Goal: Task Accomplishment & Management: Complete application form

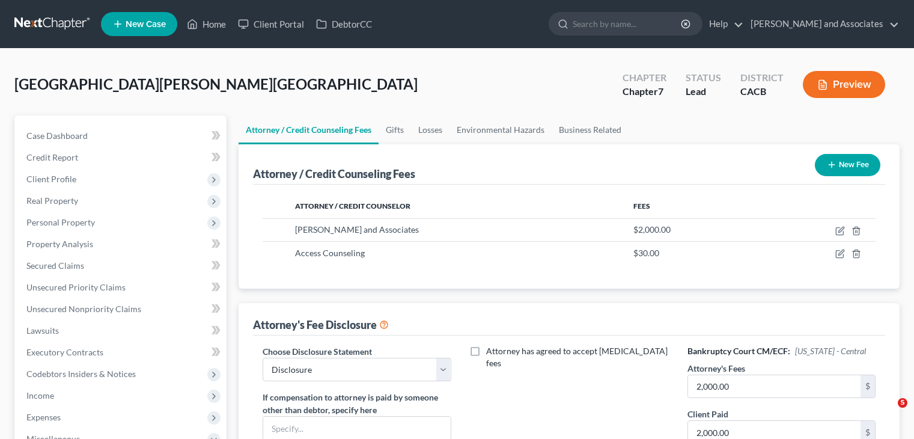
select select "0"
click at [31, 16] on link at bounding box center [52, 24] width 77 height 22
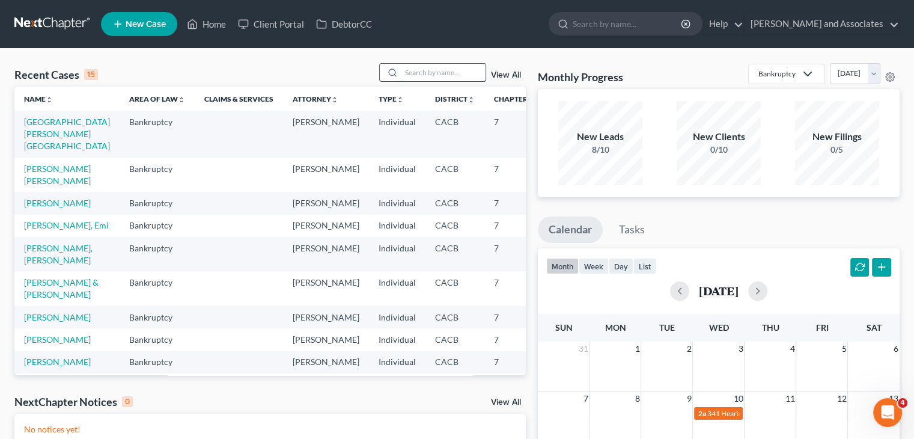
click at [426, 80] on input "search" at bounding box center [444, 72] width 84 height 17
click at [161, 25] on span "New Case" at bounding box center [146, 24] width 40 height 9
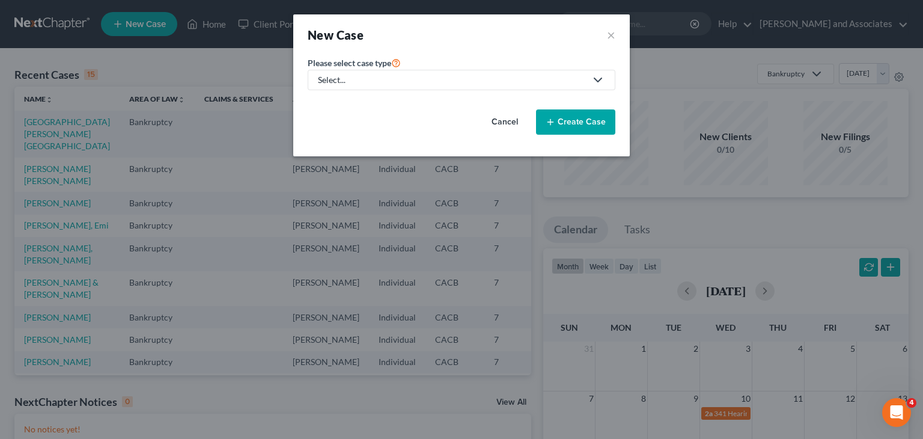
click at [450, 87] on link "Select..." at bounding box center [462, 80] width 308 height 20
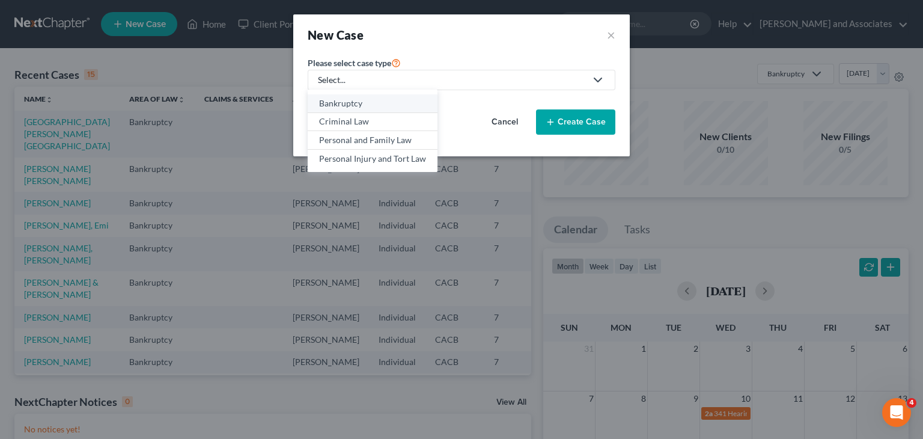
click at [353, 109] on link "Bankruptcy" at bounding box center [373, 103] width 130 height 19
select select "7"
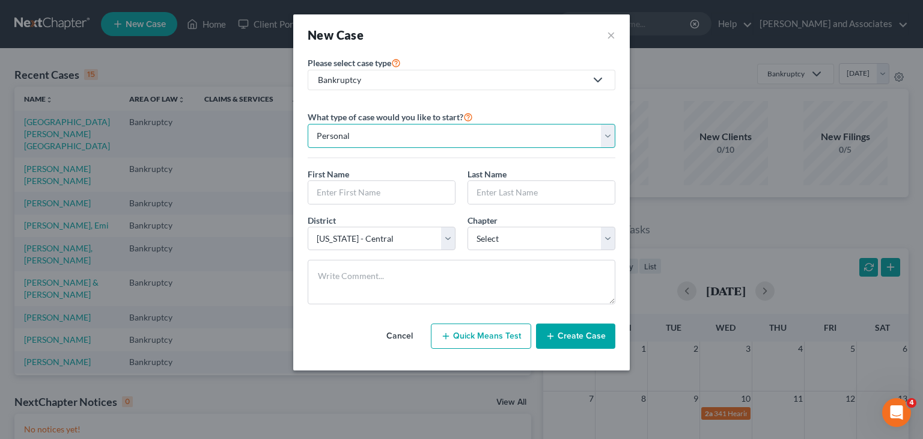
click at [430, 142] on select "Personal Business" at bounding box center [462, 136] width 308 height 24
click at [308, 124] on select "Personal Business" at bounding box center [462, 136] width 308 height 24
click at [387, 203] on div at bounding box center [382, 192] width 148 height 24
click at [396, 187] on input "text" at bounding box center [381, 192] width 147 height 23
type input "n"
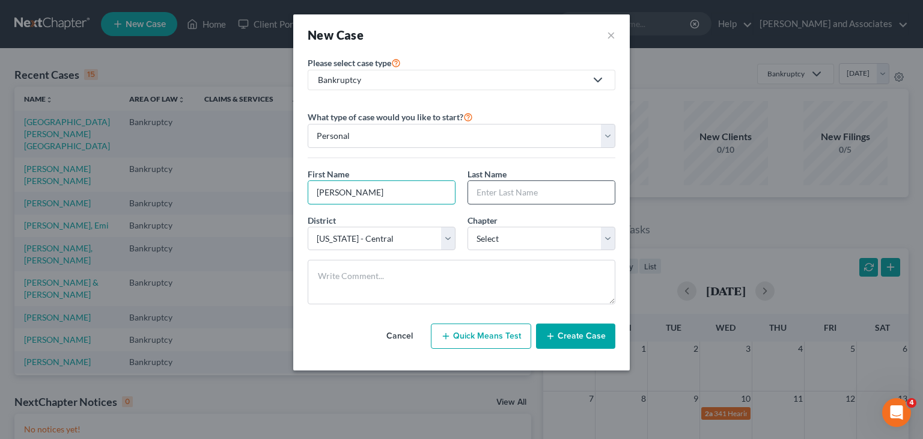
type input "[PERSON_NAME]"
click at [541, 195] on input "text" at bounding box center [541, 192] width 147 height 23
type input "[PERSON_NAME]"
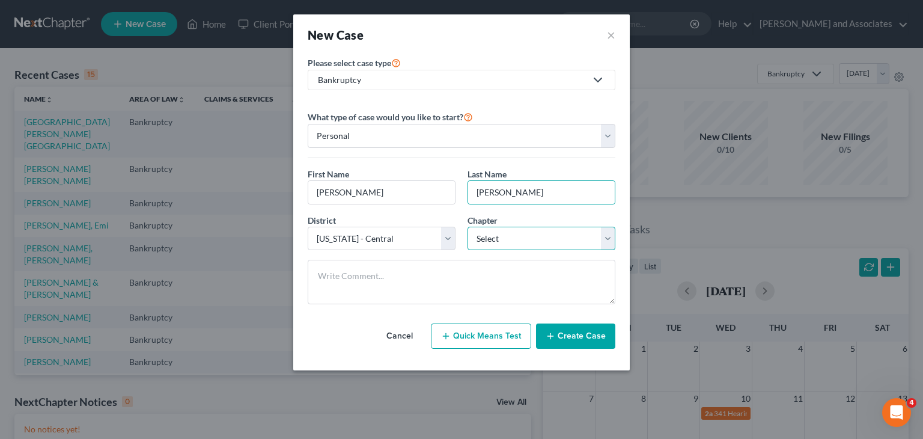
click at [528, 234] on select "Select 7 11 12 13" at bounding box center [542, 239] width 148 height 24
select select "0"
click at [468, 227] on select "Select 7 11 12 13" at bounding box center [542, 239] width 148 height 24
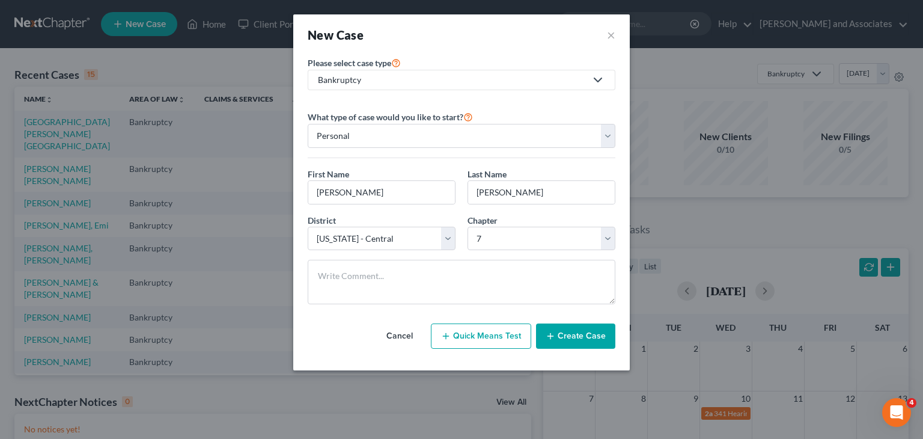
click at [584, 338] on button "Create Case" at bounding box center [575, 335] width 79 height 25
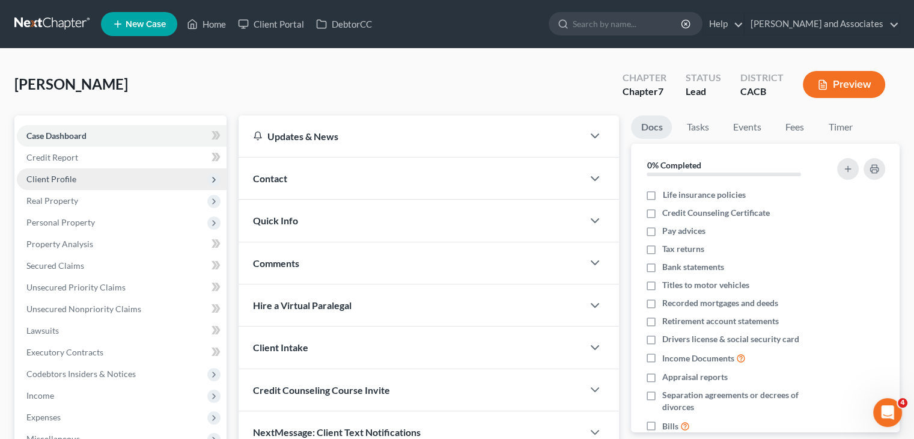
click at [77, 172] on span "Client Profile" at bounding box center [122, 179] width 210 height 22
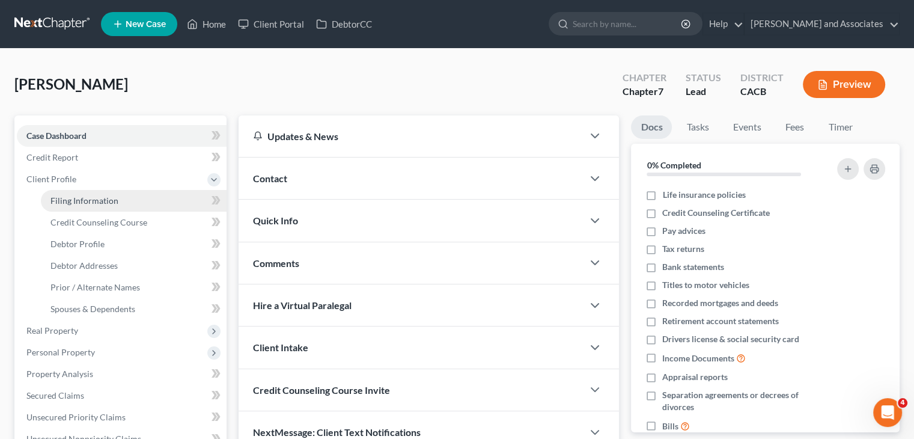
click at [130, 206] on link "Filing Information" at bounding box center [134, 201] width 186 height 22
select select "1"
select select "0"
select select "7"
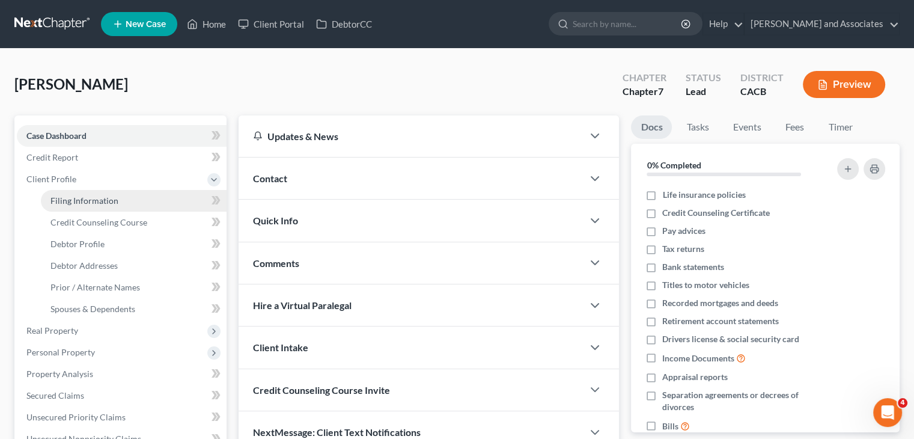
select select "4"
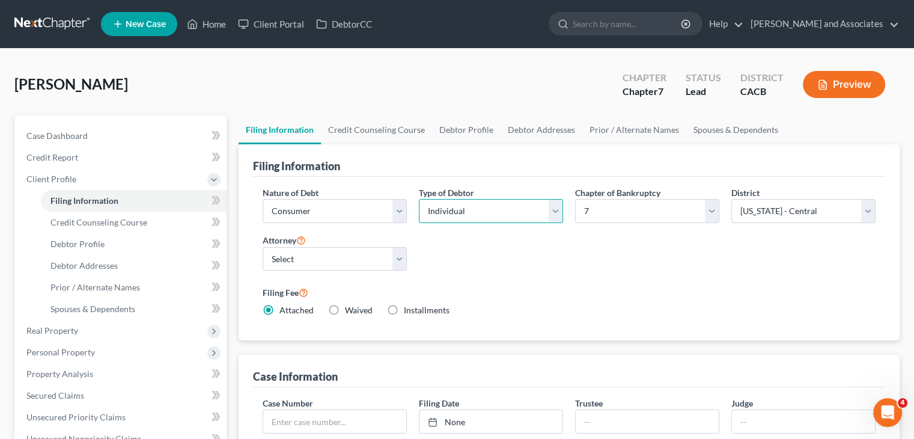
click at [445, 211] on select "Select Individual Joint" at bounding box center [491, 211] width 144 height 24
select select "1"
click at [419, 199] on select "Select Individual Joint" at bounding box center [491, 211] width 144 height 24
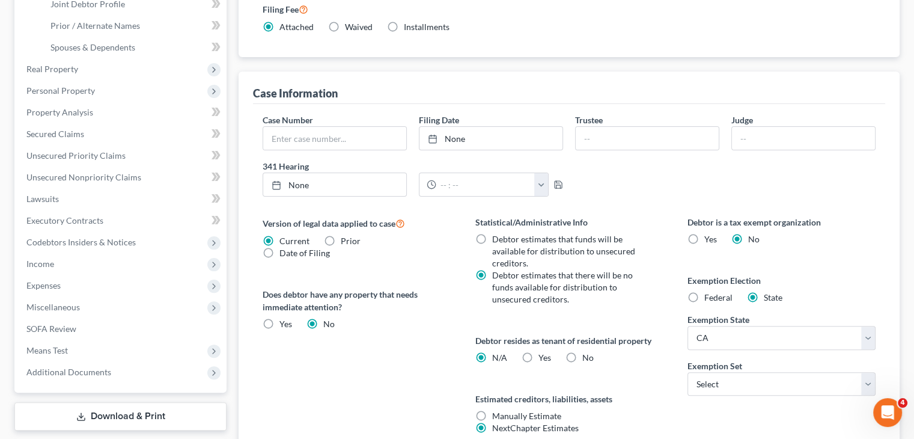
scroll to position [361, 0]
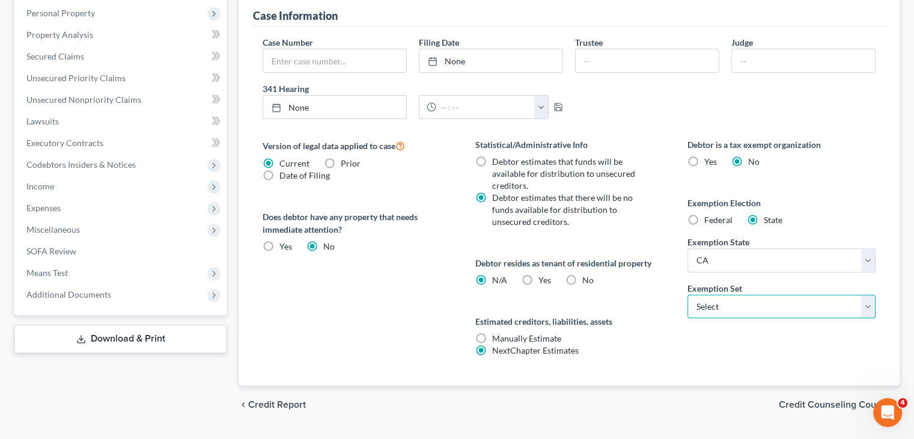
click at [763, 303] on select "Select 703 704" at bounding box center [782, 307] width 188 height 24
select select "1"
click at [688, 295] on select "Select 703 704" at bounding box center [782, 307] width 188 height 24
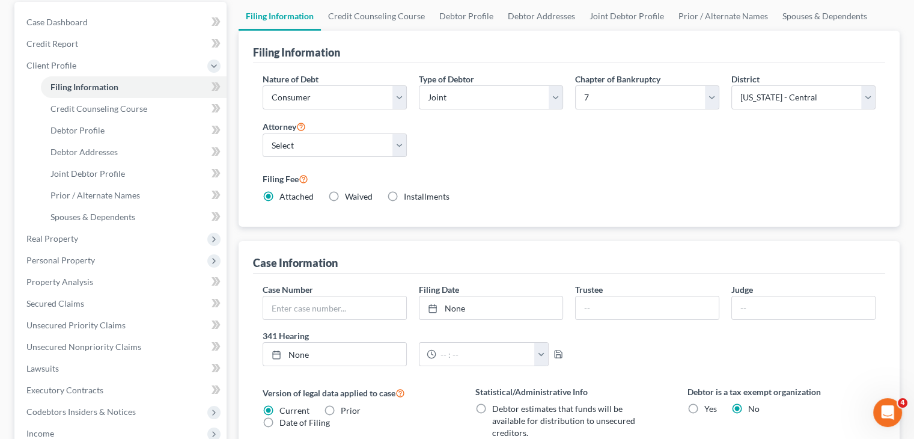
scroll to position [0, 0]
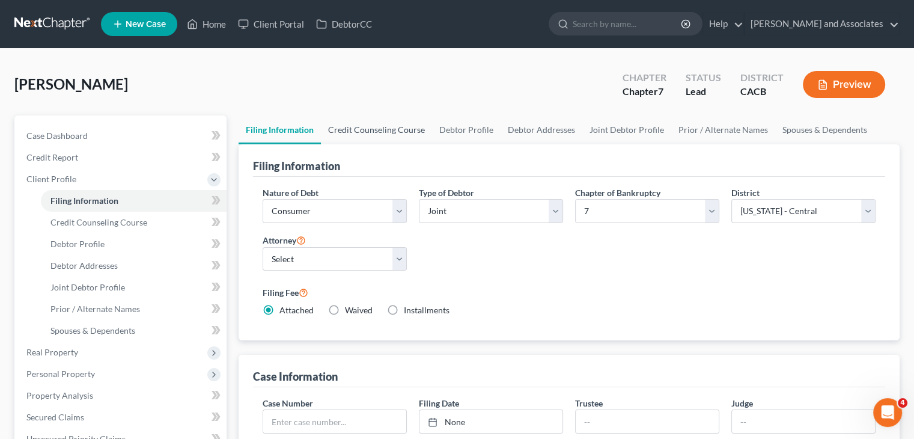
click at [381, 126] on link "Credit Counseling Course" at bounding box center [376, 129] width 111 height 29
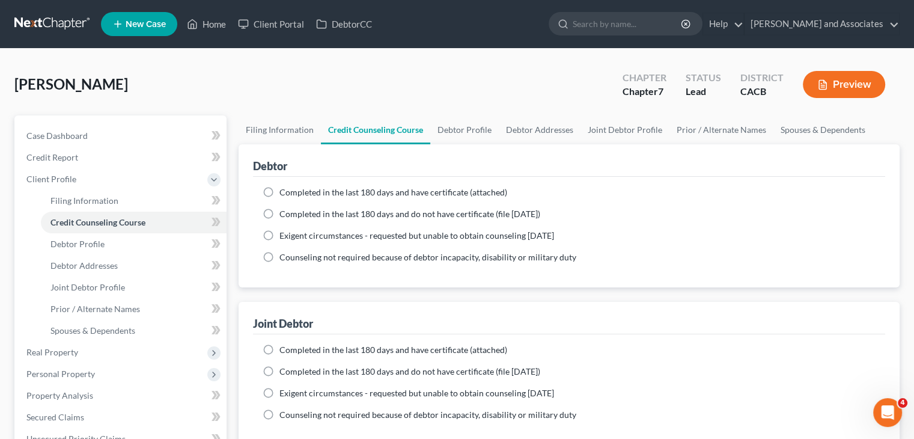
click at [312, 183] on div "Completed in the last 180 days and have certificate (attached) Date Completed N…" at bounding box center [569, 232] width 632 height 111
click at [280, 349] on label "Completed in the last 180 days and have certificate (attached)" at bounding box center [394, 350] width 228 height 12
click at [284, 349] on input "Completed in the last 180 days and have certificate (attached)" at bounding box center [288, 348] width 8 height 8
radio input "true"
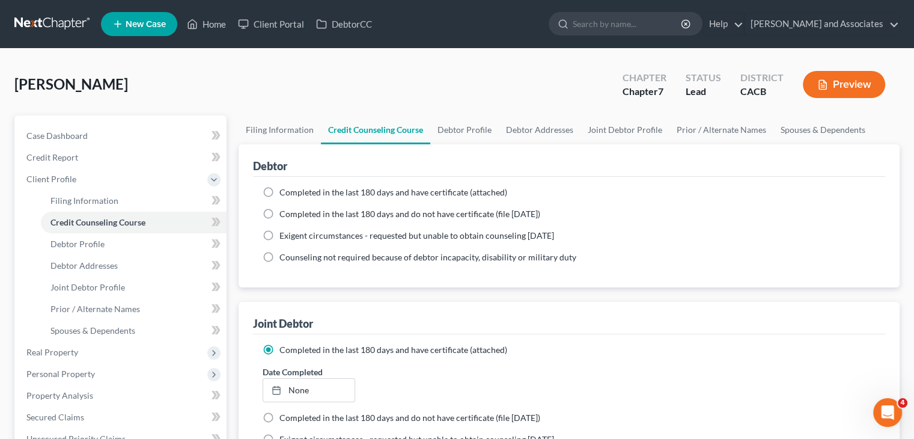
click at [346, 197] on label "Completed in the last 180 days and have certificate (attached)" at bounding box center [394, 192] width 228 height 12
click at [292, 194] on input "Completed in the last 180 days and have certificate (attached)" at bounding box center [288, 190] width 8 height 8
radio input "true"
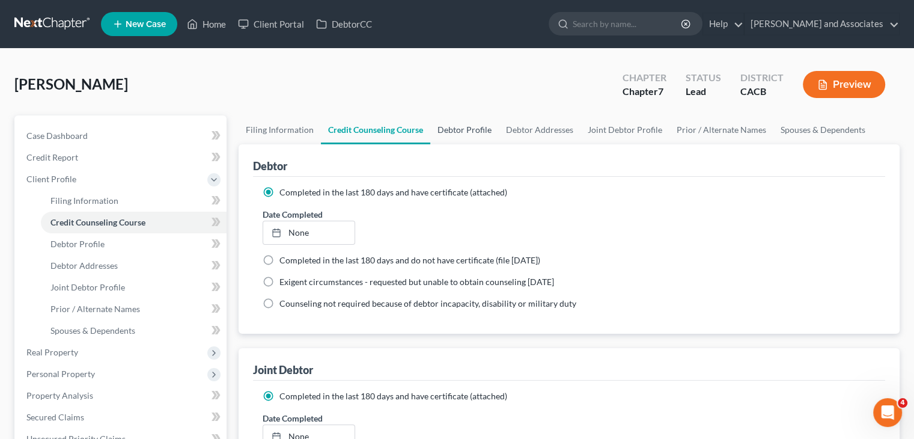
click at [438, 142] on link "Debtor Profile" at bounding box center [464, 129] width 69 height 29
select select "1"
select select "0"
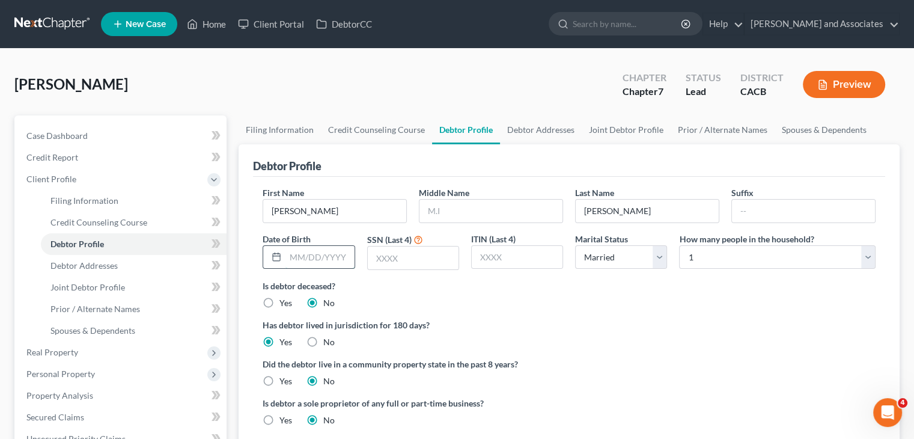
click at [320, 258] on input "text" at bounding box center [320, 257] width 69 height 23
type input "[DATE]"
click at [386, 246] on input "text" at bounding box center [413, 257] width 91 height 23
type input "7140"
click at [726, 255] on select "Select 1 2 3 4 5 6 7 8 9 10 11 12 13 14 15 16 17 18 19 20" at bounding box center [777, 257] width 197 height 24
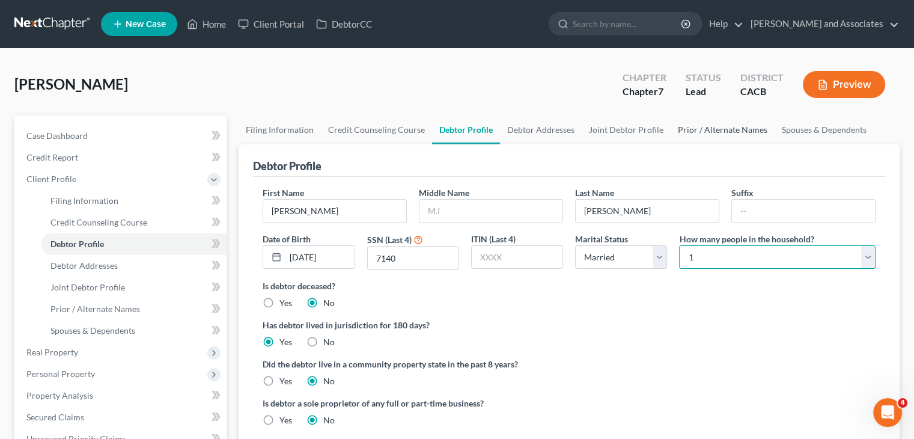
select select "4"
click at [679, 245] on select "Select 1 2 3 4 5 6 7 8 9 10 11 12 13 14 15 16 17 18 19 20" at bounding box center [777, 257] width 197 height 24
click at [519, 133] on link "Debtor Addresses" at bounding box center [541, 129] width 82 height 29
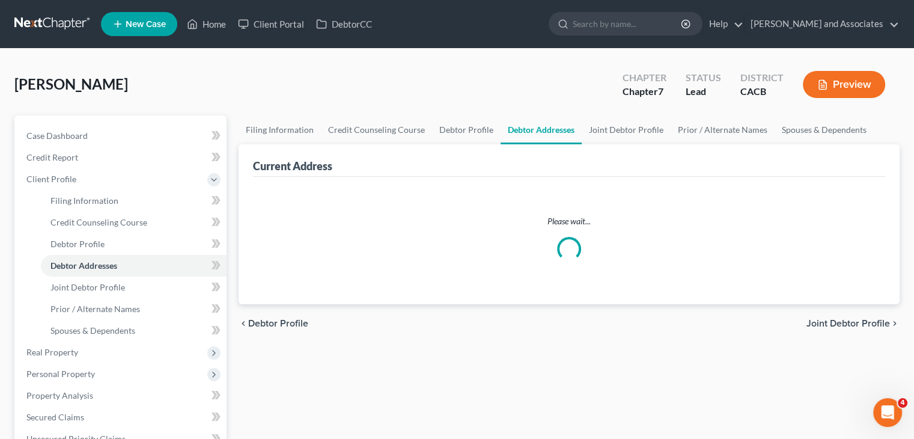
select select "0"
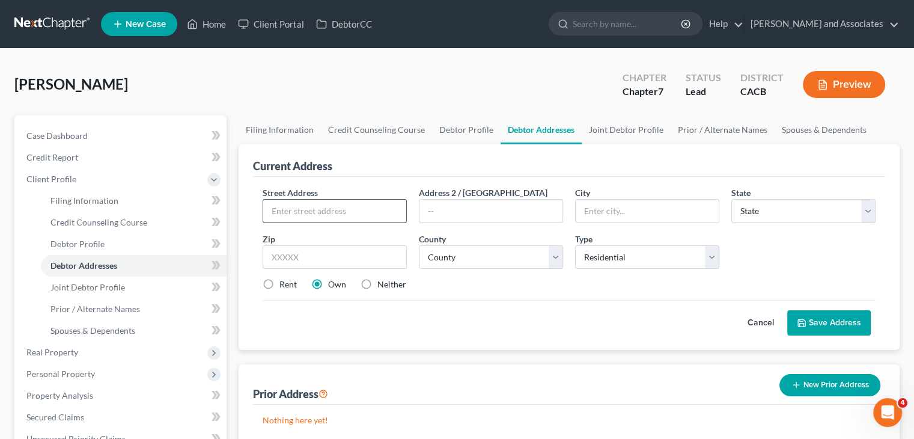
click at [353, 213] on input "text" at bounding box center [334, 211] width 143 height 23
type input "[STREET_ADDRESS][PERSON_NAME]"
click at [349, 255] on input "text" at bounding box center [335, 257] width 144 height 24
type input "93458"
type input "Santa [PERSON_NAME]"
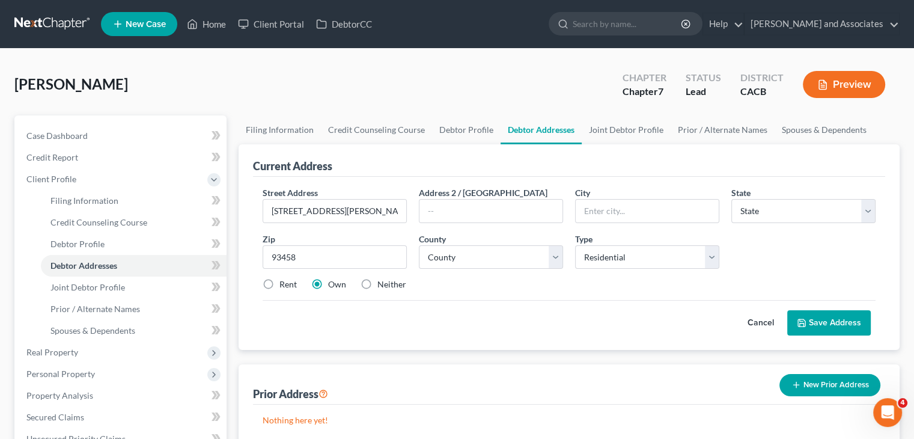
select select "4"
click at [334, 304] on div "Cancel Save Address" at bounding box center [569, 317] width 613 height 35
click at [280, 283] on label "Rent" at bounding box center [288, 284] width 17 height 12
click at [284, 283] on input "Rent" at bounding box center [288, 282] width 8 height 8
radio input "true"
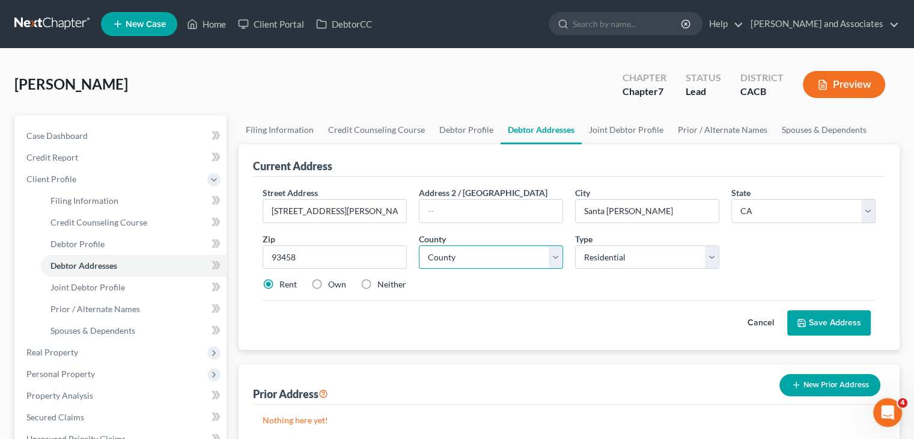
click at [474, 255] on select "County [GEOGRAPHIC_DATA] [GEOGRAPHIC_DATA] [GEOGRAPHIC_DATA] [GEOGRAPHIC_DATA] …" at bounding box center [491, 257] width 144 height 24
select select "41"
click at [419, 245] on select "County [GEOGRAPHIC_DATA] [GEOGRAPHIC_DATA] [GEOGRAPHIC_DATA] [GEOGRAPHIC_DATA] …" at bounding box center [491, 257] width 144 height 24
click at [572, 298] on div "Street Address * [STREET_ADDRESS][PERSON_NAME] * [GEOGRAPHIC_DATA][PERSON_NAME]…" at bounding box center [569, 243] width 625 height 114
click at [840, 314] on button "Save Address" at bounding box center [829, 322] width 84 height 25
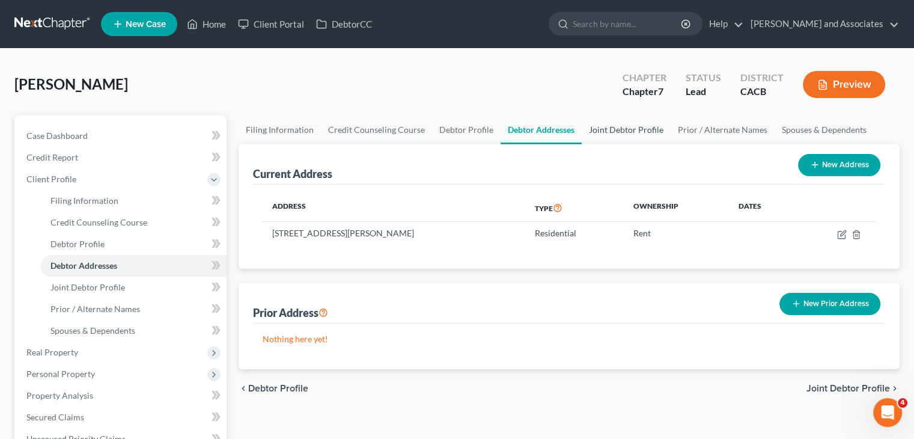
click at [643, 120] on link "Joint Debtor Profile" at bounding box center [626, 129] width 89 height 29
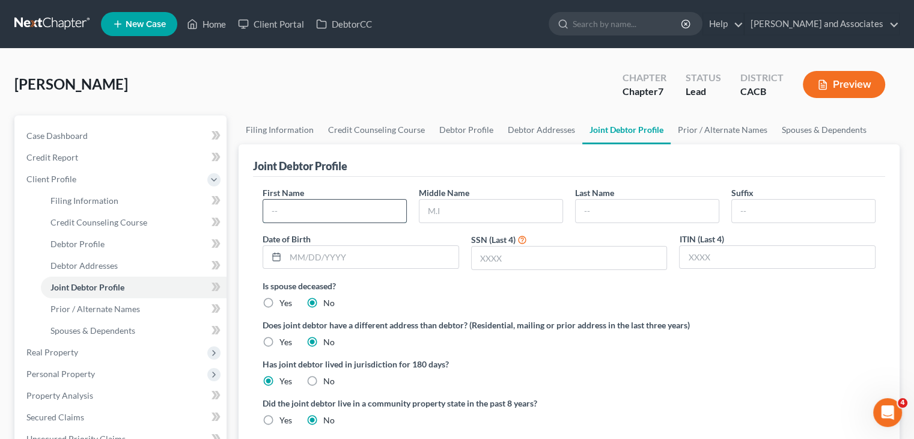
click at [347, 213] on input "text" at bounding box center [334, 211] width 143 height 23
type input "[PERSON_NAME]"
click at [660, 221] on input "text" at bounding box center [647, 211] width 143 height 23
type input "[PERSON_NAME]"
click at [359, 263] on input "text" at bounding box center [372, 257] width 173 height 23
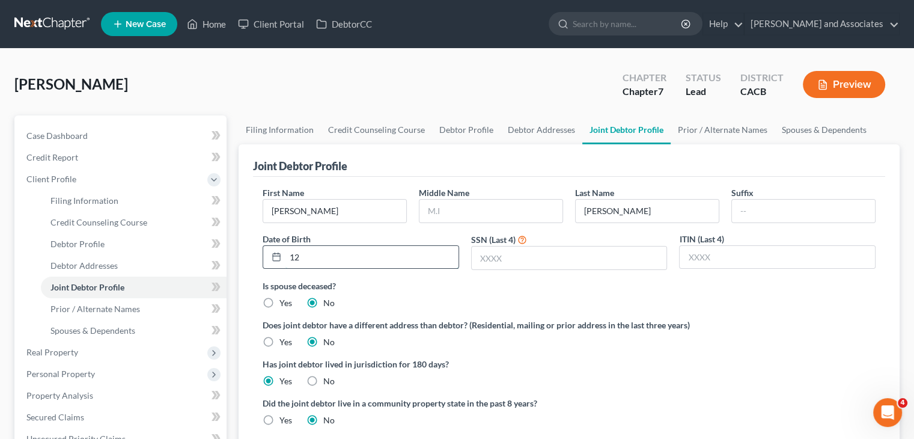
type input "1"
type input "[DATE]"
click at [532, 270] on div "First Name [PERSON_NAME] Middle Name Last Name [PERSON_NAME] Date of Birth [DEM…" at bounding box center [569, 232] width 625 height 93
click at [542, 261] on input "text" at bounding box center [569, 257] width 195 height 23
type input "6818"
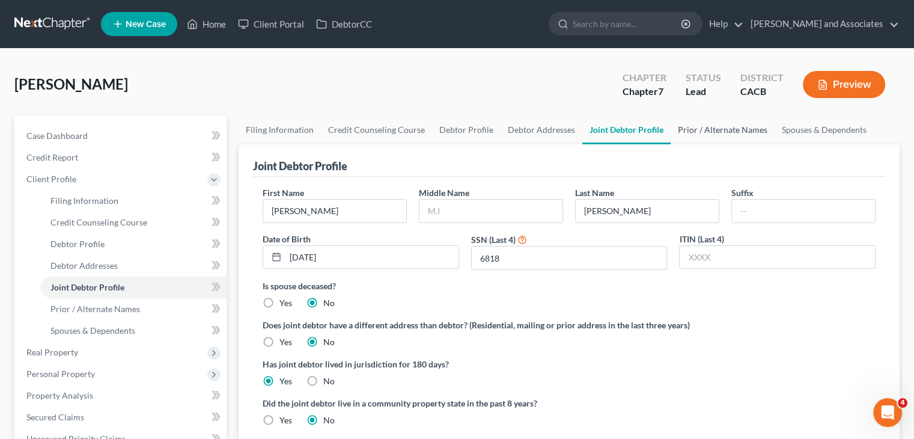
click at [698, 128] on link "Prior / Alternate Names" at bounding box center [723, 129] width 104 height 29
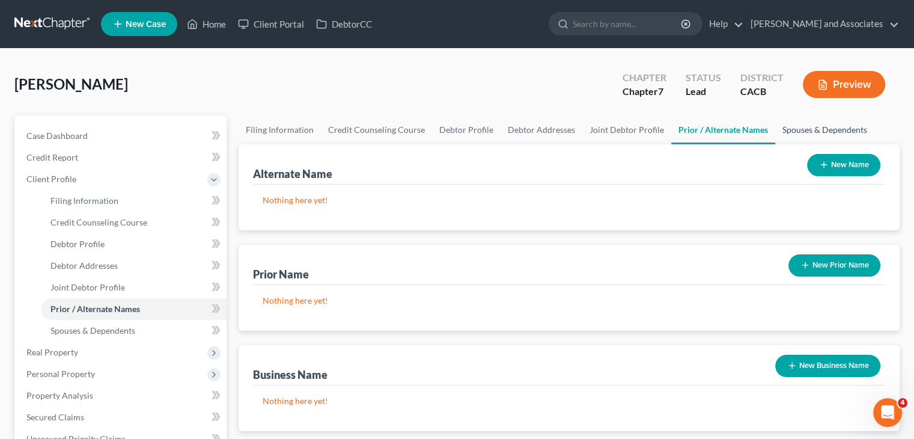
click at [801, 130] on link "Spouses & Dependents" at bounding box center [824, 129] width 99 height 29
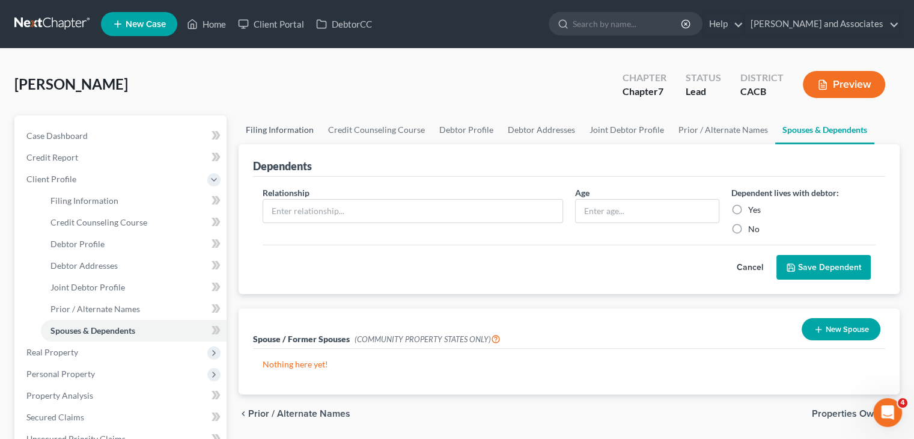
drag, startPoint x: 286, startPoint y: 133, endPoint x: 310, endPoint y: 130, distance: 24.8
click at [285, 133] on link "Filing Information" at bounding box center [280, 129] width 82 height 29
select select "1"
select select "0"
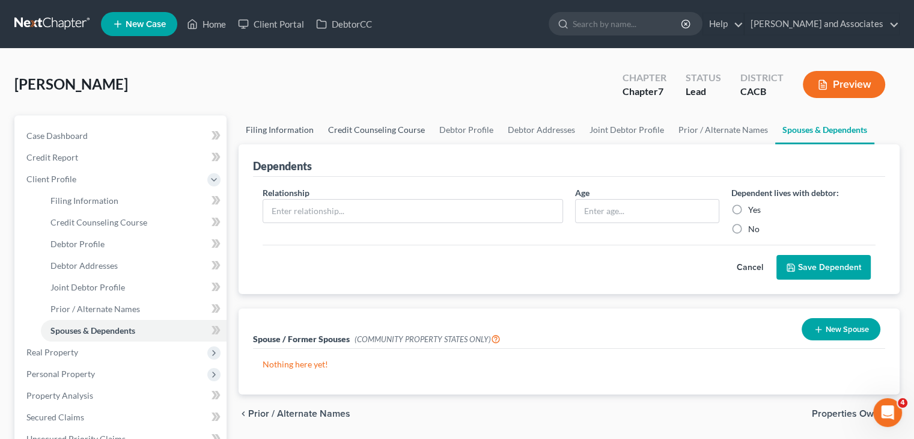
select select "7"
select select "0"
select select "4"
select select "1"
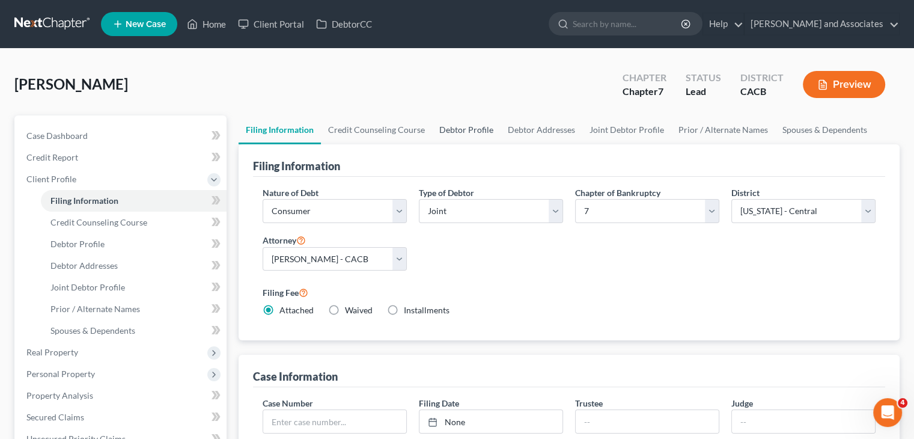
click at [479, 126] on link "Debtor Profile" at bounding box center [466, 129] width 69 height 29
select select "1"
select select "4"
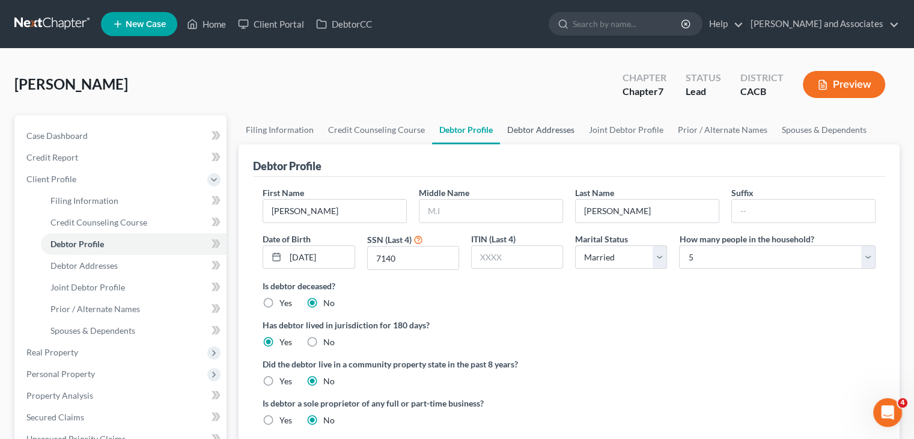
click at [519, 126] on link "Debtor Addresses" at bounding box center [541, 129] width 82 height 29
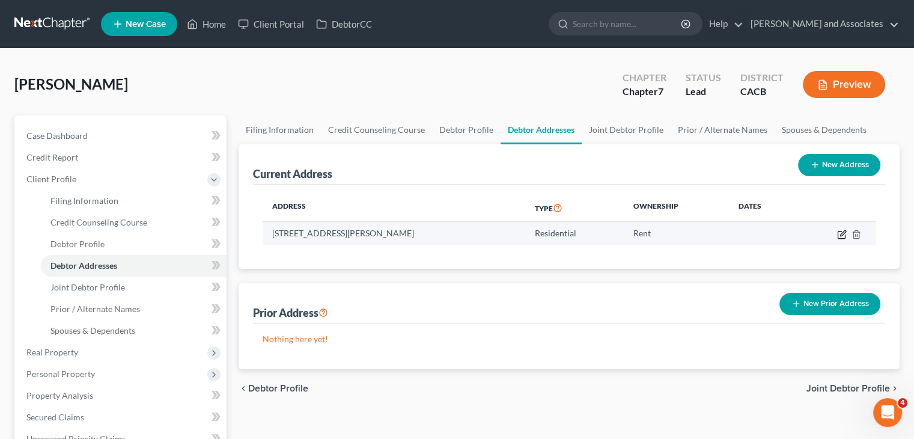
click at [843, 233] on icon "button" at bounding box center [842, 232] width 5 height 5
select select "4"
select select "41"
select select "0"
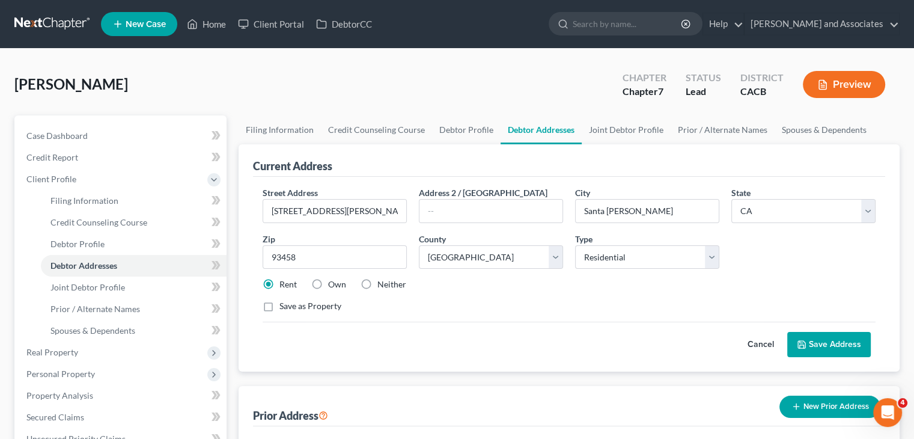
click at [329, 279] on label "Own" at bounding box center [337, 284] width 18 height 12
click at [333, 279] on input "Own" at bounding box center [337, 282] width 8 height 8
radio input "true"
click at [839, 343] on button "Save Address" at bounding box center [829, 344] width 84 height 25
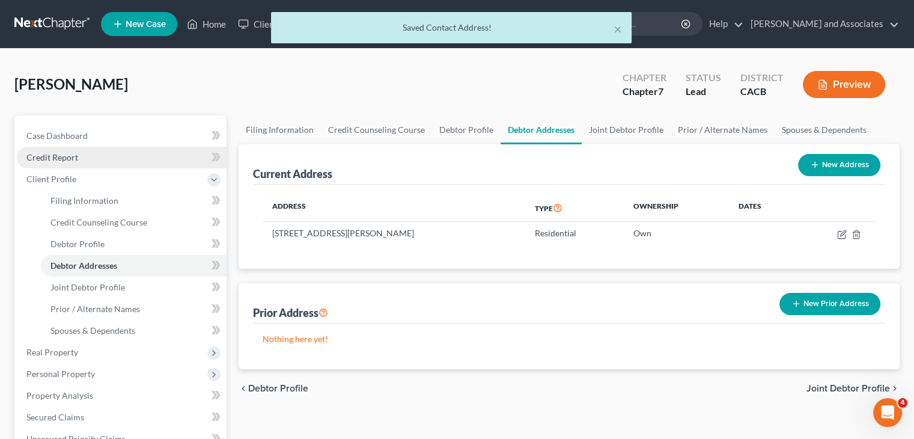
click at [137, 162] on link "Credit Report" at bounding box center [122, 158] width 210 height 22
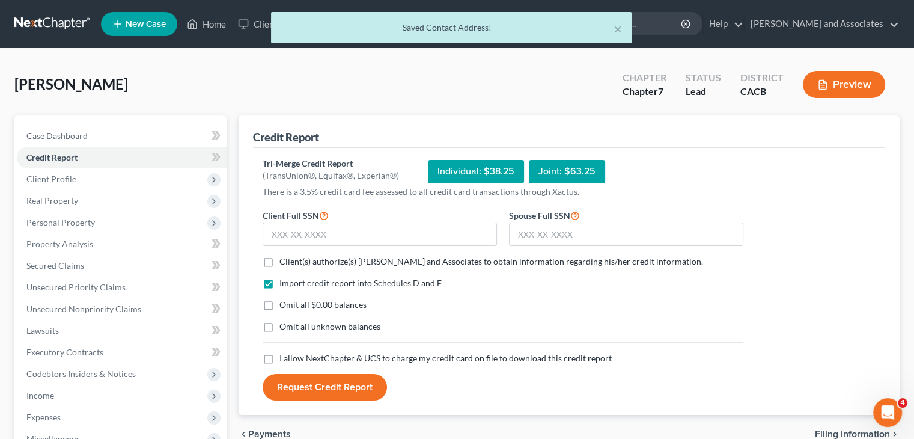
click at [280, 260] on label "Client(s) authorize(s) [PERSON_NAME] and Associates to obtain information regar…" at bounding box center [492, 261] width 424 height 12
click at [284, 260] on input "Client(s) authorize(s) [PERSON_NAME] and Associates to obtain information regar…" at bounding box center [288, 259] width 8 height 8
checkbox input "true"
click at [280, 304] on label "Omit all $0.00 balances" at bounding box center [323, 305] width 87 height 12
click at [284, 304] on input "Omit all $0.00 balances" at bounding box center [288, 303] width 8 height 8
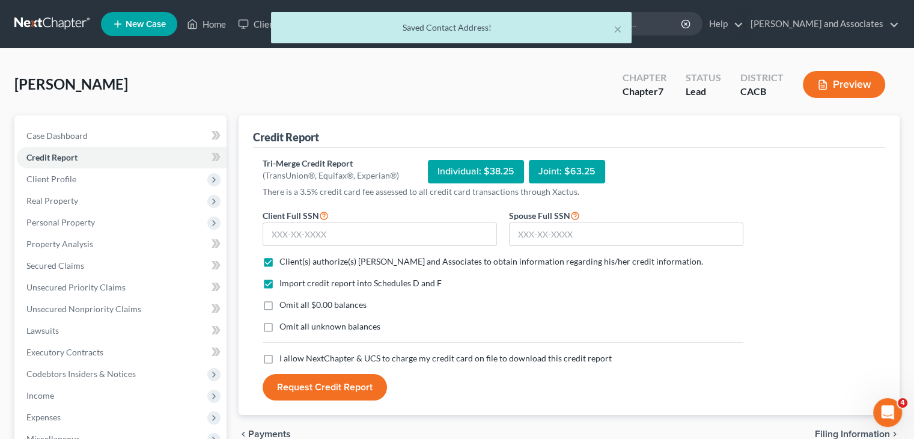
checkbox input "true"
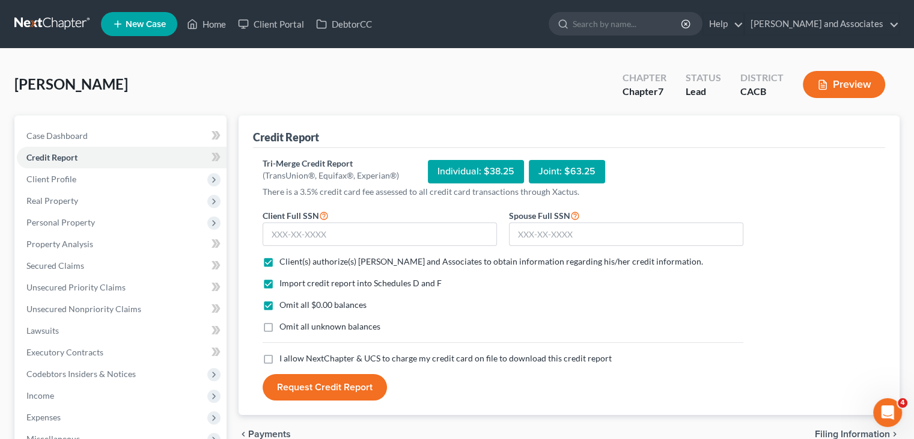
click at [280, 322] on label "Omit all unknown balances" at bounding box center [330, 326] width 101 height 12
click at [284, 322] on input "Omit all unknown balances" at bounding box center [288, 324] width 8 height 8
checkbox input "true"
click at [280, 360] on label "I allow NextChapter & UCS to charge my credit card on file to download this cre…" at bounding box center [446, 358] width 332 height 12
click at [284, 360] on input "I allow NextChapter & UCS to charge my credit card on file to download this cre…" at bounding box center [288, 356] width 8 height 8
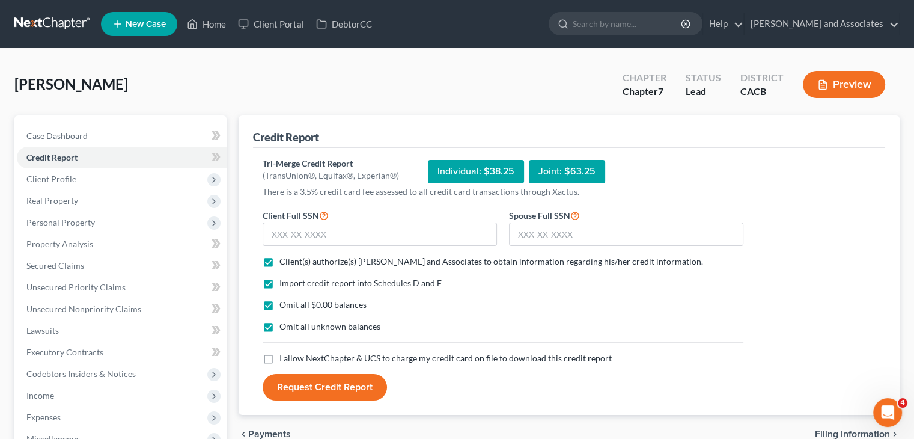
checkbox input "true"
click at [341, 230] on input "text" at bounding box center [380, 234] width 234 height 24
type input "619-30-7140"
click at [527, 230] on input "text" at bounding box center [626, 234] width 234 height 24
type input "615-42-6818"
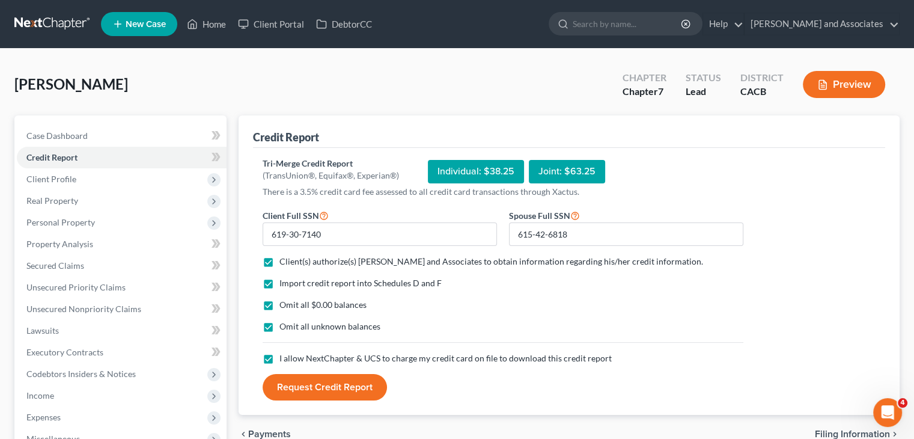
click at [348, 379] on button "Request Credit Report" at bounding box center [325, 387] width 124 height 26
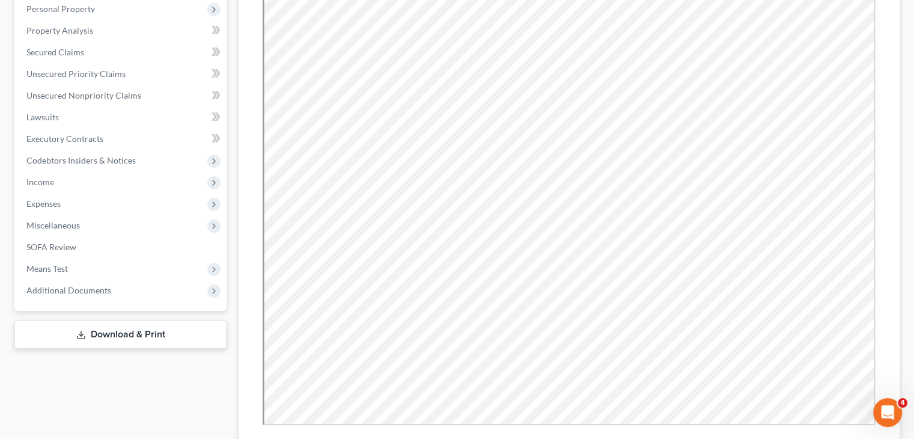
scroll to position [240, 0]
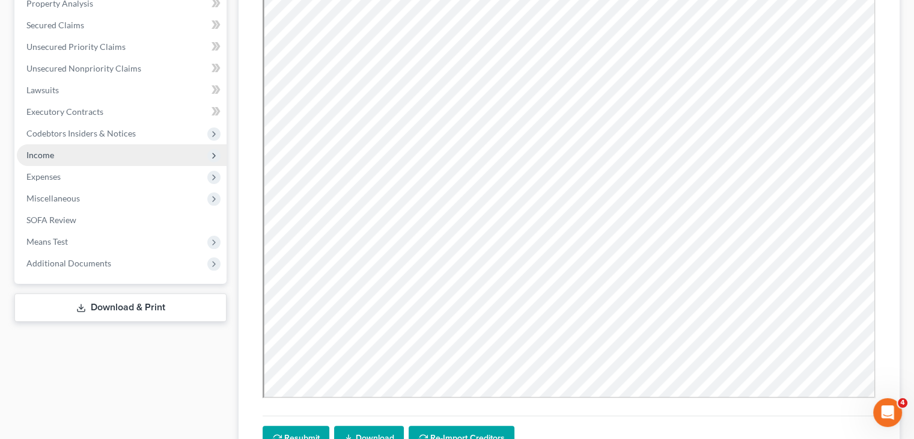
click at [67, 159] on span "Income" at bounding box center [122, 155] width 210 height 22
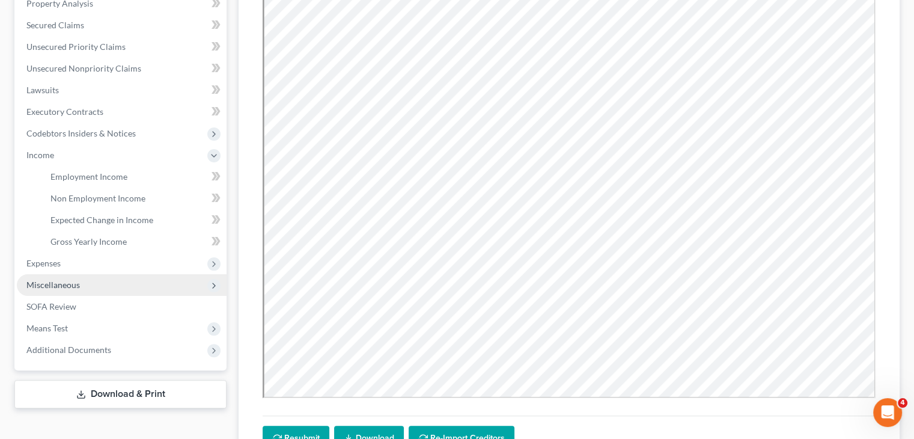
click at [98, 280] on span "Miscellaneous" at bounding box center [122, 285] width 210 height 22
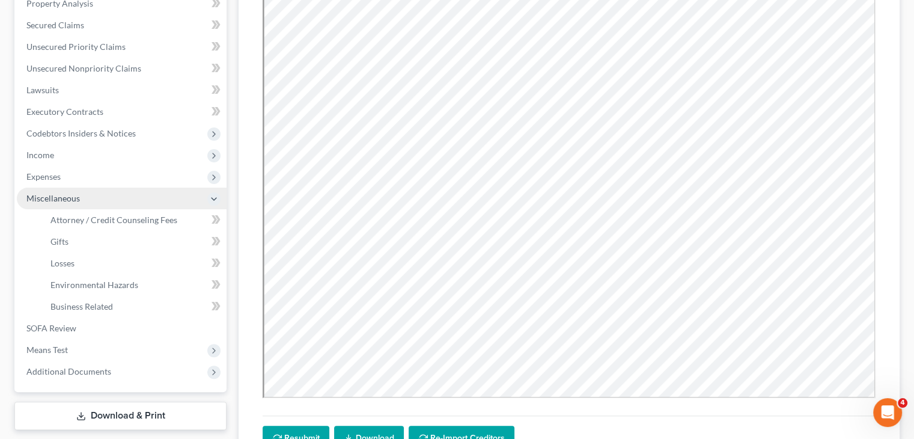
click at [100, 193] on span "Miscellaneous" at bounding box center [122, 199] width 210 height 22
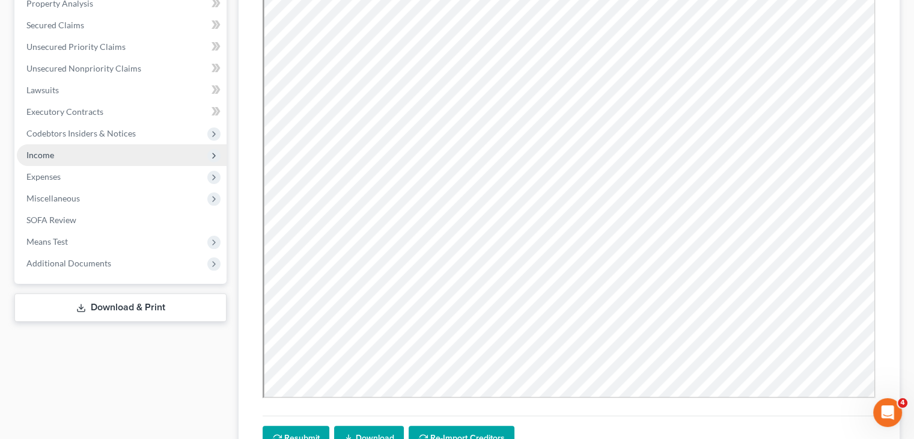
click at [118, 159] on span "Income" at bounding box center [122, 155] width 210 height 22
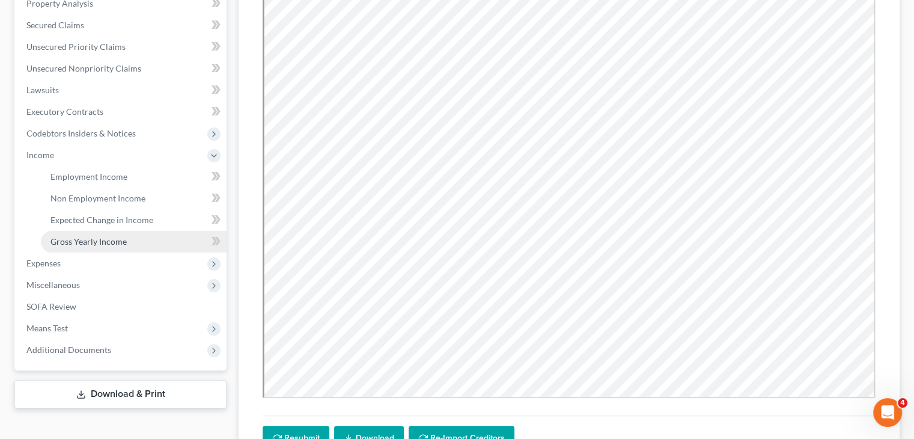
click at [113, 246] on span "Gross Yearly Income" at bounding box center [88, 241] width 76 height 10
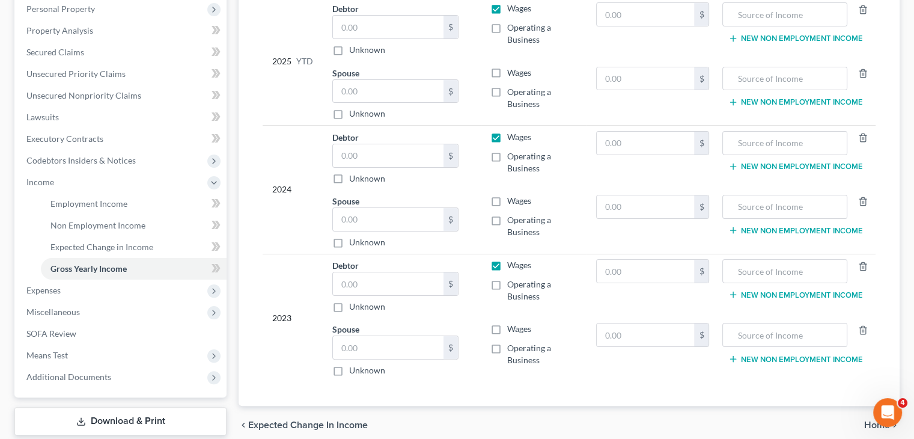
scroll to position [240, 0]
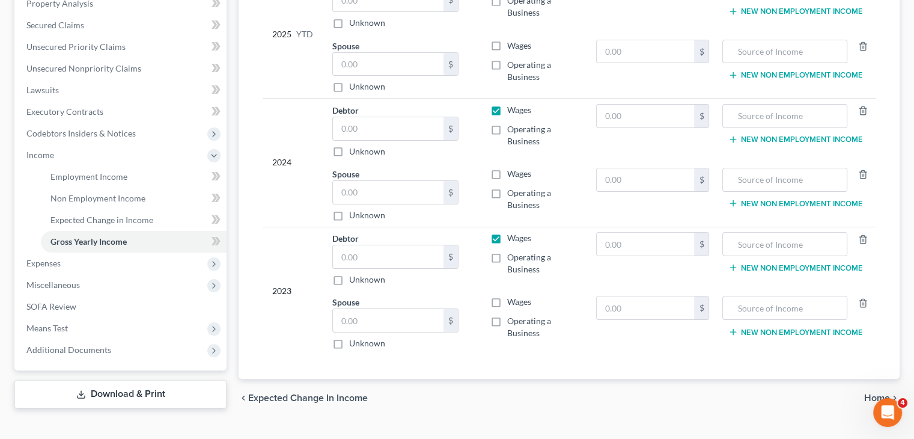
click at [507, 260] on label "Operating a Business" at bounding box center [542, 263] width 70 height 24
click at [512, 259] on input "Operating a Business" at bounding box center [516, 255] width 8 height 8
checkbox input "true"
click at [507, 234] on label "Wages" at bounding box center [519, 238] width 24 height 12
click at [512, 234] on input "Wages" at bounding box center [516, 236] width 8 height 8
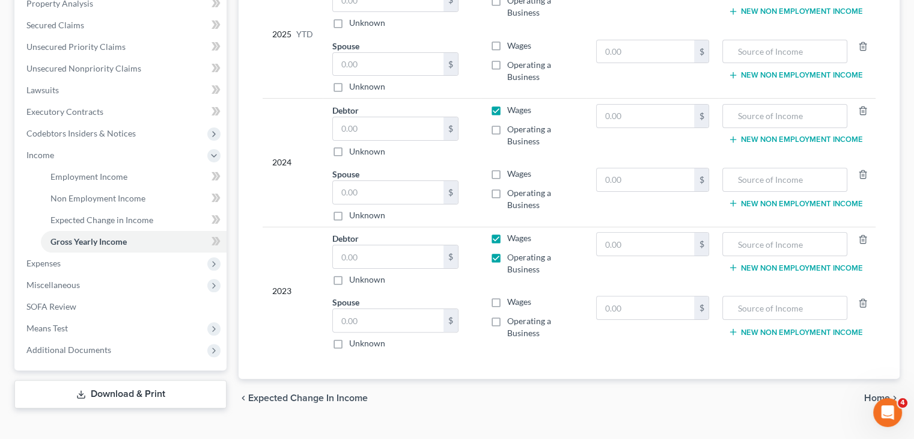
checkbox input "false"
click at [367, 253] on input "text" at bounding box center [388, 256] width 111 height 23
type input "60,467"
click at [507, 192] on label "Operating a Business" at bounding box center [542, 199] width 70 height 24
click at [512, 192] on input "Operating a Business" at bounding box center [516, 191] width 8 height 8
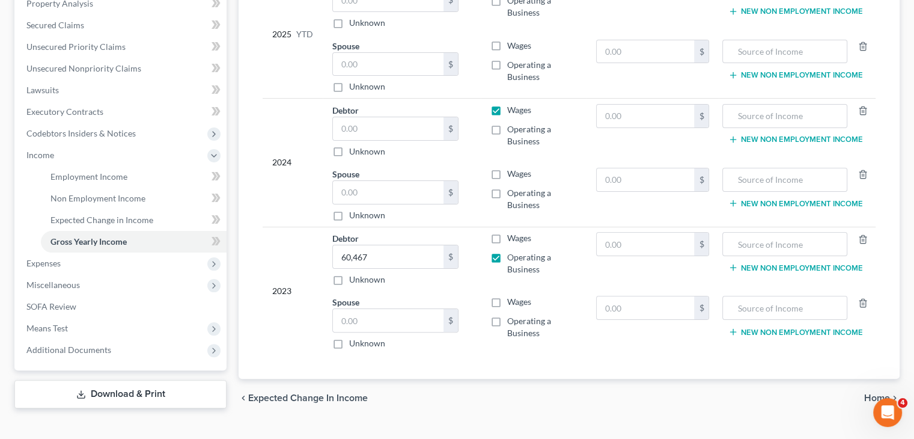
checkbox input "true"
click at [441, 183] on input "text" at bounding box center [388, 192] width 111 height 23
type input "28,215"
click at [285, 210] on div "2024" at bounding box center [292, 162] width 41 height 117
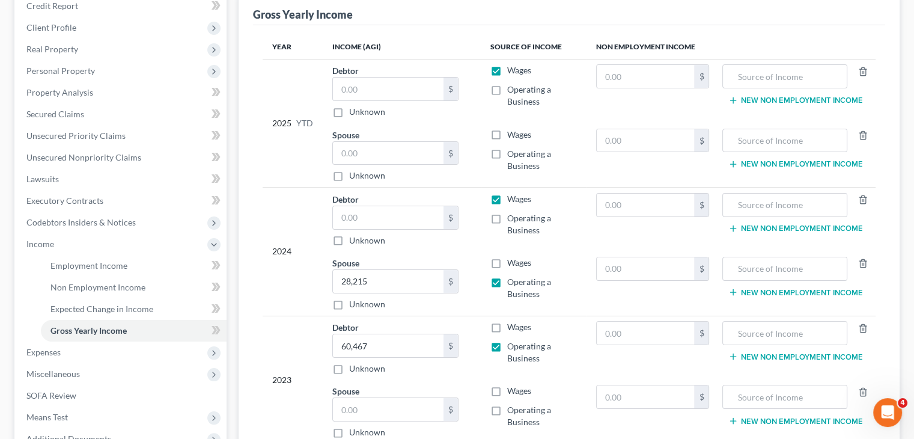
scroll to position [120, 0]
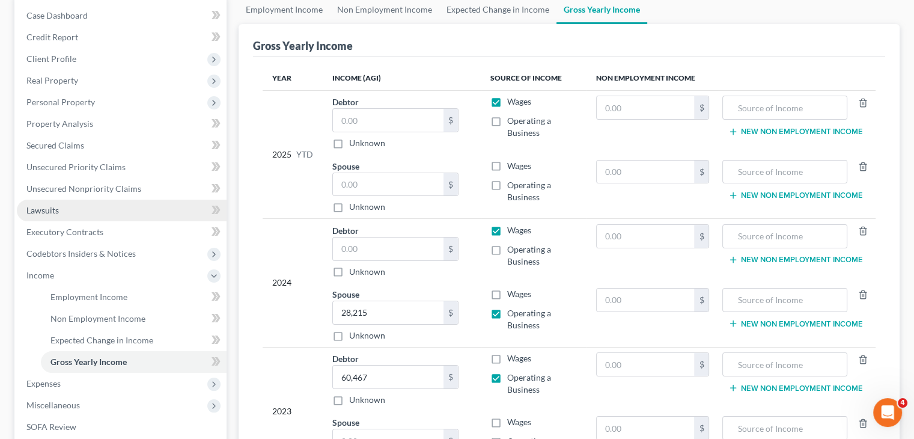
click at [136, 213] on link "Lawsuits" at bounding box center [122, 211] width 210 height 22
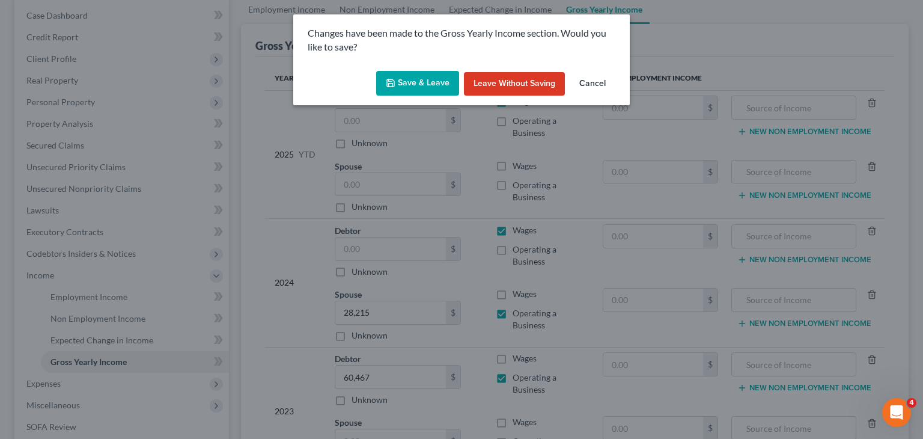
click at [421, 84] on button "Save & Leave" at bounding box center [417, 83] width 83 height 25
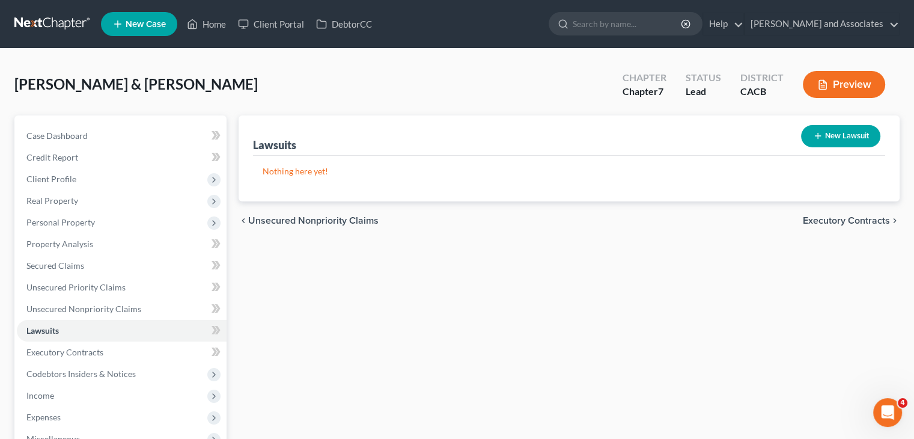
click at [840, 133] on button "New Lawsuit" at bounding box center [840, 136] width 79 height 22
select select "0"
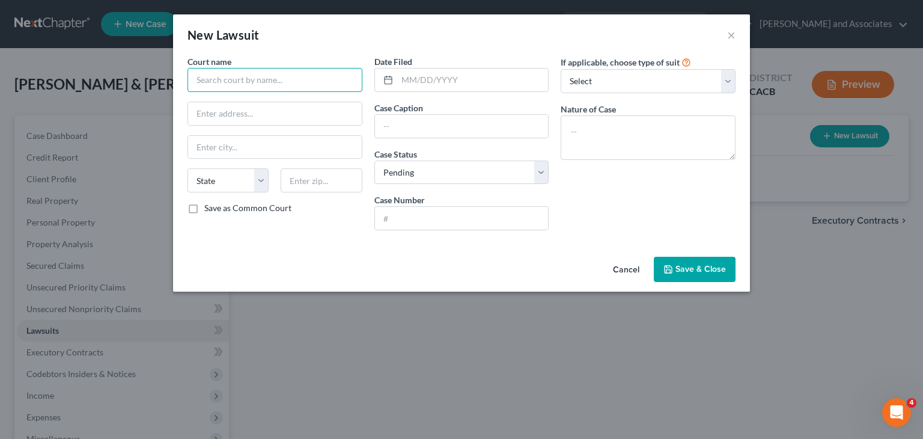
click at [304, 74] on input "text" at bounding box center [275, 80] width 175 height 24
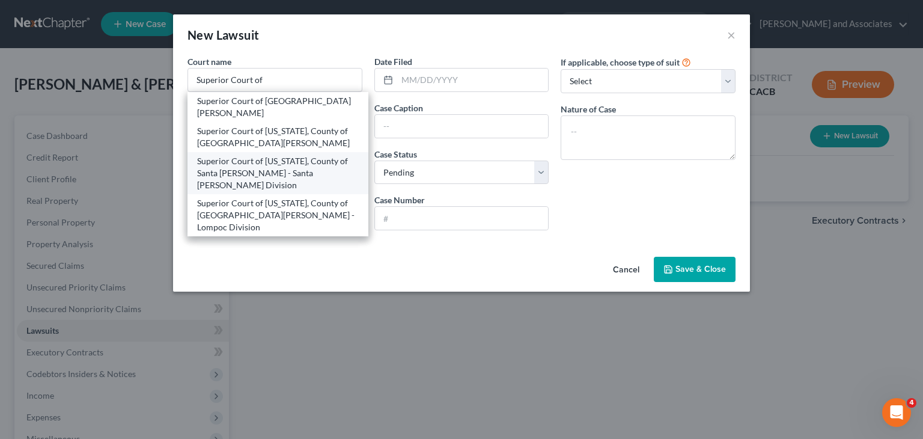
click at [269, 155] on div "Superior Court of [US_STATE], County of Santa [PERSON_NAME] - Santa [PERSON_NAM…" at bounding box center [278, 173] width 162 height 36
type input "Superior Court of [US_STATE], County of Santa [PERSON_NAME] - Santa [PERSON_NAM…"
type input "[STREET_ADDRESS]"
type input "Santa [PERSON_NAME]"
select select "4"
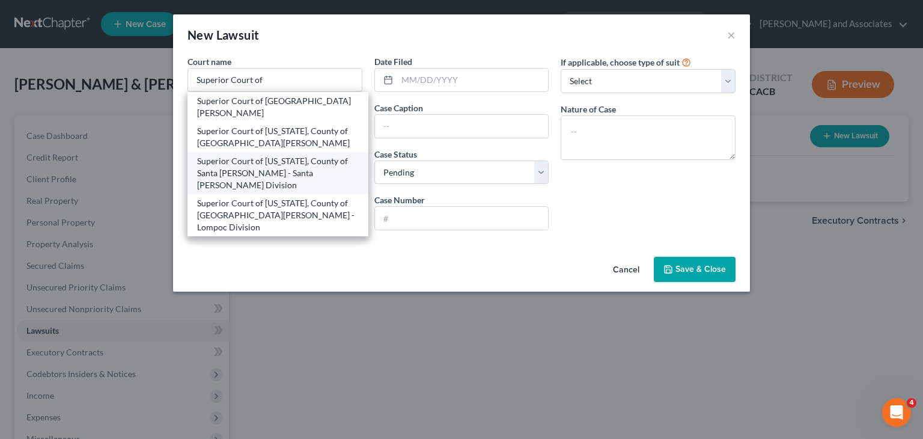
type input "93454"
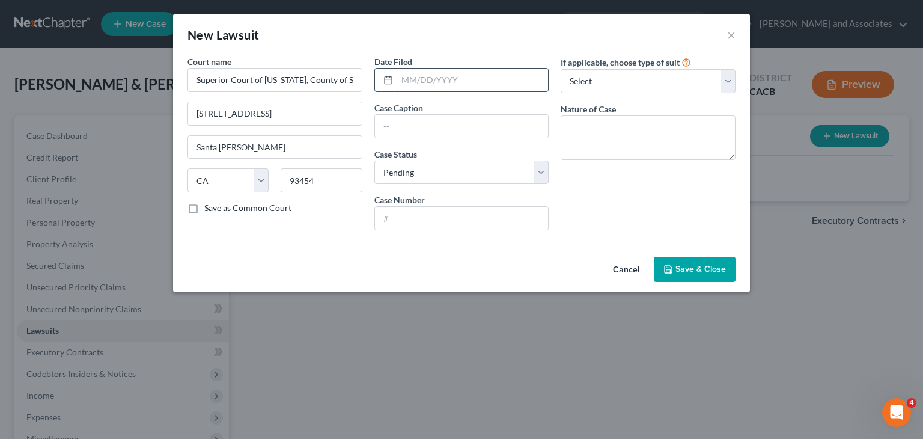
click at [460, 81] on input "text" at bounding box center [472, 80] width 151 height 23
type input "[DATE]"
click at [430, 124] on input "text" at bounding box center [462, 126] width 174 height 23
click at [378, 130] on input "Calvalry SPV I, LLC v.. [PERSON_NAME]" at bounding box center [462, 126] width 174 height 23
click at [396, 126] on input "Calvalry SPV I, LLC v.. [PERSON_NAME]" at bounding box center [462, 126] width 174 height 23
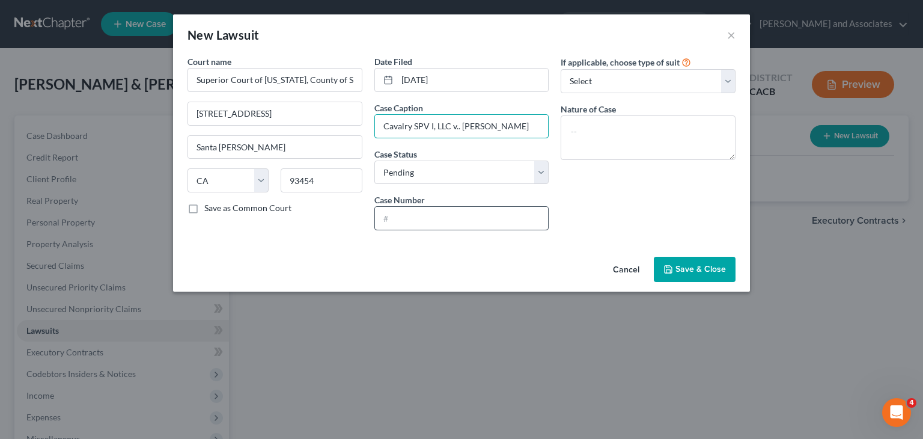
type input "Cavalry SPV I, LLC v.. [PERSON_NAME]"
click at [414, 219] on input "text" at bounding box center [462, 218] width 174 height 23
type input "25CV05084"
click at [619, 142] on textarea at bounding box center [648, 137] width 175 height 44
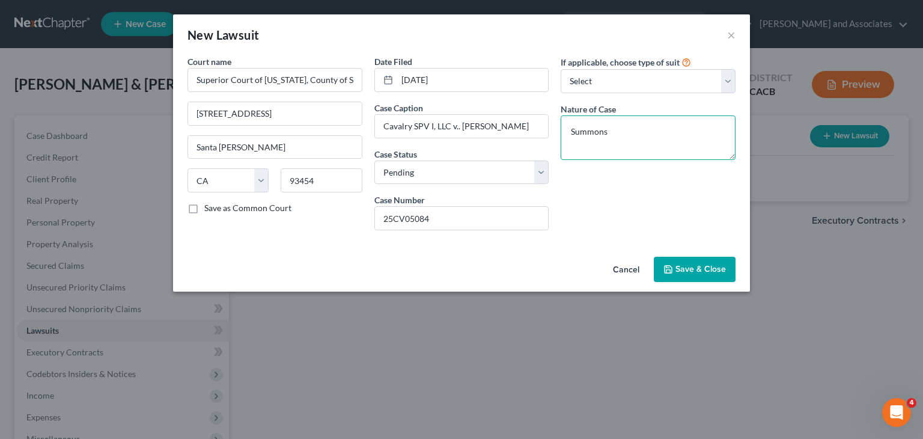
type textarea "Summons"
click at [634, 64] on label "If applicable, choose type of suit" at bounding box center [620, 62] width 119 height 13
click at [626, 82] on select "Select Repossession Garnishment Foreclosure Attached, Seized, Or Levied Other" at bounding box center [648, 81] width 175 height 24
select select "4"
click at [561, 69] on select "Select Repossession Garnishment Foreclosure Attached, Seized, Or Levied Other" at bounding box center [648, 81] width 175 height 24
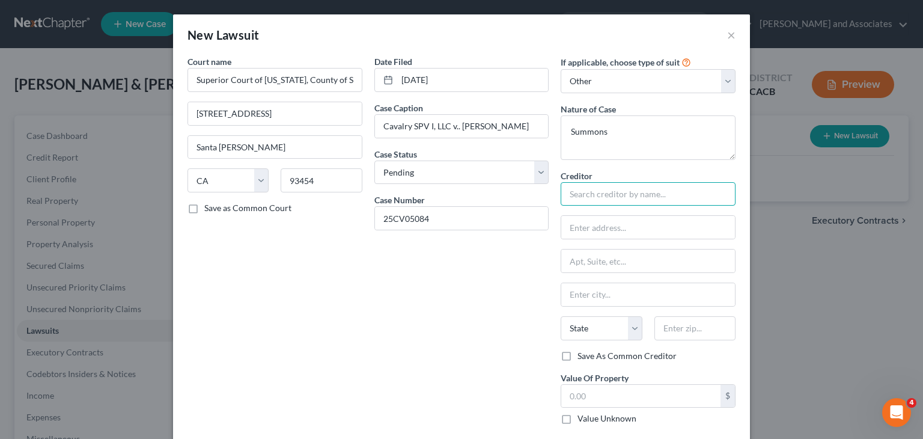
click at [582, 197] on input "text" at bounding box center [648, 194] width 175 height 24
type input "[PERSON_NAME] [PERSON_NAME] LLP"
click at [592, 221] on input "text" at bounding box center [648, 227] width 174 height 23
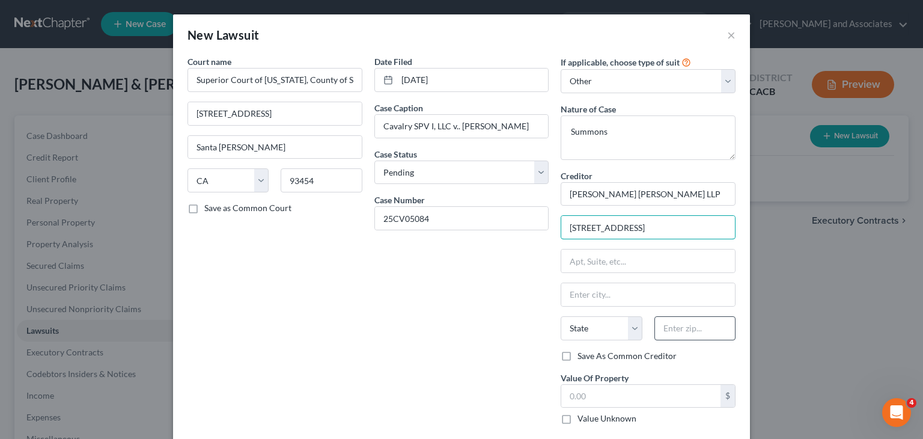
type input "[STREET_ADDRESS]"
click at [703, 329] on input "text" at bounding box center [695, 328] width 81 height 24
type input "93720"
click at [438, 287] on div "Date Filed [DATE] Case Caption Cavalry SPV I, LLC v.. [PERSON_NAME] Case Status…" at bounding box center [461, 244] width 187 height 379
type input "[GEOGRAPHIC_DATA]"
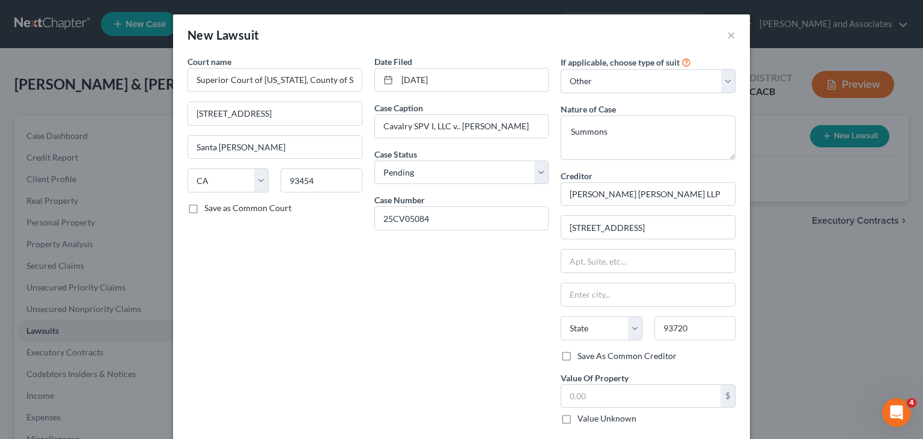
select select "4"
click at [626, 395] on input "text" at bounding box center [640, 396] width 159 height 23
type input "23,379.66"
click at [499, 366] on div "Date Filed [DATE] Case Caption Cavalry SPV I, LLC v.. [PERSON_NAME] Case Status…" at bounding box center [461, 244] width 187 height 379
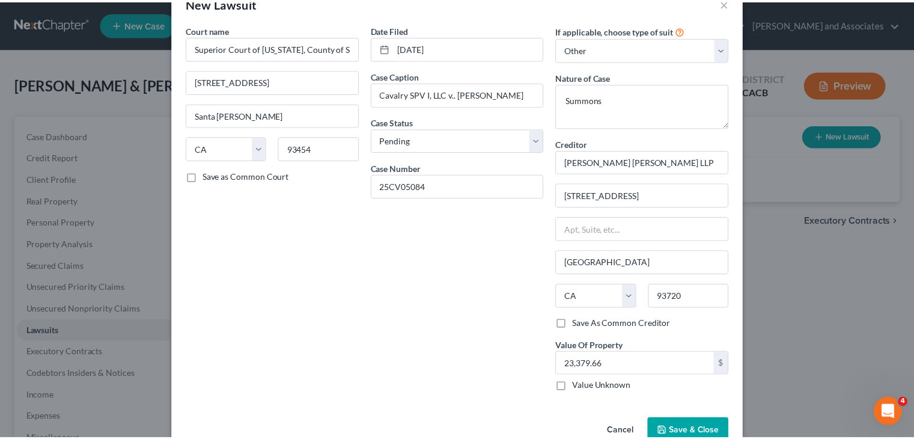
scroll to position [60, 0]
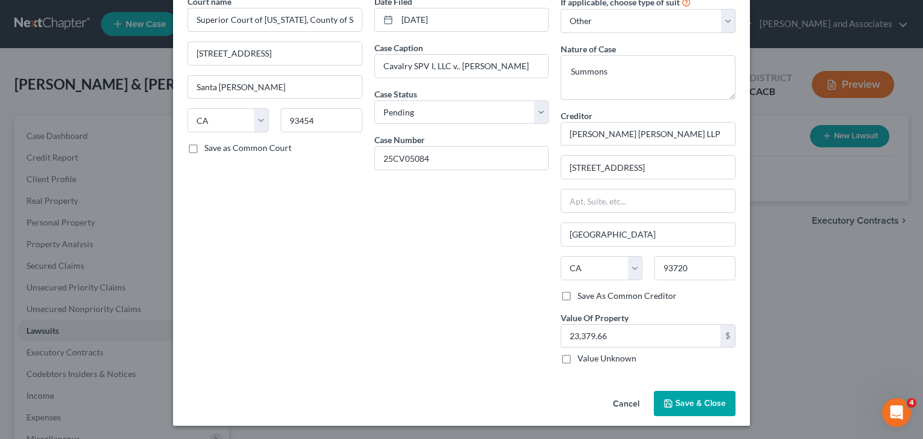
click at [697, 393] on button "Save & Close" at bounding box center [695, 403] width 82 height 25
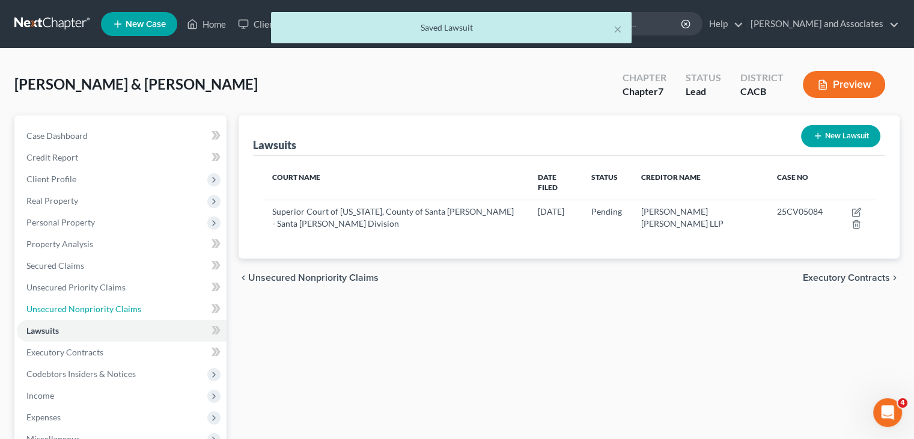
drag, startPoint x: 106, startPoint y: 302, endPoint x: 377, endPoint y: 304, distance: 271.1
click at [106, 302] on link "Unsecured Nonpriority Claims" at bounding box center [122, 309] width 210 height 22
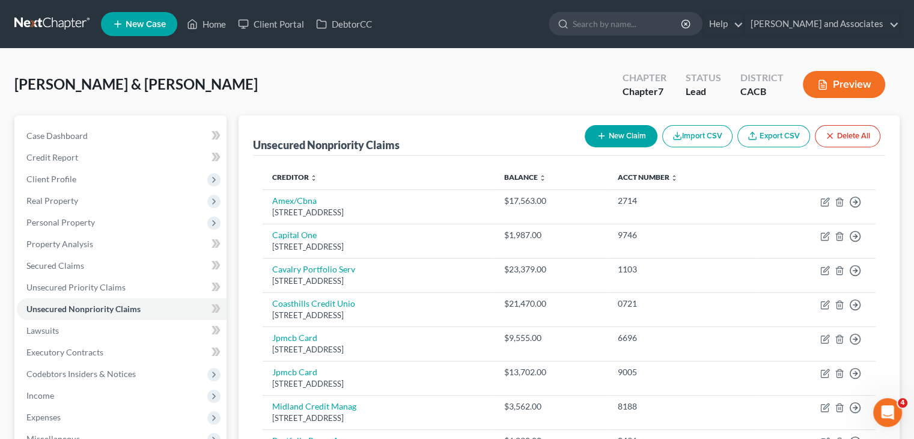
click at [623, 134] on button "New Claim" at bounding box center [621, 136] width 73 height 22
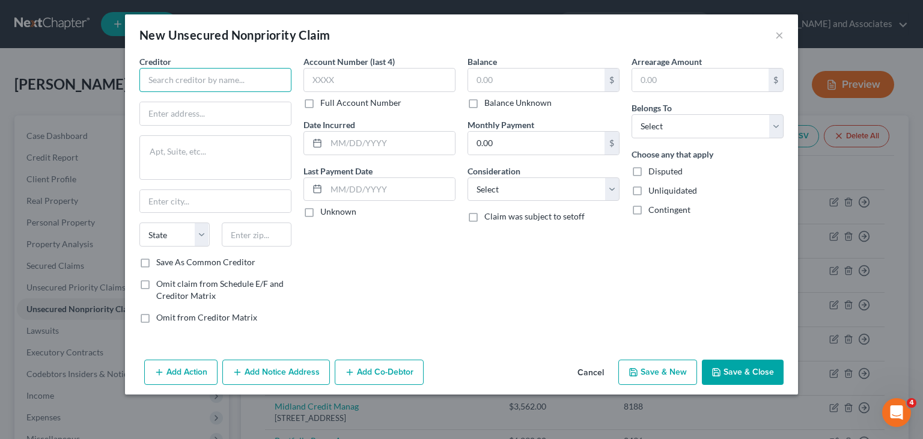
click at [240, 90] on input "text" at bounding box center [215, 80] width 152 height 24
type input "q"
type input "[PERSON_NAME] [PERSON_NAME] LLP"
click at [252, 103] on input "text" at bounding box center [215, 113] width 151 height 23
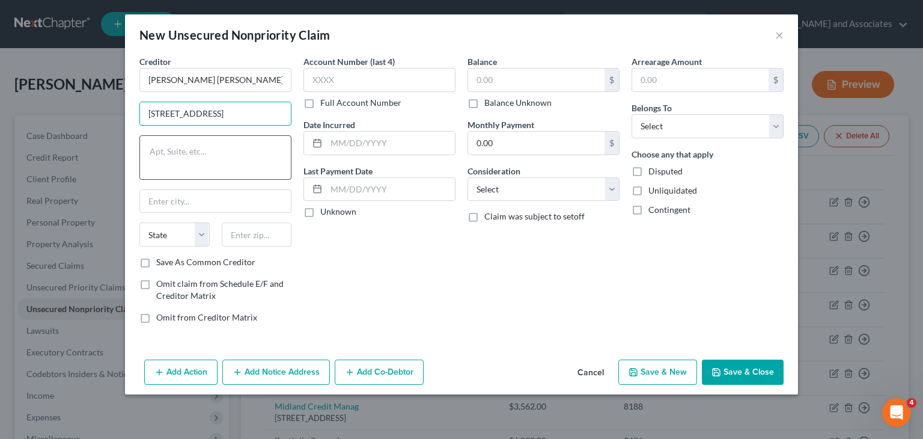
type input "[STREET_ADDRESS]"
click at [250, 233] on input "text" at bounding box center [257, 234] width 70 height 24
type input "93720"
click at [361, 254] on div "Account Number (last 4) Full Account Number Date Incurred Last Payment Date Unk…" at bounding box center [380, 194] width 164 height 278
type input "[GEOGRAPHIC_DATA]"
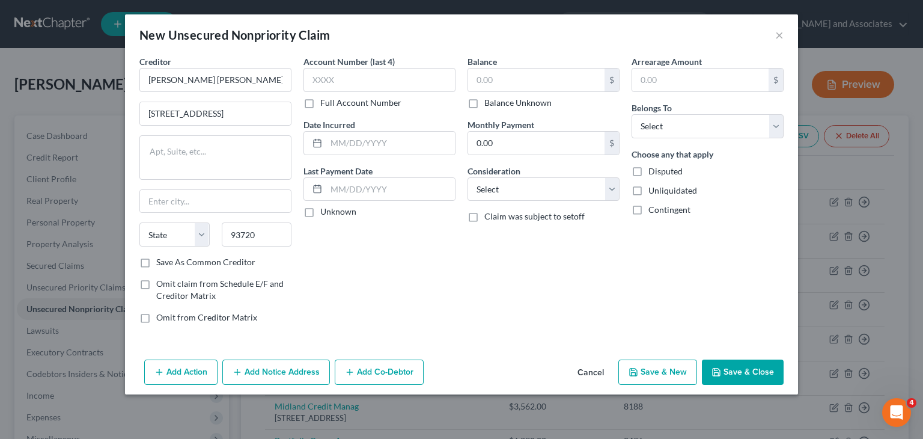
select select "4"
click at [375, 78] on input "text" at bounding box center [380, 80] width 152 height 24
type input "25"
click at [320, 106] on label "Full Account Number" at bounding box center [360, 103] width 81 height 12
click at [325, 105] on input "Full Account Number" at bounding box center [329, 101] width 8 height 8
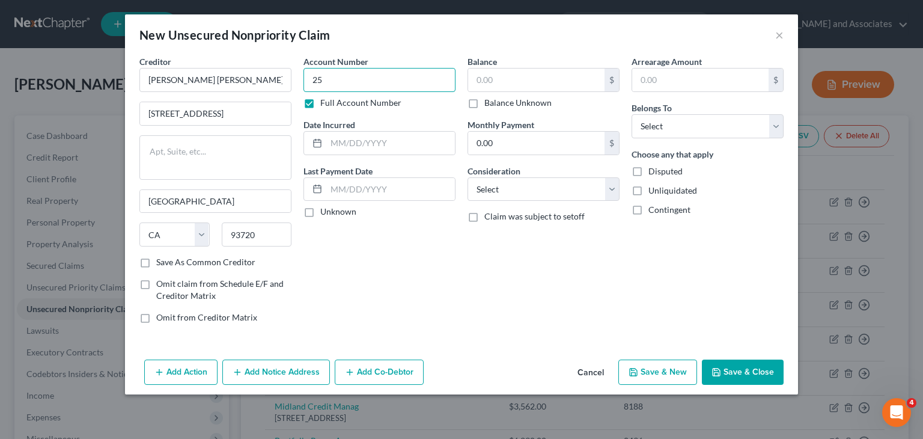
click at [364, 82] on input "25" at bounding box center [380, 80] width 152 height 24
type input "25CV05084"
click at [500, 84] on input "text" at bounding box center [536, 80] width 136 height 23
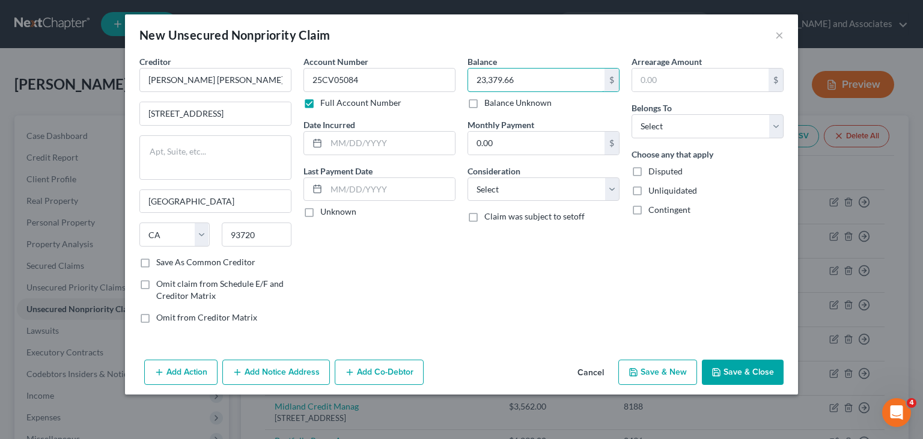
type input "23,379.66"
click at [473, 344] on div "Creditor * [PERSON_NAME] [PERSON_NAME] LLP [STREET_ADDRESS][GEOGRAPHIC_DATA] [U…" at bounding box center [461, 204] width 673 height 299
click at [694, 128] on select "Select Debtor 1 Only Debtor 2 Only Debtor 1 And Debtor 2 Only At Least One Of T…" at bounding box center [708, 126] width 152 height 24
select select "0"
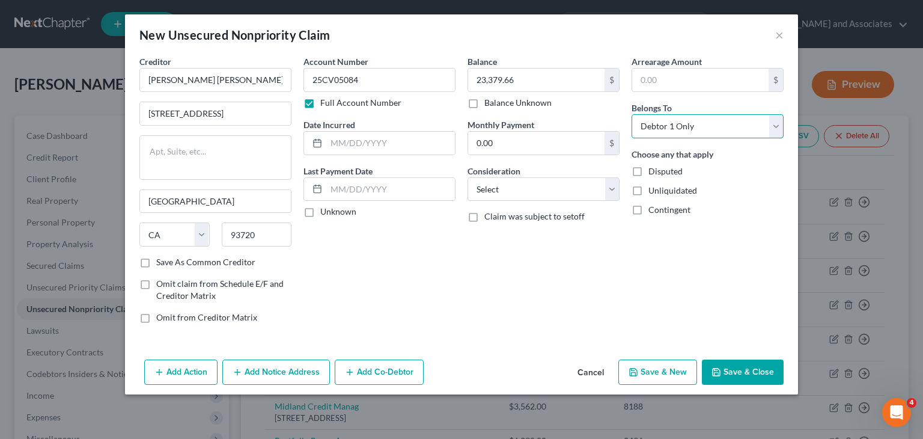
click at [632, 114] on select "Select Debtor 1 Only Debtor 2 Only Debtor 1 And Debtor 2 Only At Least One Of T…" at bounding box center [708, 126] width 152 height 24
click at [541, 185] on select "Select Cable / Satellite Services Collection Agency Credit Card Debt Debt Couns…" at bounding box center [544, 189] width 152 height 24
select select "14"
click at [468, 177] on select "Select Cable / Satellite Services Collection Agency Credit Card Debt Debt Couns…" at bounding box center [544, 189] width 152 height 24
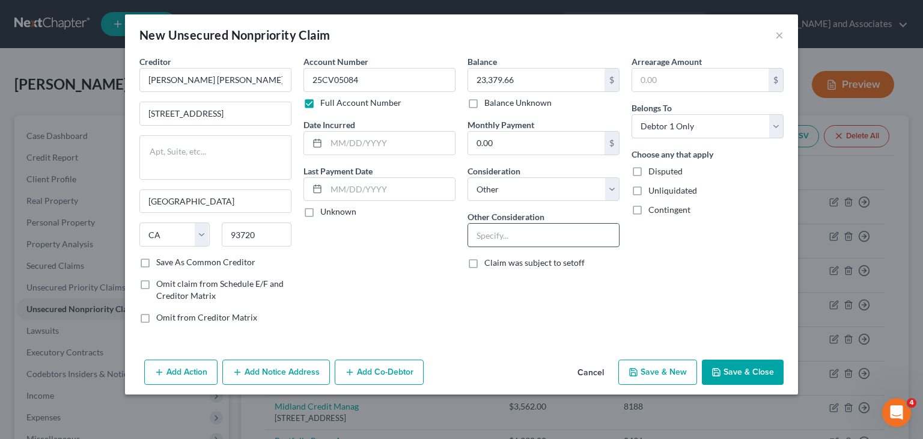
click at [516, 239] on input "text" at bounding box center [543, 235] width 151 height 23
type input "Summons"
click at [415, 255] on div "Account Number 25CV05084 Full Account Number Date Incurred Last Payment Date Un…" at bounding box center [380, 194] width 164 height 278
click at [248, 377] on button "Add Notice Address" at bounding box center [276, 371] width 108 height 25
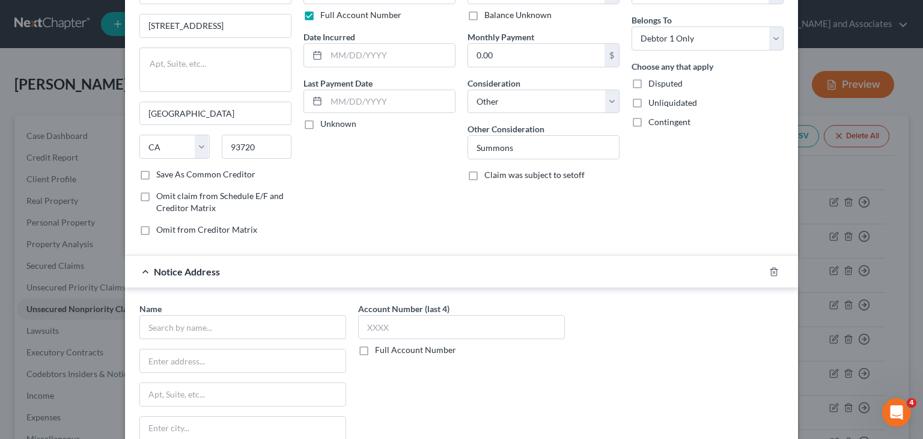
scroll to position [120, 0]
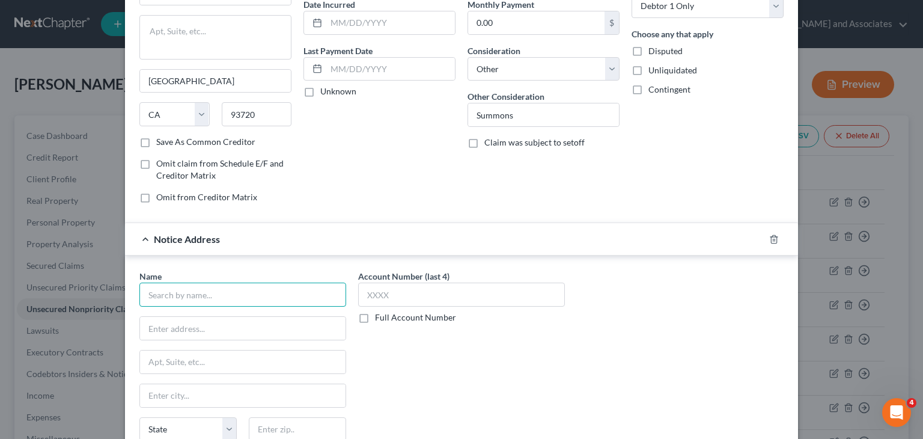
click at [179, 289] on input "text" at bounding box center [242, 295] width 207 height 24
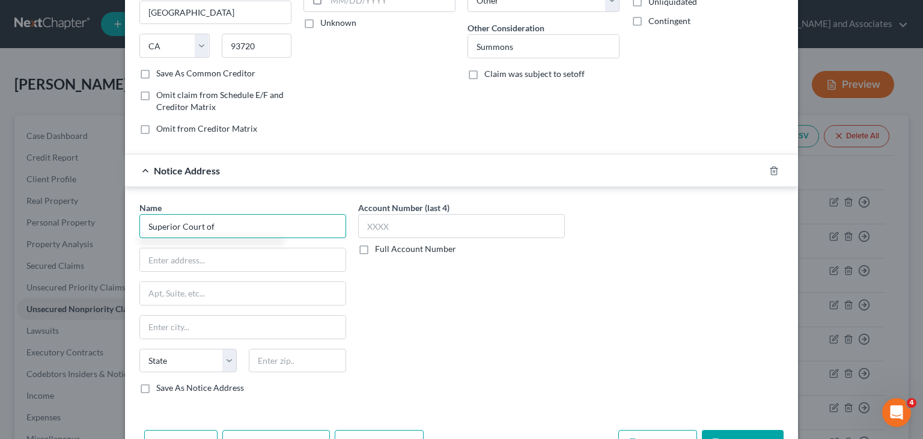
scroll to position [226, 0]
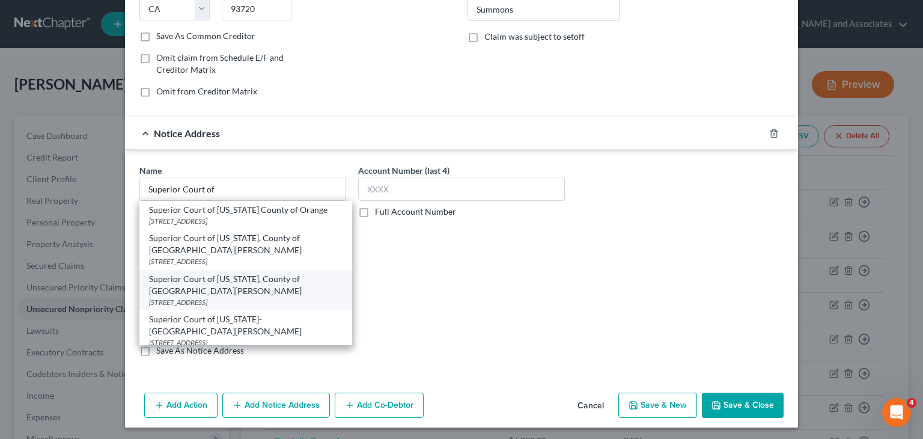
click at [255, 292] on div "Superior Court of [US_STATE], County of [GEOGRAPHIC_DATA][PERSON_NAME]" at bounding box center [246, 285] width 194 height 24
type input "Superior Court of [US_STATE], County of [GEOGRAPHIC_DATA][PERSON_NAME]"
type input "[STREET_ADDRESS]"
type input "Santa [PERSON_NAME]"
select select "4"
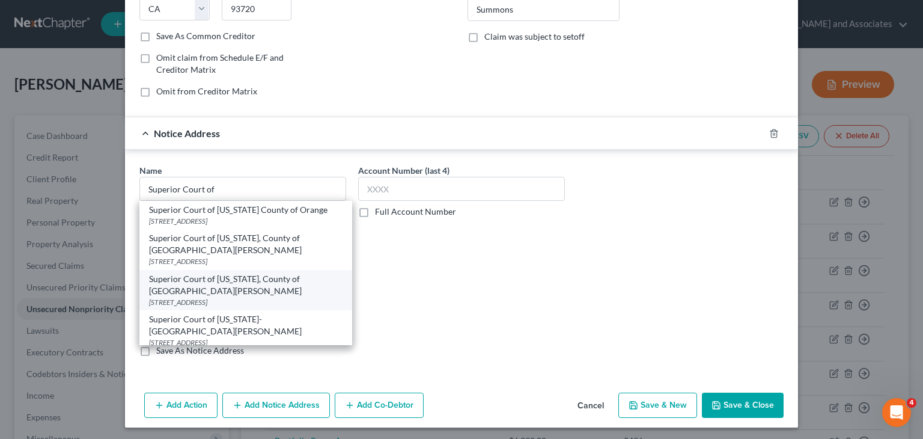
type input "93454"
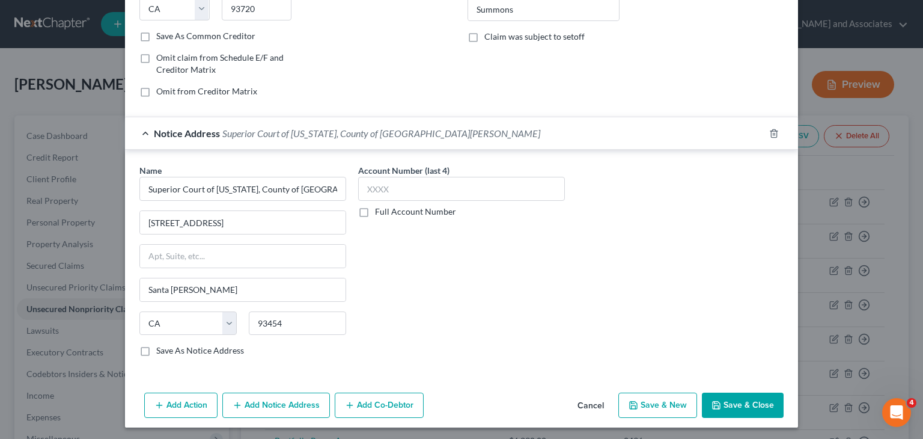
scroll to position [0, 0]
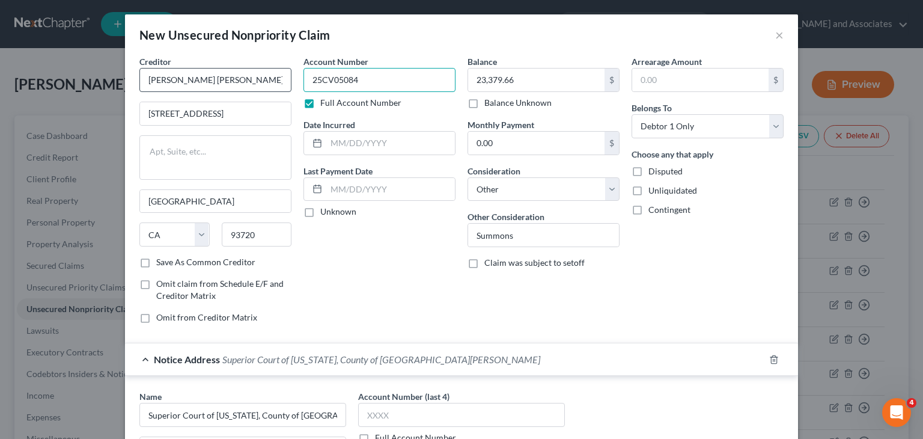
drag, startPoint x: 377, startPoint y: 80, endPoint x: 273, endPoint y: 90, distance: 105.1
click at [273, 90] on div "Creditor * [PERSON_NAME] [PERSON_NAME] LLP [STREET_ADDRESS][GEOGRAPHIC_DATA] [U…" at bounding box center [461, 194] width 656 height 278
click at [355, 243] on div "Account Number 25CV05084 Full Account Number Date Incurred Last Payment Date Un…" at bounding box center [380, 194] width 164 height 278
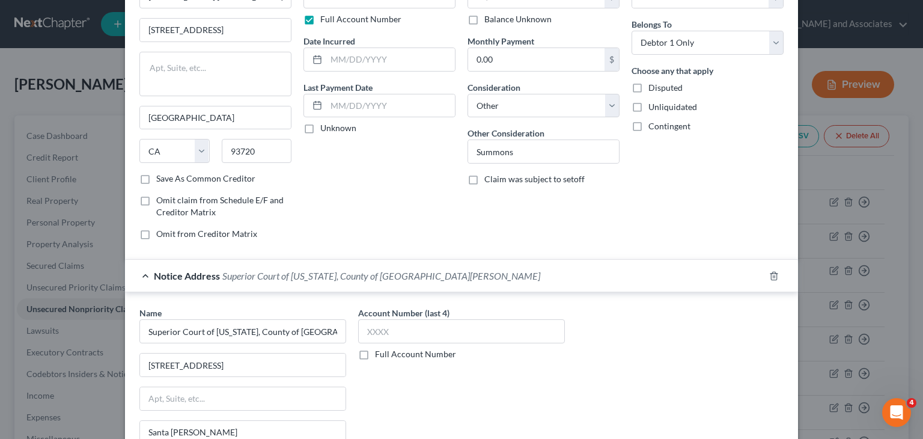
scroll to position [120, 0]
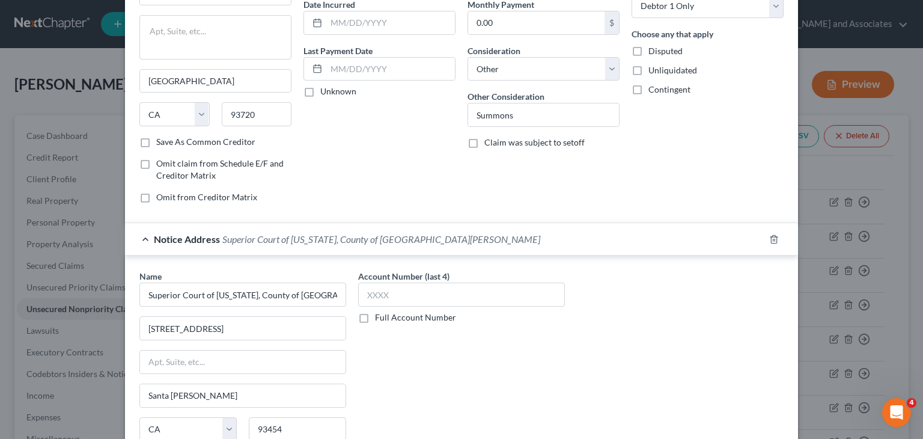
click at [375, 315] on label "Full Account Number" at bounding box center [415, 317] width 81 height 12
click at [380, 315] on input "Full Account Number" at bounding box center [384, 315] width 8 height 8
click at [391, 297] on input "text" at bounding box center [461, 295] width 207 height 24
paste input "25CV05084"
type input "25CV05084"
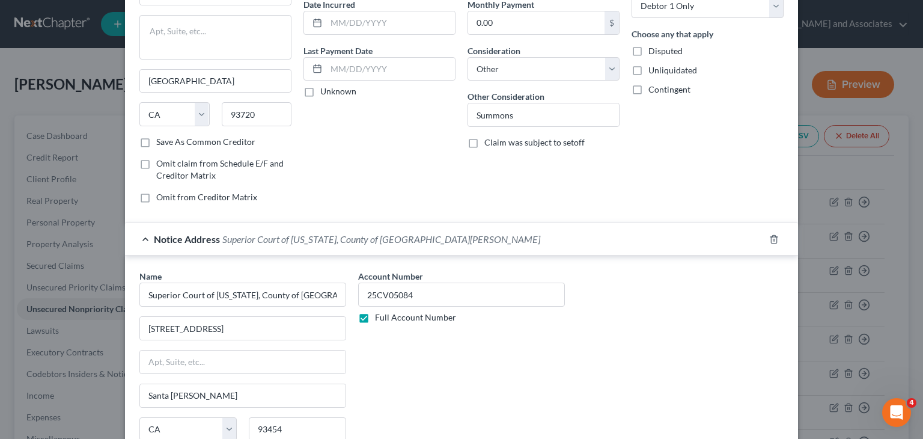
click at [439, 349] on div "Account Number 25CV05084 Full Account Number" at bounding box center [461, 371] width 219 height 202
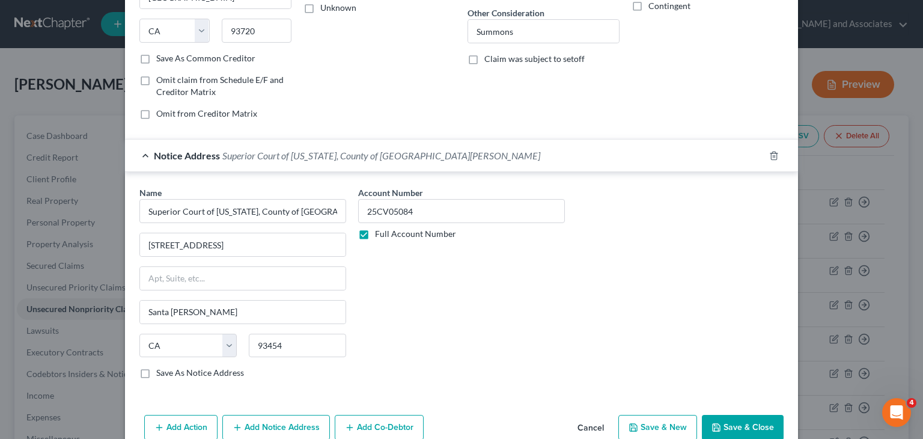
scroll to position [226, 0]
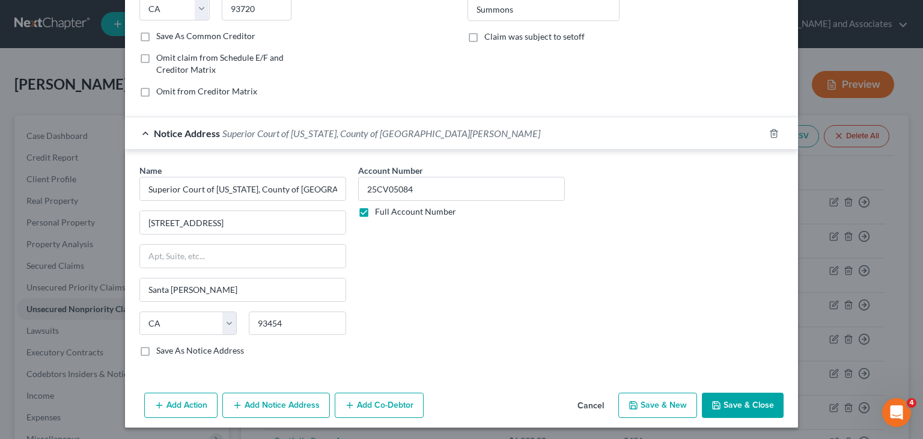
click at [161, 136] on span "Notice Address" at bounding box center [187, 132] width 66 height 11
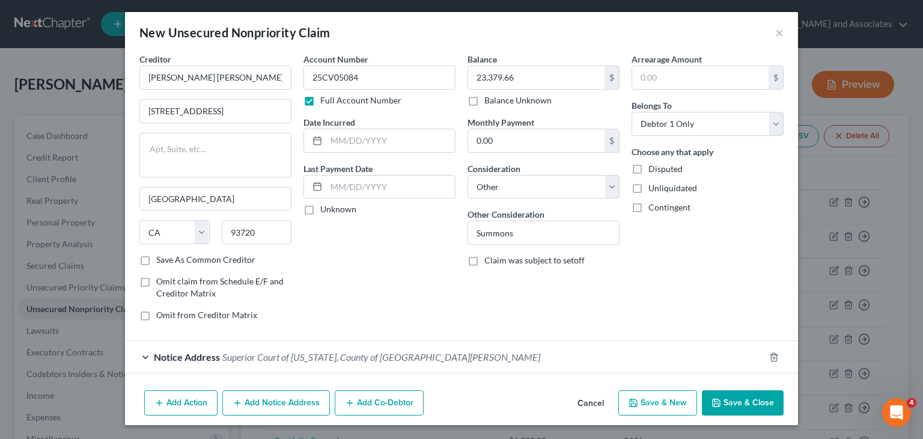
scroll to position [2, 0]
click at [279, 400] on button "Add Notice Address" at bounding box center [276, 403] width 108 height 25
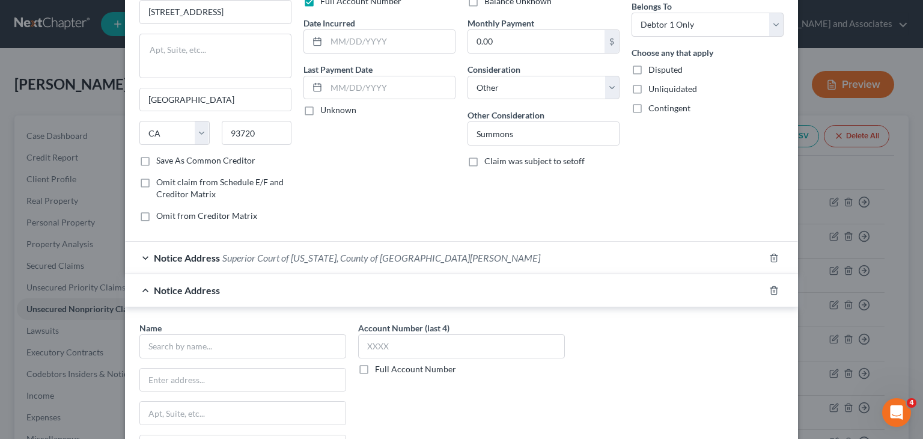
scroll to position [122, 0]
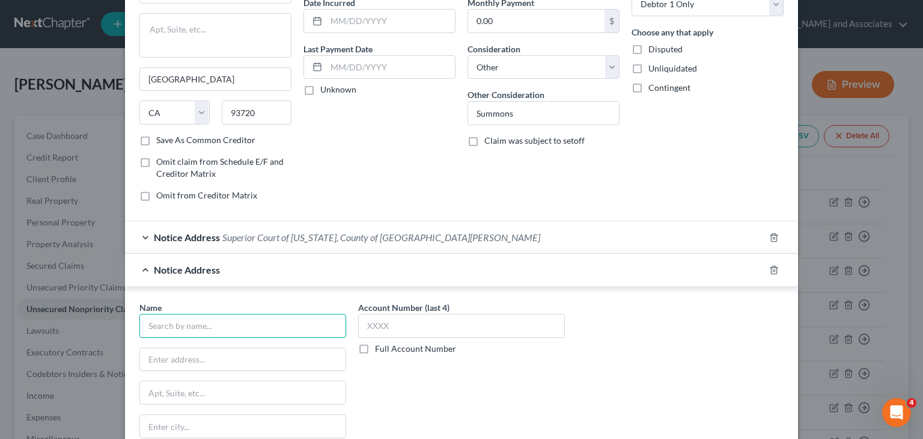
click at [205, 327] on input "text" at bounding box center [242, 326] width 207 height 24
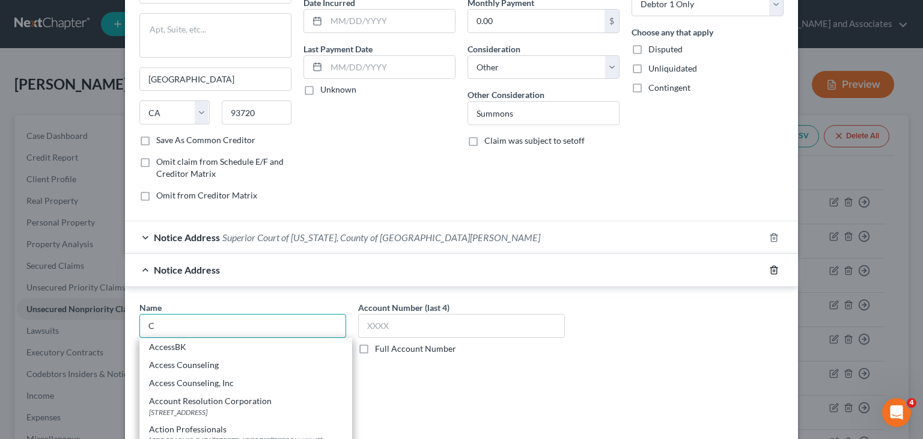
type input "C"
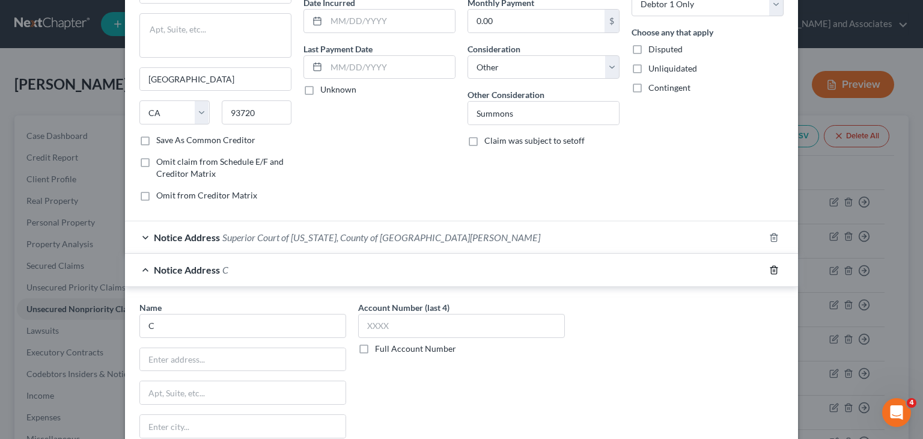
click at [771, 266] on icon "button" at bounding box center [773, 270] width 5 height 8
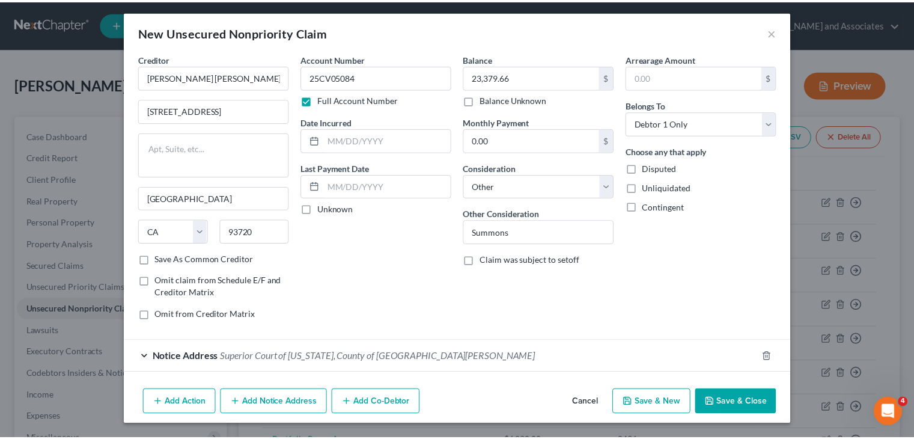
scroll to position [2, 0]
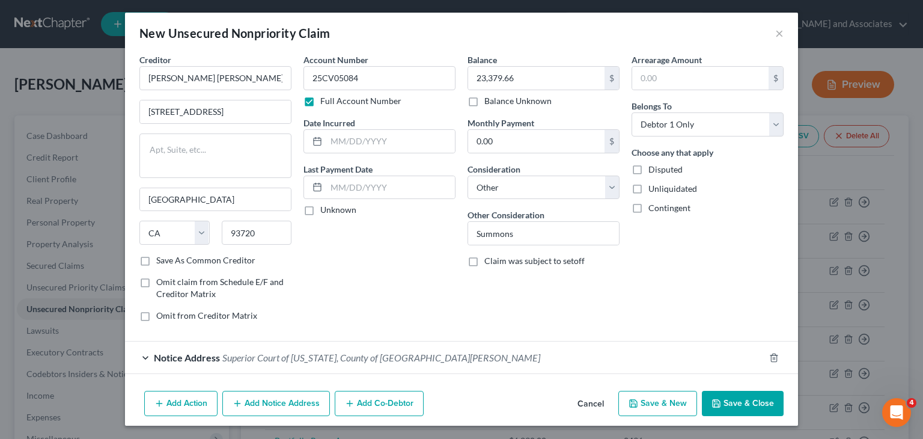
click at [739, 411] on button "Save & Close" at bounding box center [743, 403] width 82 height 25
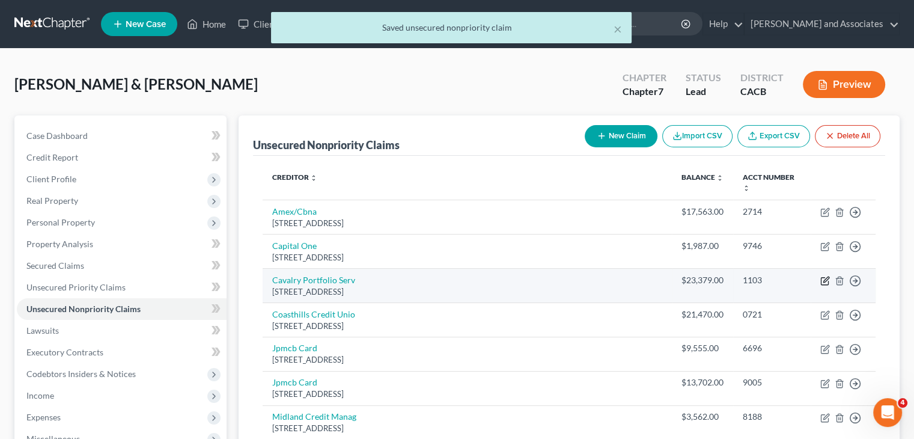
click at [823, 276] on icon "button" at bounding box center [826, 281] width 10 height 10
select select "6"
select select "1"
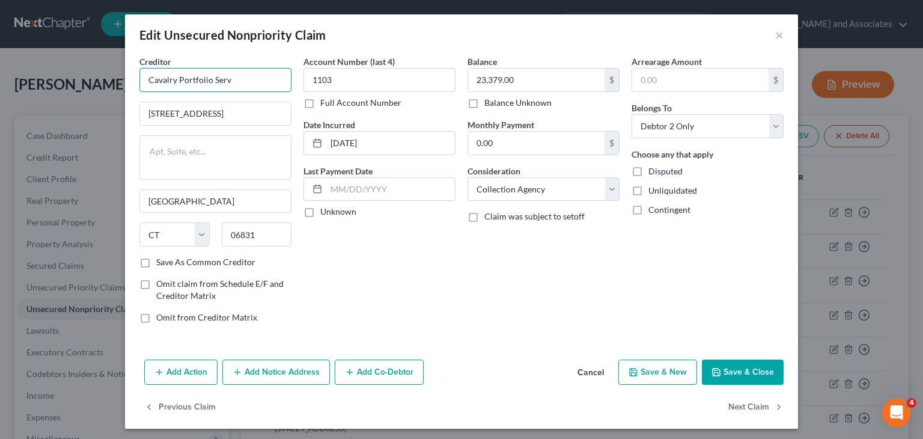
drag, startPoint x: 237, startPoint y: 84, endPoint x: 123, endPoint y: 87, distance: 114.8
click at [125, 87] on div "Creditor * Cavalry Portfolio Serv 1 American Ln Ste [GEOGRAPHIC_DATA] [US_STATE…" at bounding box center [461, 204] width 673 height 299
click at [584, 373] on button "Cancel" at bounding box center [591, 373] width 46 height 24
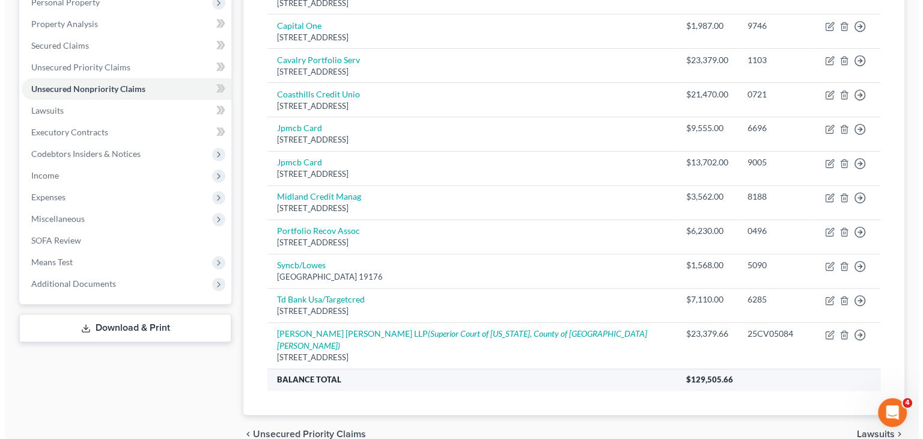
scroll to position [240, 0]
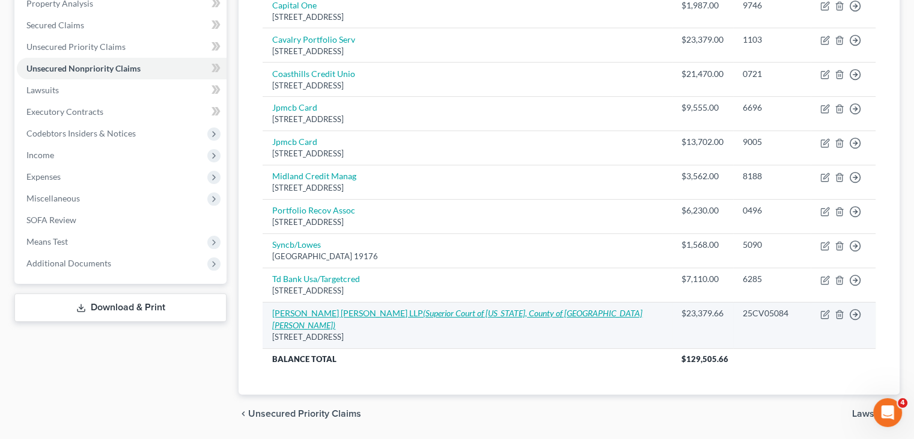
click at [487, 308] on icon "(Superior Court of [US_STATE], County of [GEOGRAPHIC_DATA][PERSON_NAME])" at bounding box center [457, 319] width 370 height 22
select select "4"
select select "14"
select select "0"
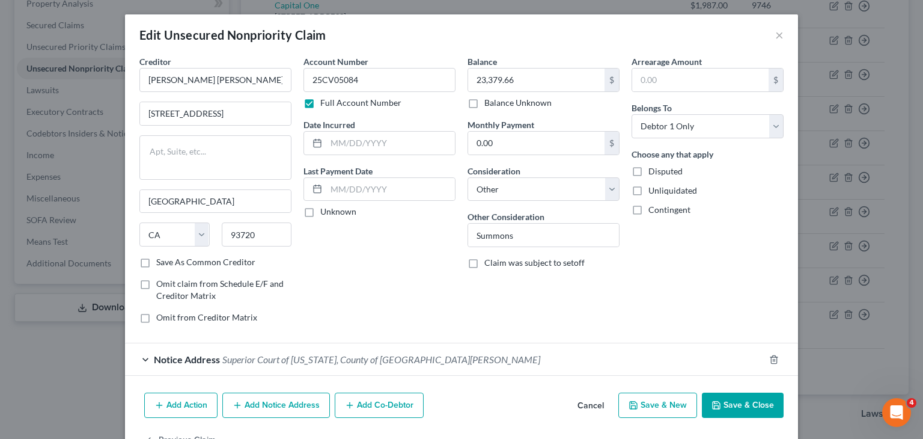
click at [273, 405] on button "Add Notice Address" at bounding box center [276, 405] width 108 height 25
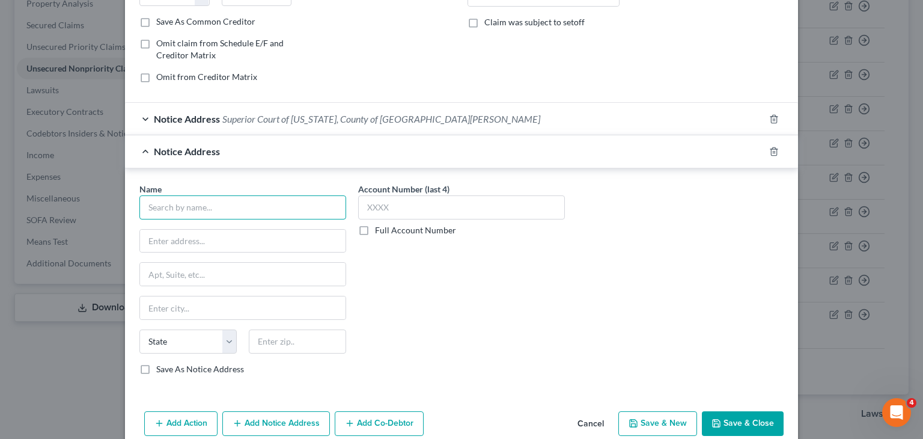
click at [251, 213] on input "text" at bounding box center [242, 207] width 207 height 24
paste input "Cavalry Portfolio Serv"
type input "Cavalry Portfolio Serv"
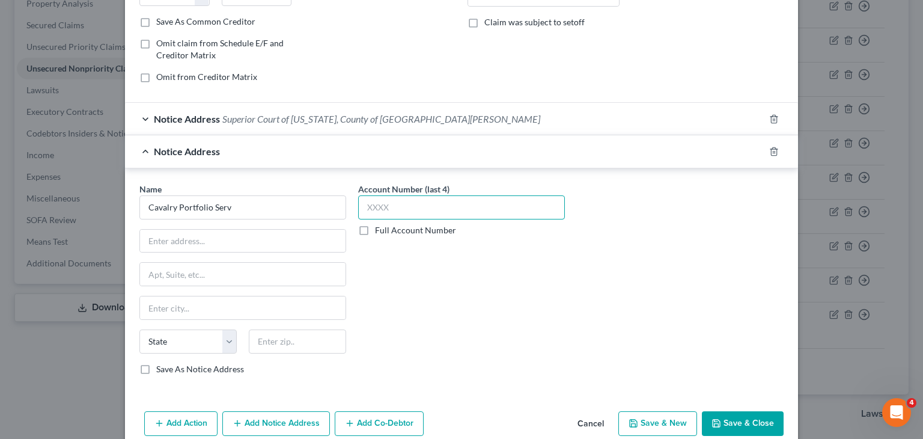
click at [427, 207] on input "text" at bounding box center [461, 207] width 207 height 24
type input "1103"
click at [735, 425] on button "Save & Close" at bounding box center [743, 423] width 82 height 25
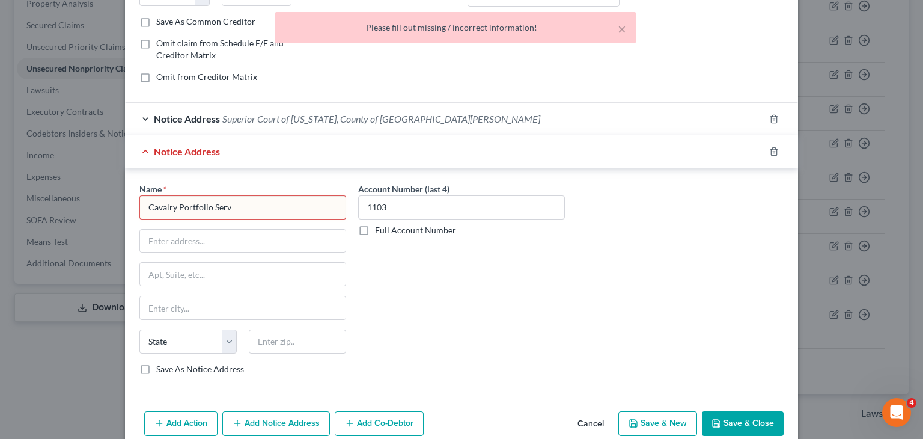
click at [272, 205] on input "Cavalry Portfolio Serv" at bounding box center [242, 207] width 207 height 24
click at [720, 411] on button "Save & Close" at bounding box center [743, 423] width 82 height 25
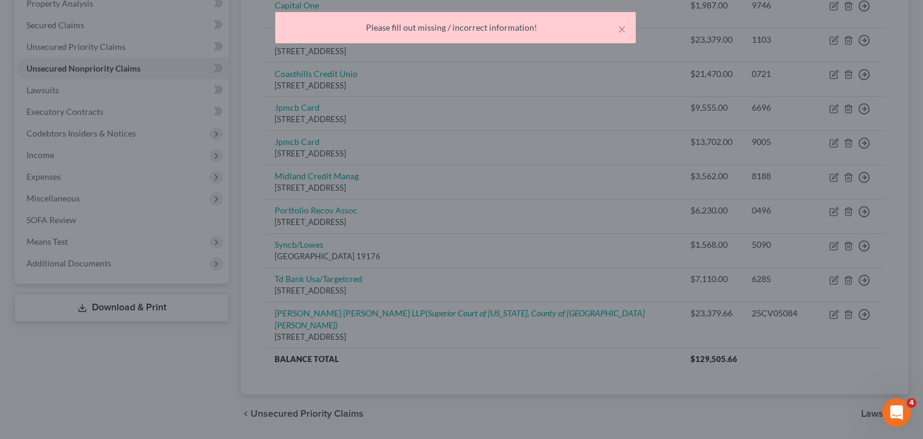
type input "Cavalry Portfolio Serv"
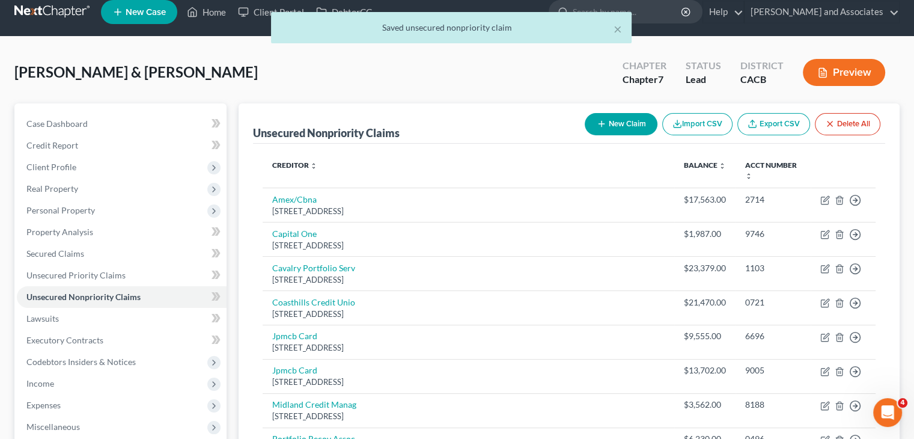
scroll to position [0, 0]
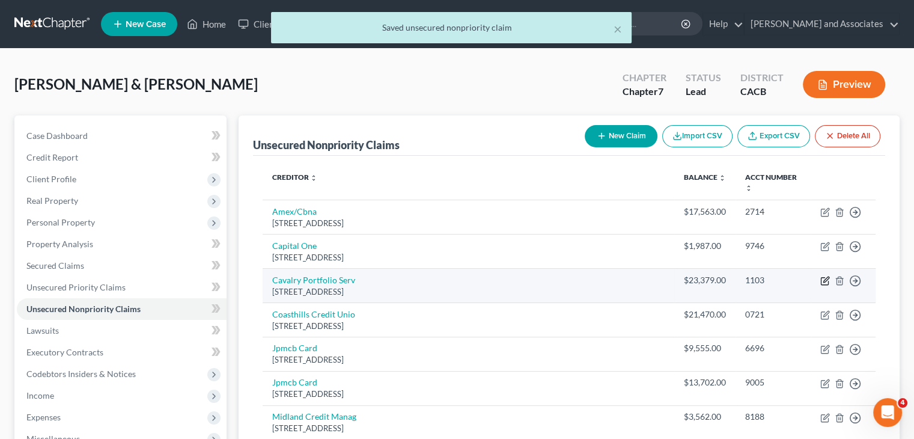
click at [826, 277] on icon "button" at bounding box center [826, 279] width 5 height 5
select select "6"
select select "1"
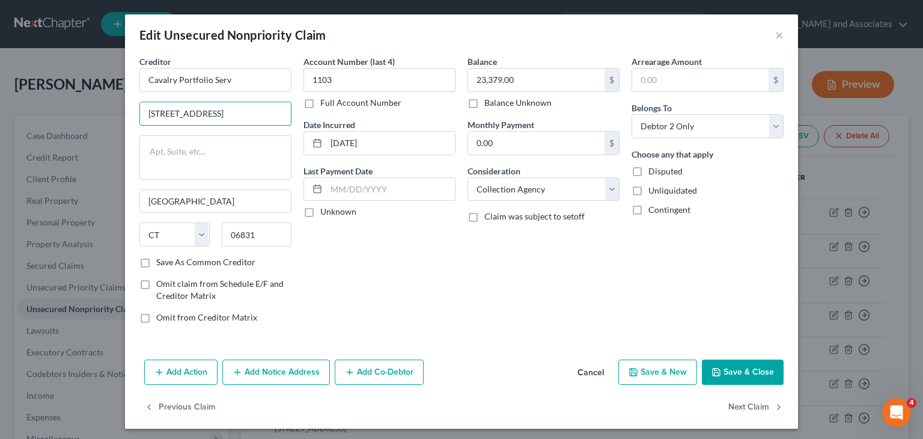
drag, startPoint x: 207, startPoint y: 116, endPoint x: 120, endPoint y: 112, distance: 87.2
click at [118, 114] on div "Edit Unsecured Nonpriority Claim × Creditor * Cavalry Portfolio Serv 1 American…" at bounding box center [461, 219] width 923 height 439
click at [774, 25] on div "Edit Unsecured Nonpriority Claim ×" at bounding box center [461, 34] width 673 height 41
click at [775, 33] on button "×" at bounding box center [779, 35] width 8 height 14
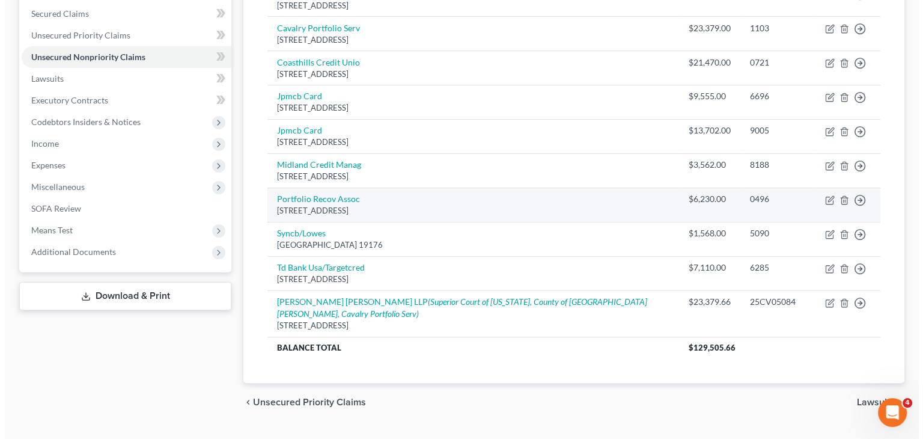
scroll to position [255, 0]
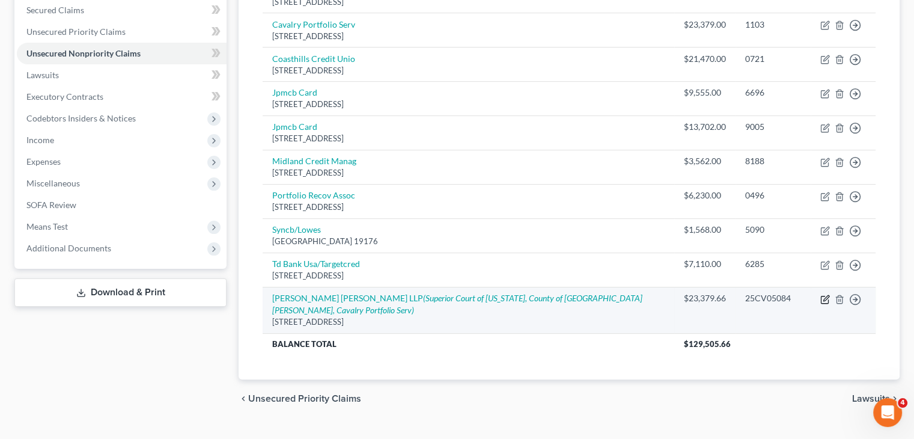
click at [824, 295] on icon "button" at bounding box center [826, 297] width 5 height 5
select select "4"
select select "14"
select select "0"
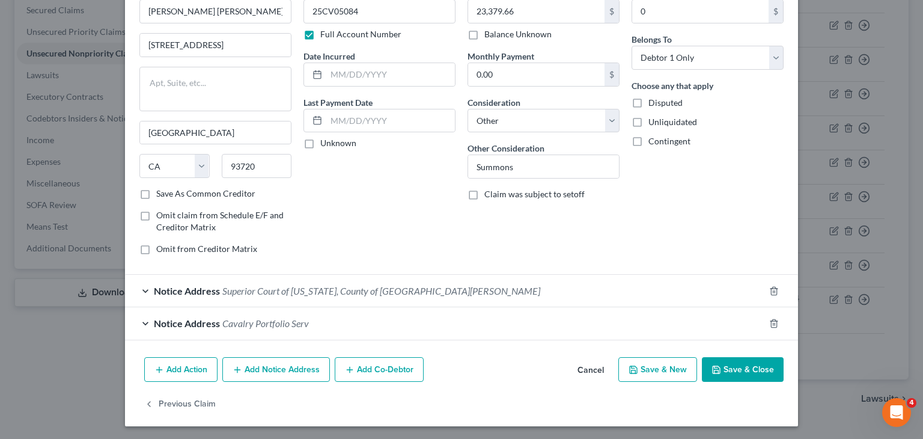
scroll to position [69, 0]
drag, startPoint x: 256, startPoint y: 320, endPoint x: 272, endPoint y: 320, distance: 16.2
click at [255, 320] on span "Cavalry Portfolio Serv" at bounding box center [265, 322] width 87 height 11
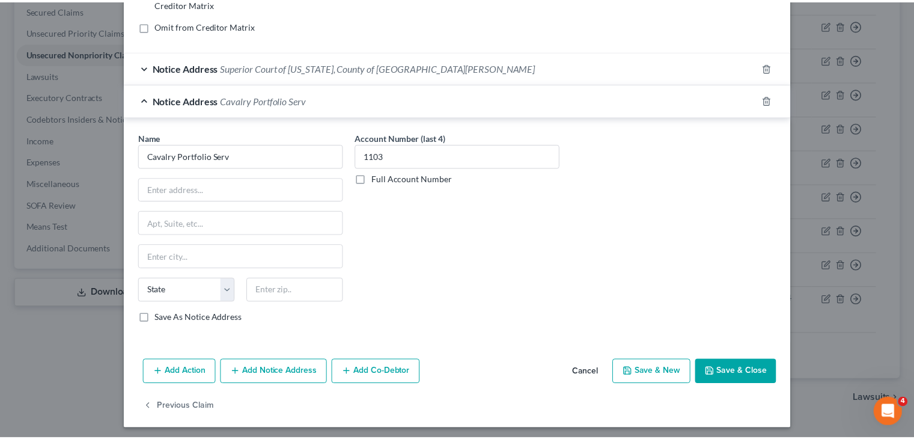
scroll to position [293, 0]
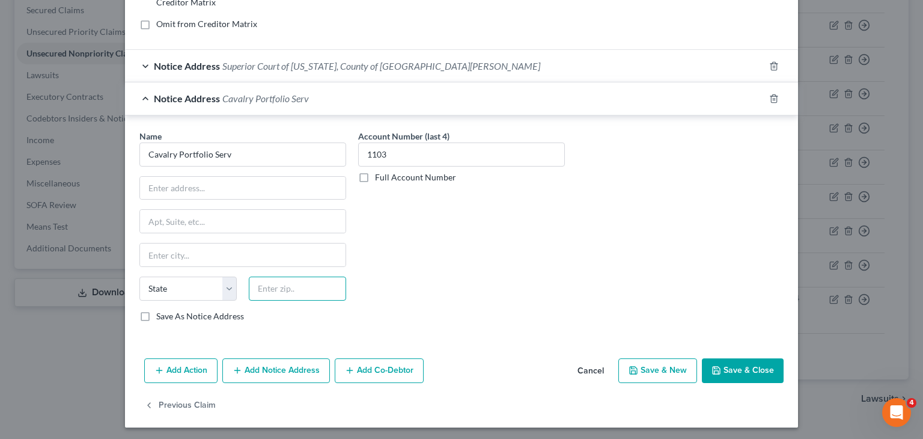
click at [280, 287] on input "text" at bounding box center [297, 289] width 97 height 24
type input "06831"
click at [481, 260] on div "Account Number (last 4) 1103 Full Account Number" at bounding box center [461, 231] width 219 height 202
type input "[GEOGRAPHIC_DATA]"
select select "6"
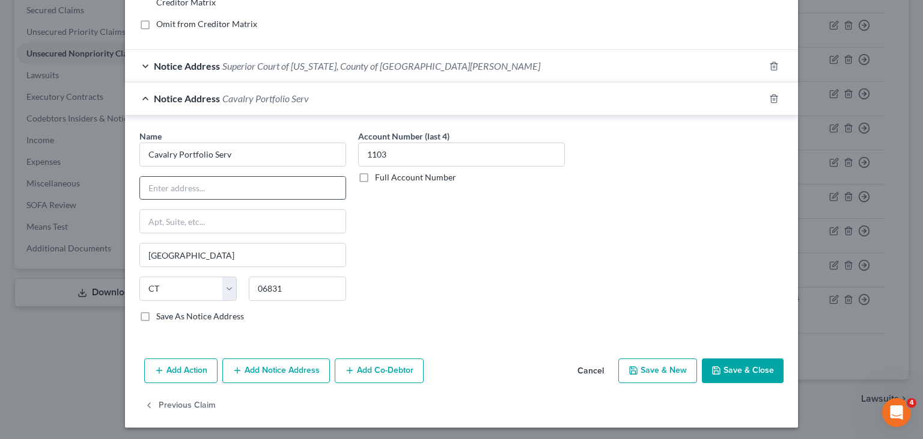
click at [230, 190] on input "text" at bounding box center [243, 188] width 206 height 23
paste input "[STREET_ADDRESS]"
type input "[STREET_ADDRESS]"
click at [432, 283] on div "Account Number (last 4) 1103 Full Account Number" at bounding box center [461, 231] width 219 height 202
click at [733, 359] on button "Save & Close" at bounding box center [743, 370] width 82 height 25
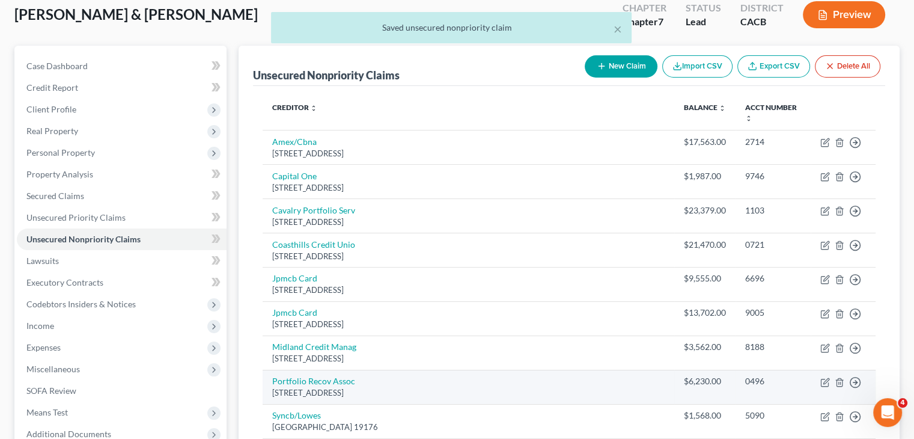
scroll to position [15, 0]
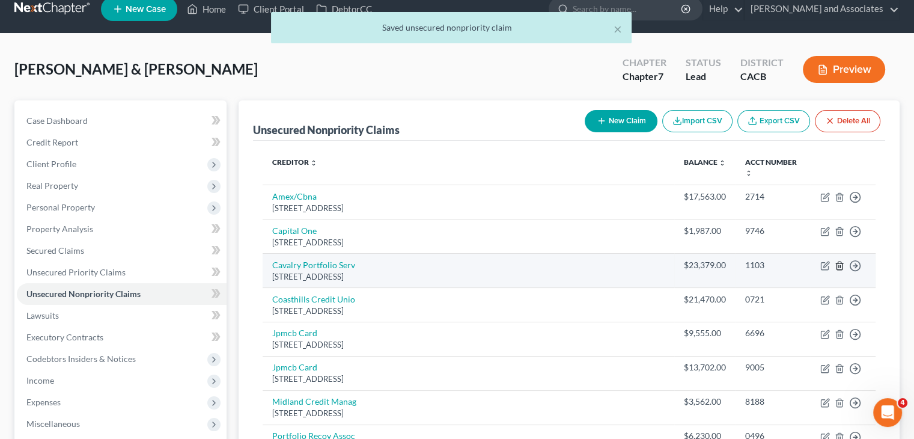
click at [843, 261] on icon "button" at bounding box center [840, 266] width 10 height 10
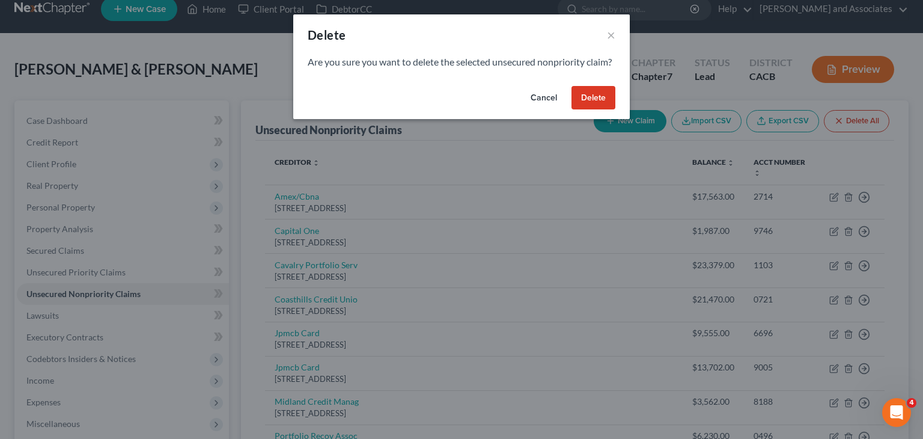
click at [590, 109] on button "Delete" at bounding box center [594, 98] width 44 height 24
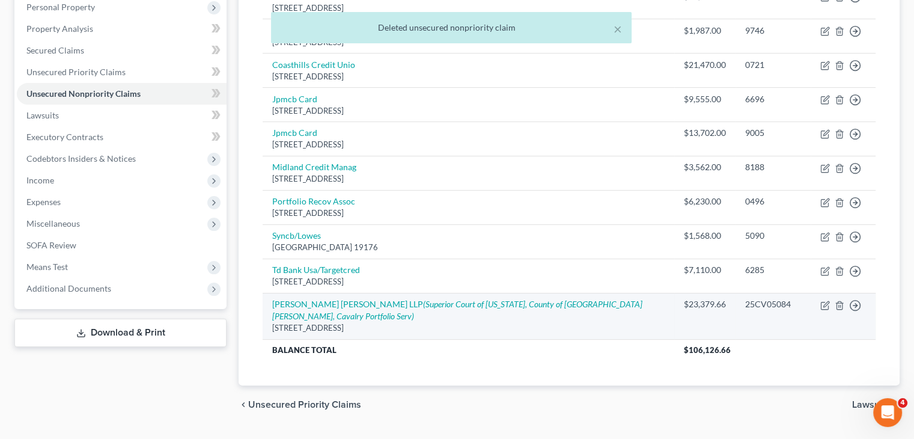
scroll to position [221, 0]
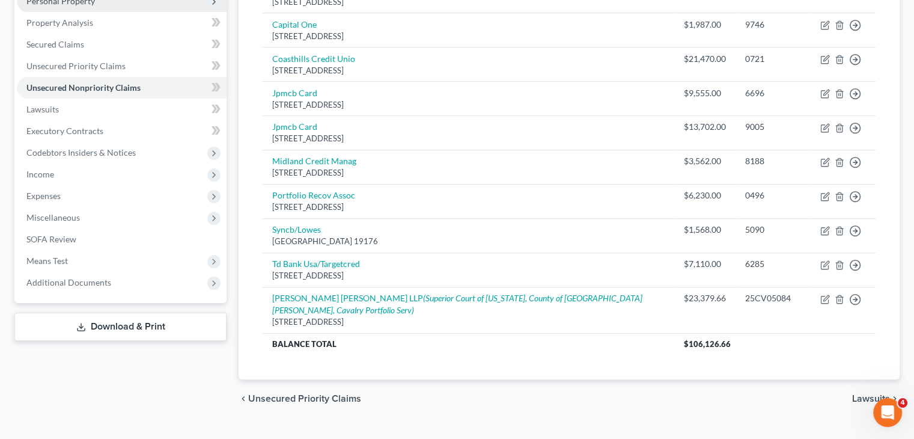
click at [147, 8] on span "Personal Property" at bounding box center [122, 1] width 210 height 22
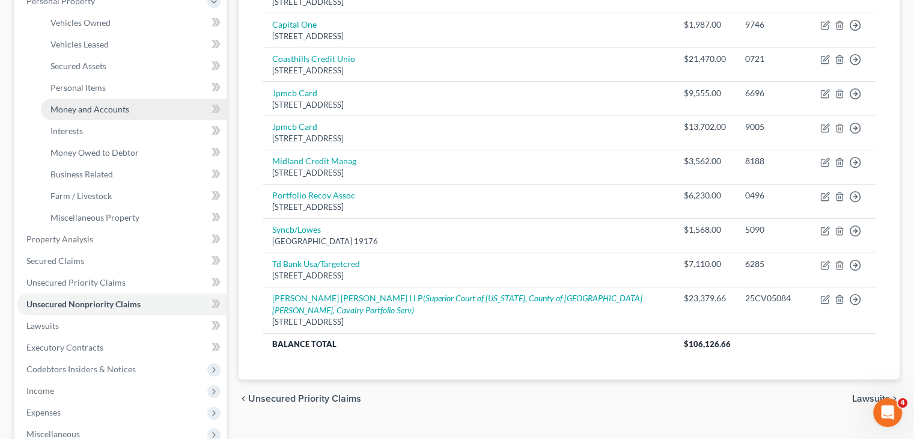
click at [131, 109] on link "Money and Accounts" at bounding box center [134, 110] width 186 height 22
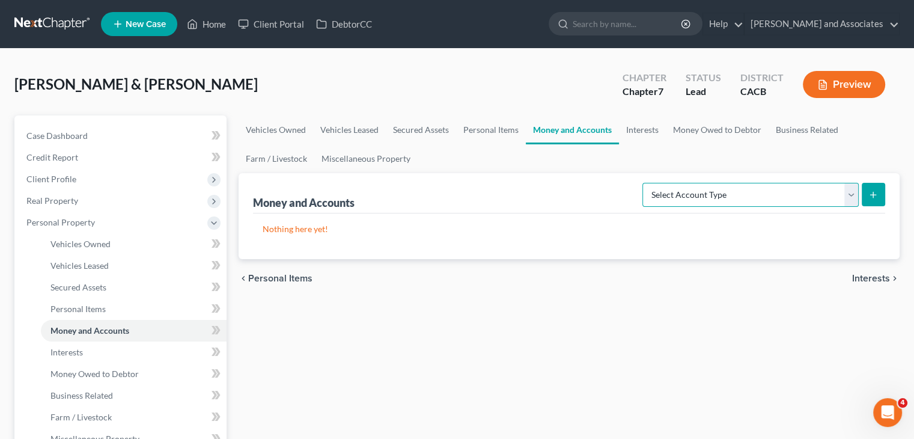
click at [720, 198] on select "Select Account Type Brokerage Cash on Hand Certificates of Deposit Checking Acc…" at bounding box center [751, 195] width 216 height 24
select select "checking"
click at [645, 183] on select "Select Account Type Brokerage Cash on Hand Certificates of Deposit Checking Acc…" at bounding box center [751, 195] width 216 height 24
click at [874, 197] on icon "submit" at bounding box center [874, 195] width 10 height 10
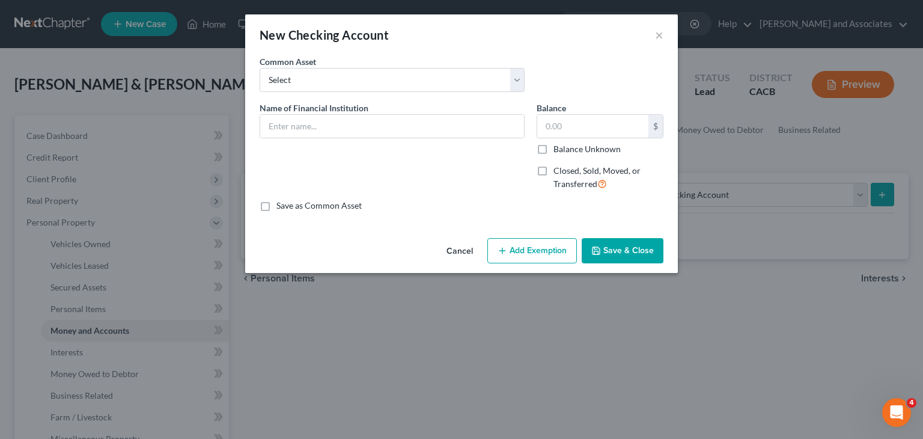
drag, startPoint x: 350, startPoint y: 100, endPoint x: 346, endPoint y: 112, distance: 12.4
click at [349, 100] on div "Common Asset Select Union Bank #3106 Bank of America #2997 [PERSON_NAME] Fargo …" at bounding box center [462, 78] width 416 height 46
click at [344, 121] on input "text" at bounding box center [392, 126] width 264 height 23
type input "Sesloc #0855"
click at [603, 138] on div "$ Balance Unknown" at bounding box center [600, 134] width 127 height 41
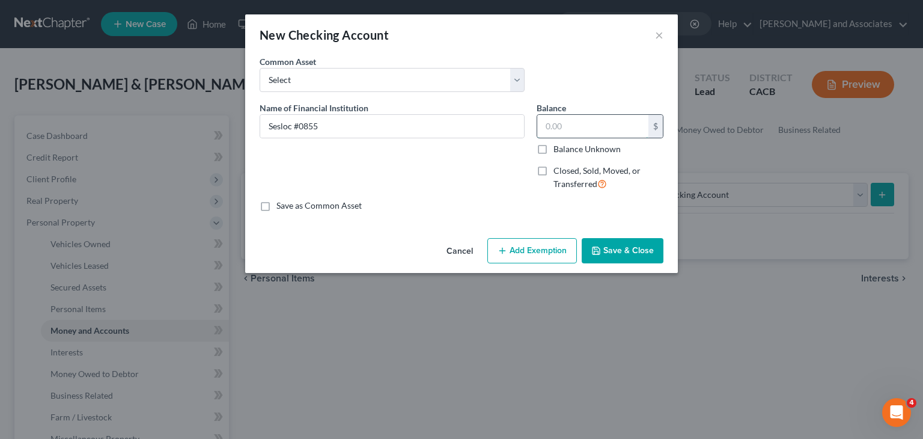
click at [609, 130] on input "text" at bounding box center [592, 126] width 111 height 23
type input "5.59"
click at [637, 252] on button "Save & Close" at bounding box center [623, 250] width 82 height 25
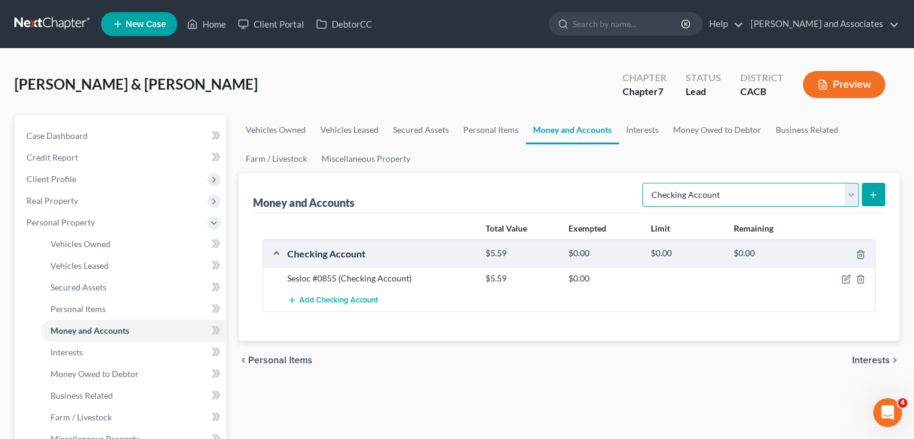
click at [802, 191] on select "Select Account Type Brokerage Cash on Hand Certificates of Deposit Checking Acc…" at bounding box center [751, 195] width 216 height 24
select select "savings"
click at [645, 183] on select "Select Account Type Brokerage Cash on Hand Certificates of Deposit Checking Acc…" at bounding box center [751, 195] width 216 height 24
click at [873, 187] on button "submit" at bounding box center [873, 194] width 23 height 23
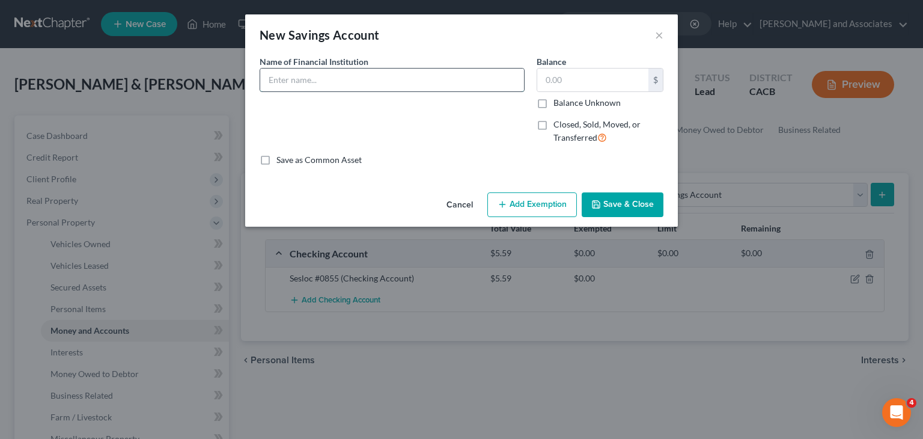
click at [306, 82] on input "text" at bounding box center [392, 80] width 264 height 23
type input "Sesloc #0855"
click at [587, 79] on input "text" at bounding box center [592, 80] width 111 height 23
type input "5.18"
click at [613, 198] on button "Save & Close" at bounding box center [623, 204] width 82 height 25
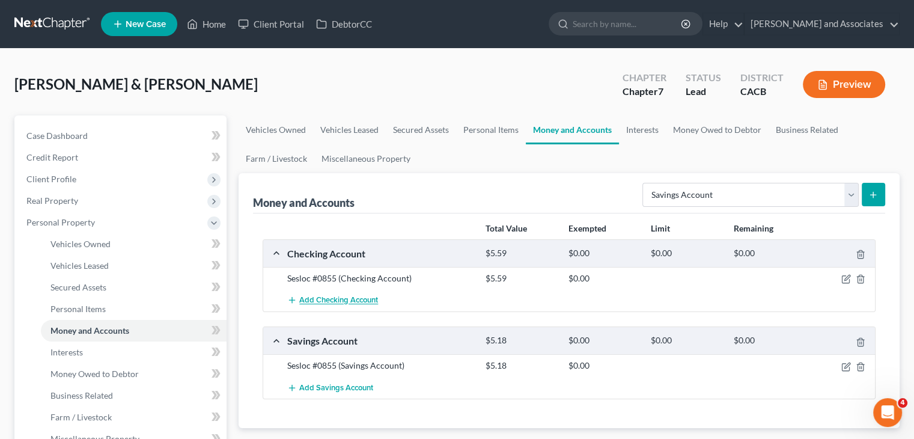
click at [344, 298] on span "Add Checking Account" at bounding box center [338, 301] width 79 height 10
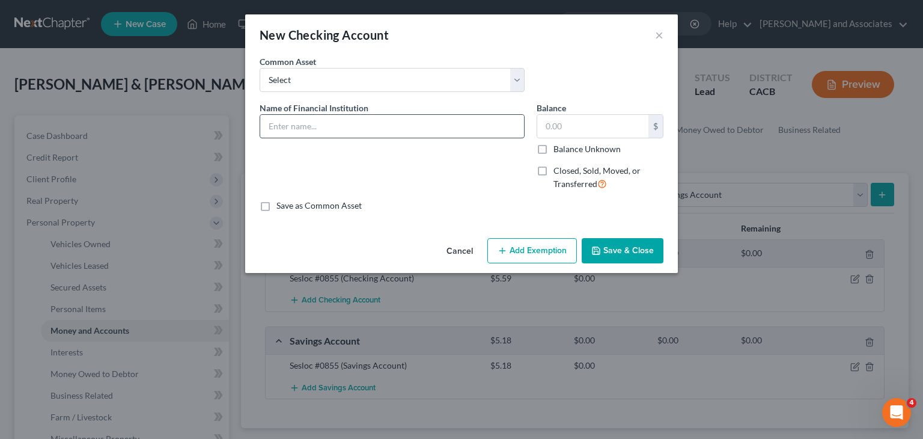
click at [341, 125] on input "text" at bounding box center [392, 126] width 264 height 23
type input "Chase #2317"
click at [558, 124] on input "text" at bounding box center [592, 126] width 111 height 23
type input "1"
click at [442, 127] on input "Chase #2317" at bounding box center [392, 126] width 264 height 23
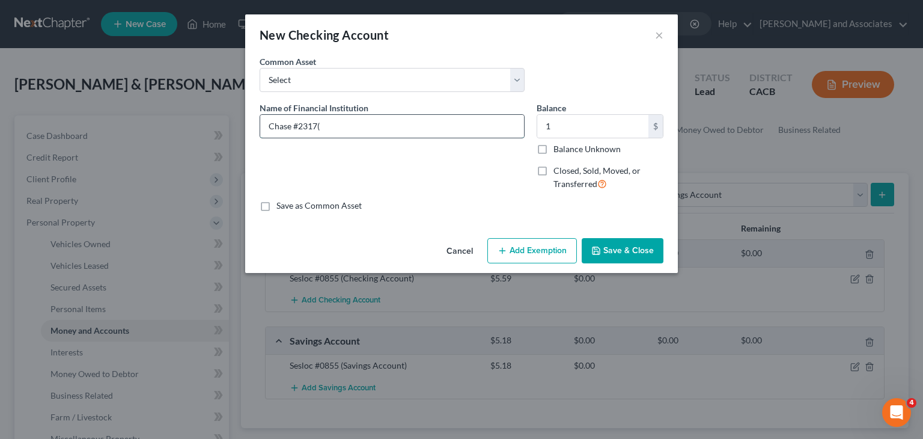
type input "Chase #2317"
click at [652, 267] on div "Cancel Add Exemption Save & Close" at bounding box center [461, 253] width 433 height 40
click at [646, 260] on button "Save & Close" at bounding box center [623, 250] width 82 height 25
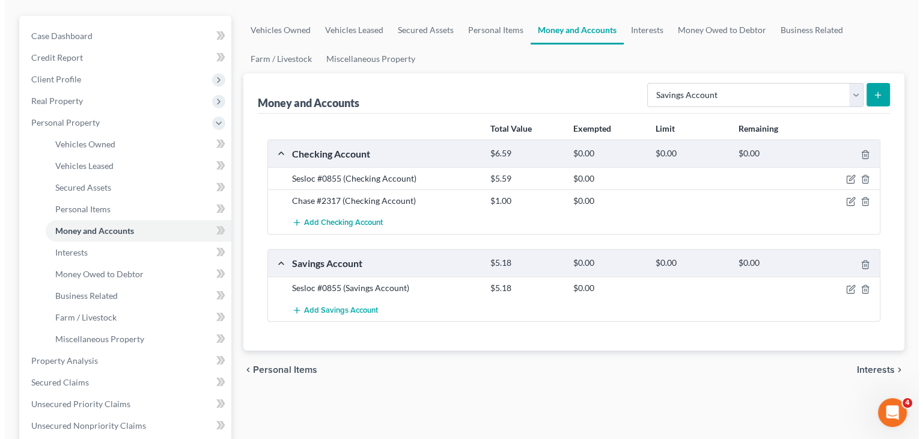
scroll to position [120, 0]
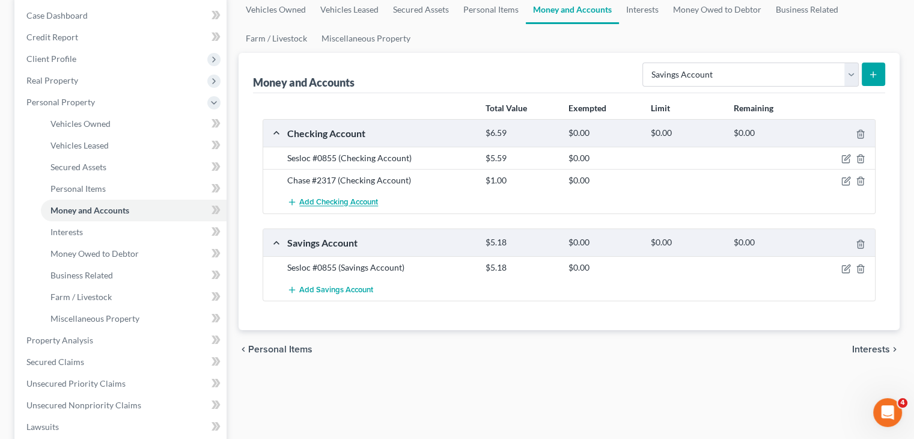
click at [353, 205] on span "Add Checking Account" at bounding box center [338, 203] width 79 height 10
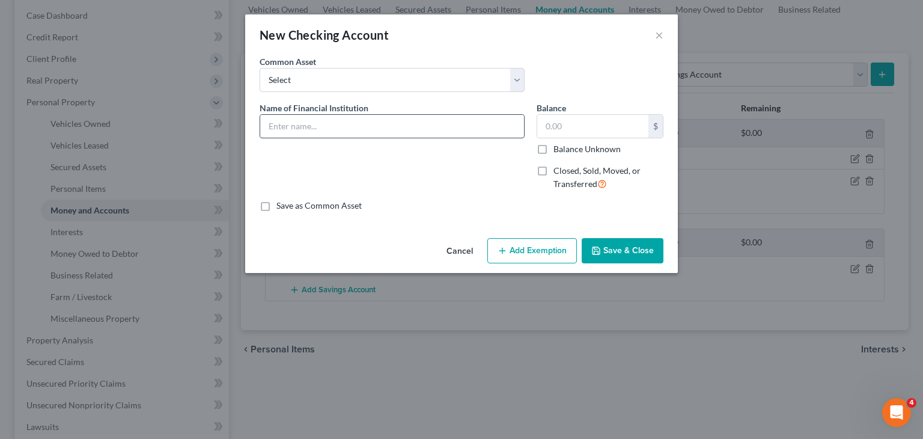
click at [424, 118] on input "text" at bounding box center [392, 126] width 264 height 23
type input "Chase #7819"
click at [583, 123] on input "text" at bounding box center [592, 126] width 111 height 23
type input "633.52"
click at [546, 244] on button "Add Exemption" at bounding box center [532, 250] width 90 height 25
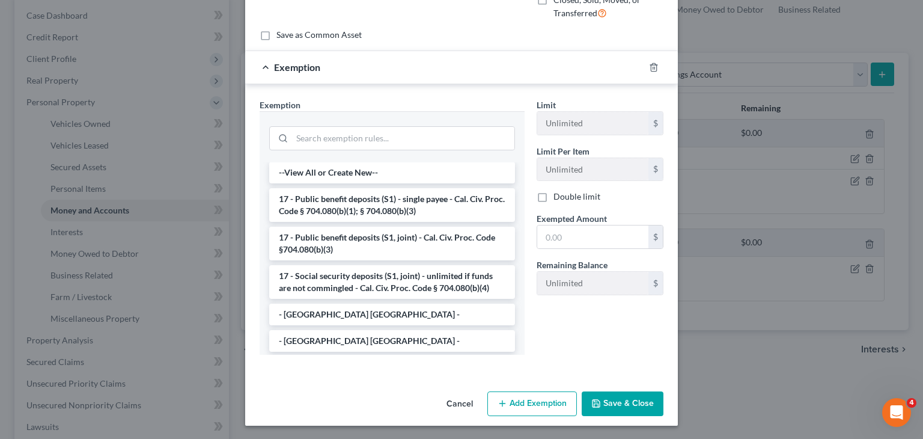
scroll to position [0, 0]
click at [341, 210] on li "17 - Public benefit deposits (S1) - single payee - Cal. Civ. Proc. Code § 704.0…" at bounding box center [392, 206] width 246 height 34
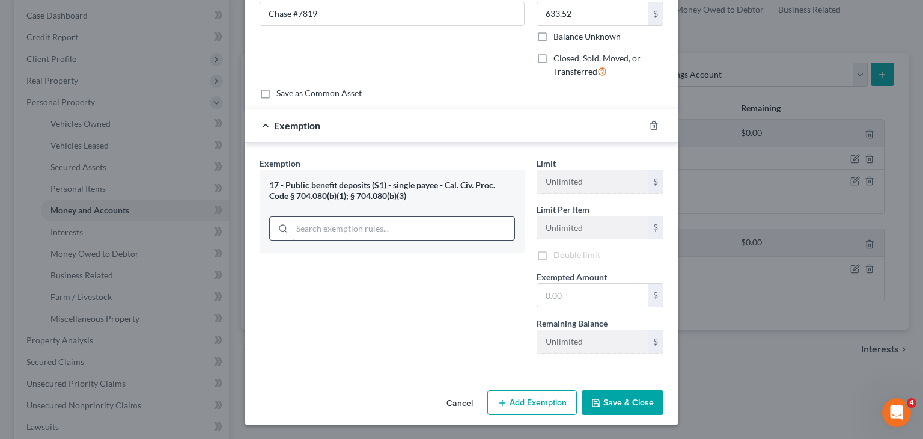
scroll to position [113, 0]
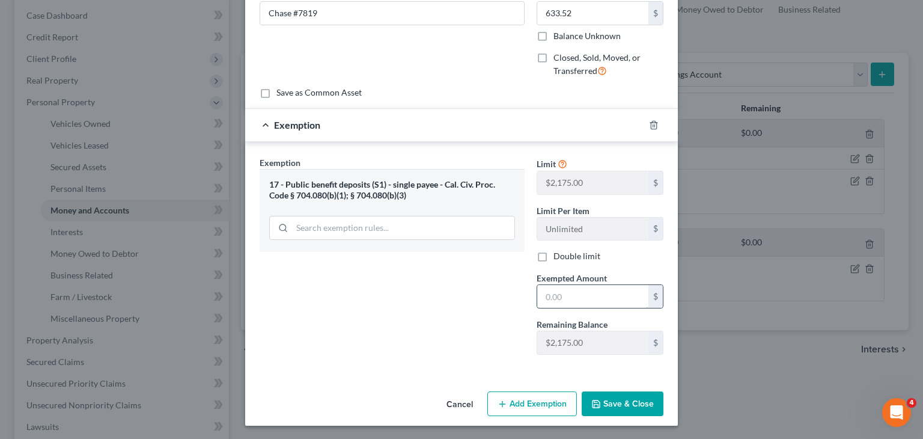
click at [571, 289] on input "text" at bounding box center [592, 296] width 111 height 23
type input "633.52"
click at [611, 393] on button "Save & Close" at bounding box center [623, 403] width 82 height 25
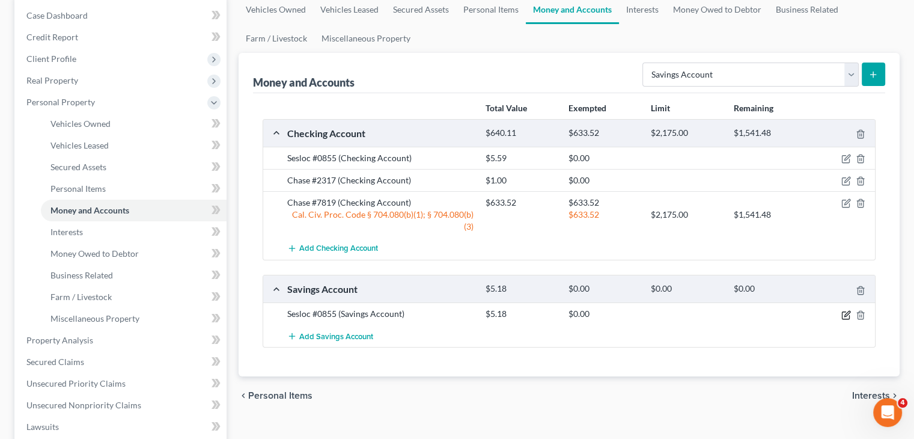
click at [848, 312] on icon "button" at bounding box center [847, 315] width 10 height 10
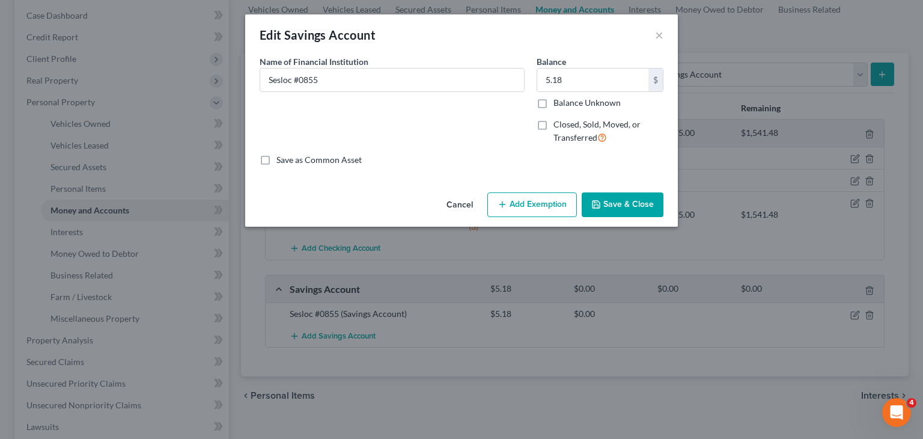
click at [543, 215] on button "Add Exemption" at bounding box center [532, 204] width 90 height 25
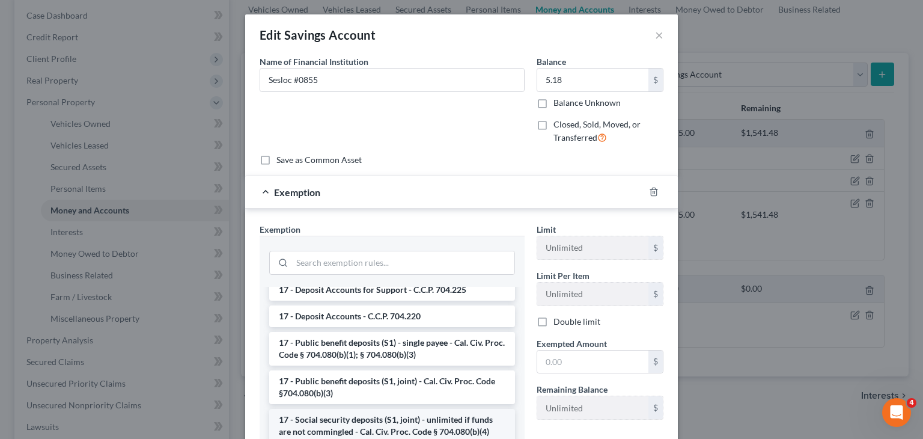
scroll to position [0, 0]
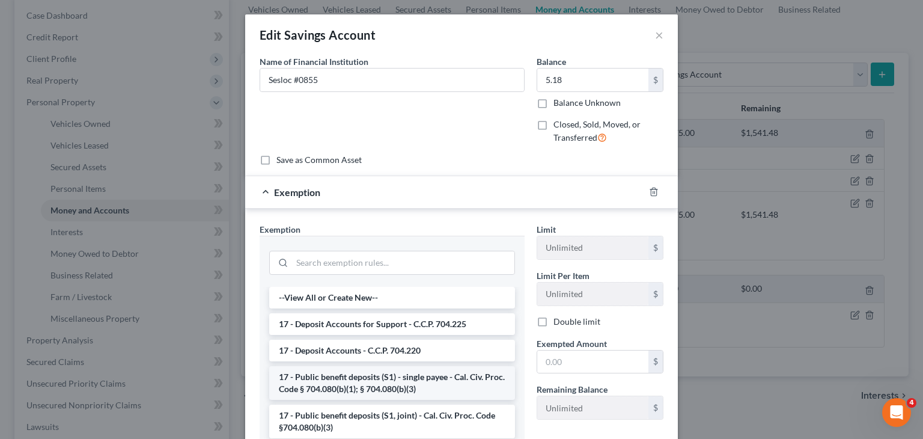
click at [412, 385] on li "17 - Public benefit deposits (S1) - single payee - Cal. Civ. Proc. Code § 704.0…" at bounding box center [392, 383] width 246 height 34
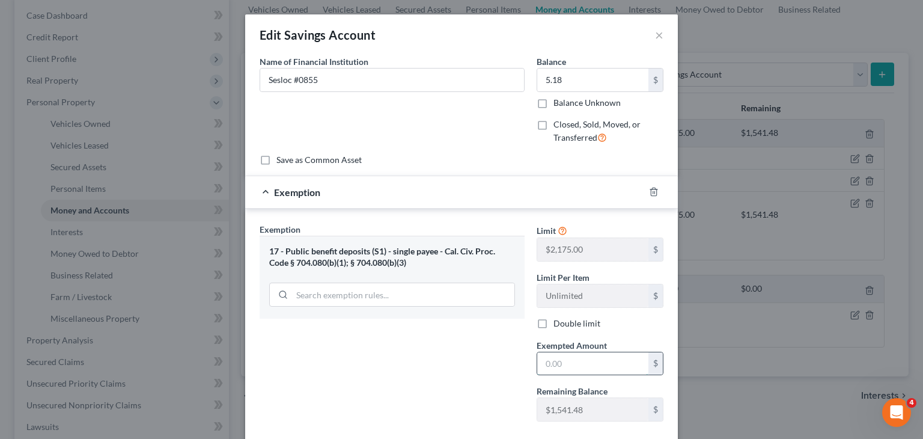
click at [596, 364] on input "text" at bounding box center [592, 363] width 111 height 23
type input "5."
click at [650, 188] on icon "button" at bounding box center [654, 192] width 10 height 10
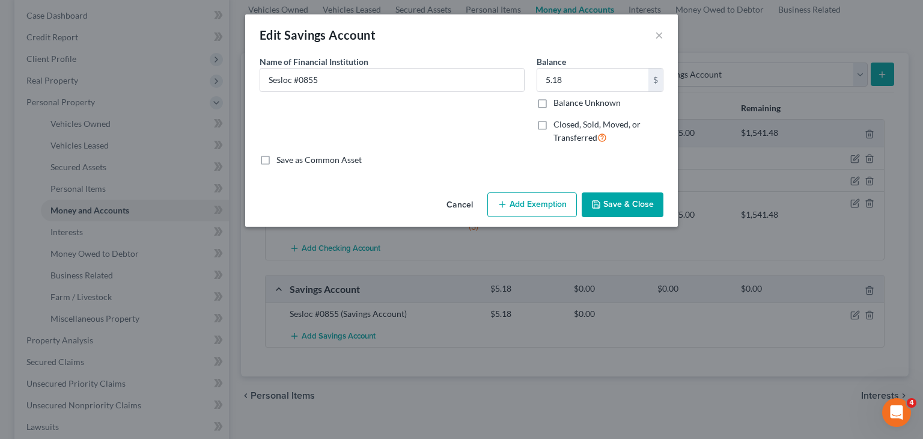
click at [545, 209] on button "Add Exemption" at bounding box center [532, 204] width 90 height 25
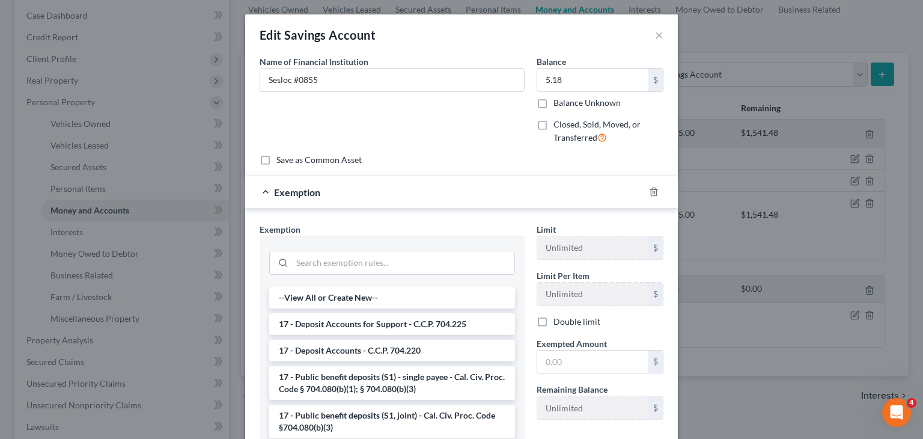
click at [377, 415] on li "17 - Public benefit deposits (S1, joint) - Cal. Civ. Proc. Code §704.080(b)(3)" at bounding box center [392, 422] width 246 height 34
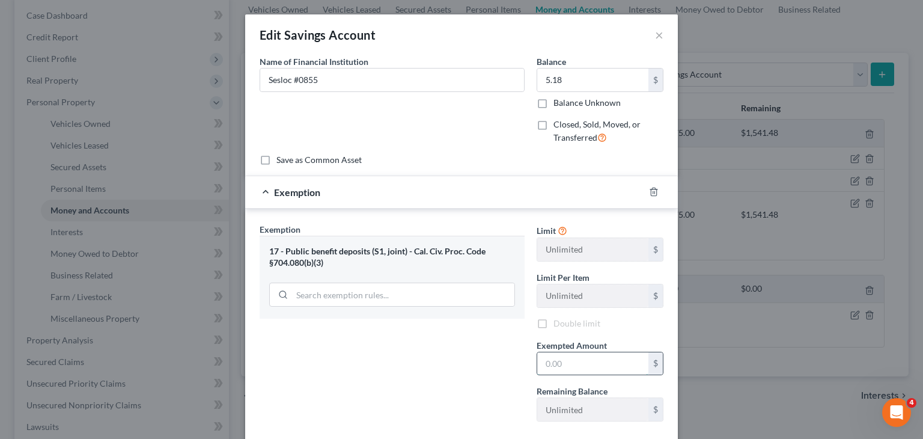
click at [566, 366] on input "text" at bounding box center [592, 363] width 111 height 23
click at [392, 366] on div "Exemption Set must be selected for CA. Exemption * 17 - Public benefit deposits…" at bounding box center [392, 327] width 277 height 208
click at [599, 361] on input "text" at bounding box center [592, 363] width 111 height 23
type input "5.18"
click at [289, 185] on div "Exemption $5.18" at bounding box center [444, 192] width 399 height 32
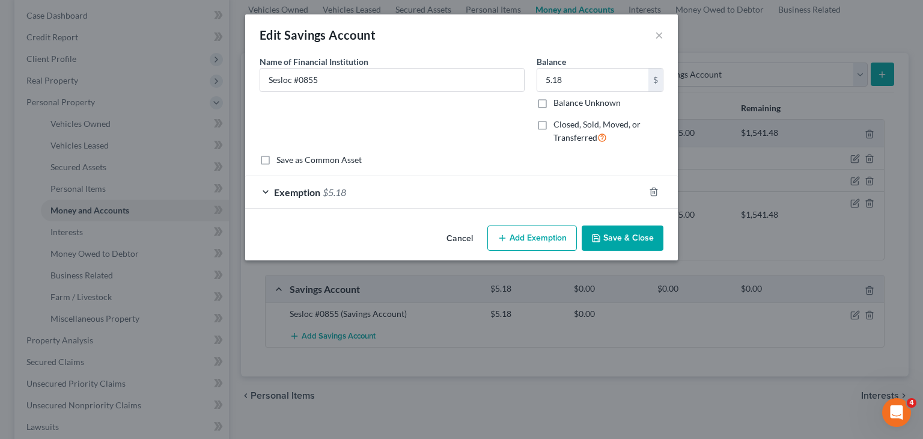
click at [631, 239] on button "Save & Close" at bounding box center [623, 237] width 82 height 25
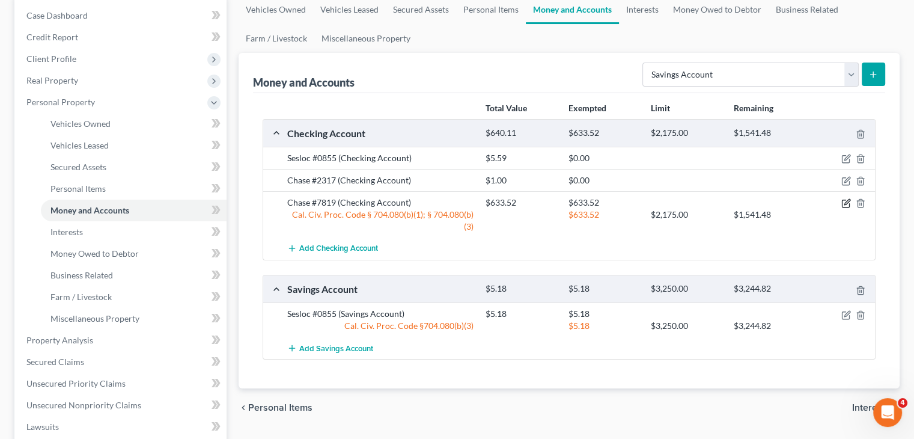
click at [846, 203] on icon "button" at bounding box center [847, 202] width 5 height 5
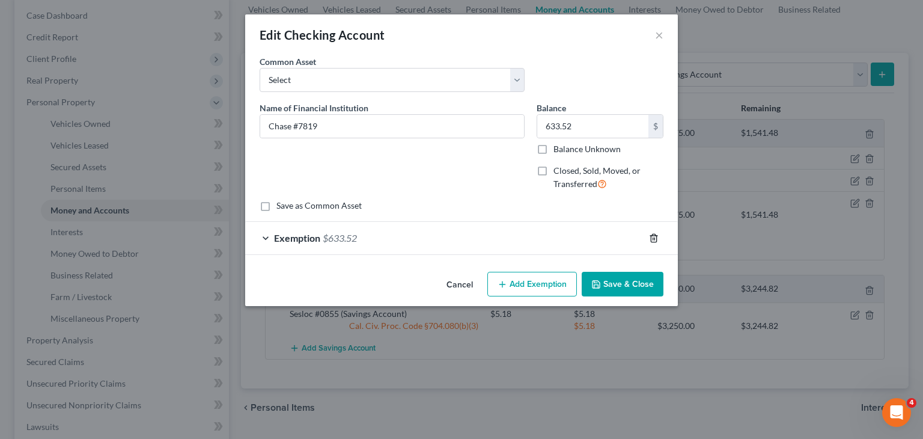
click at [658, 237] on icon "button" at bounding box center [654, 238] width 10 height 10
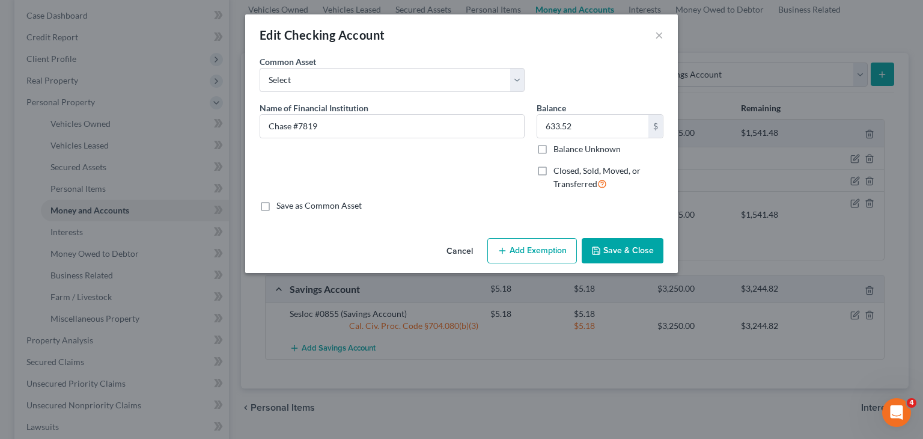
click at [515, 245] on button "Add Exemption" at bounding box center [532, 250] width 90 height 25
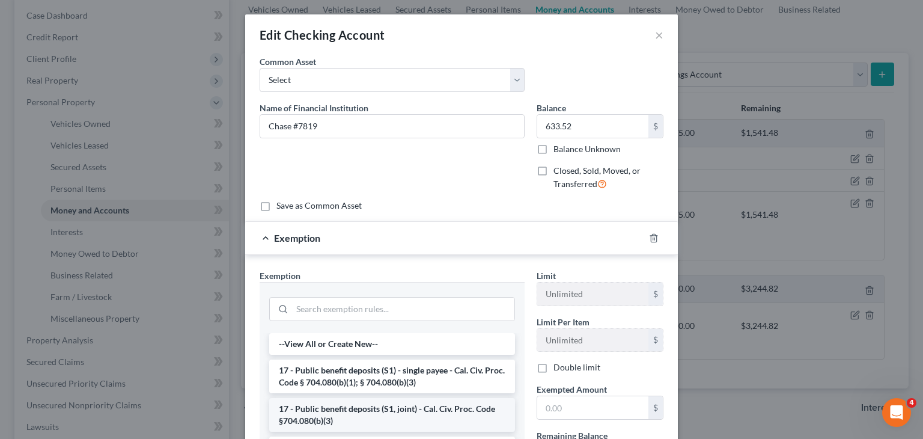
click at [370, 406] on li "17 - Public benefit deposits (S1, joint) - Cal. Civ. Proc. Code §704.080(b)(3)" at bounding box center [392, 415] width 246 height 34
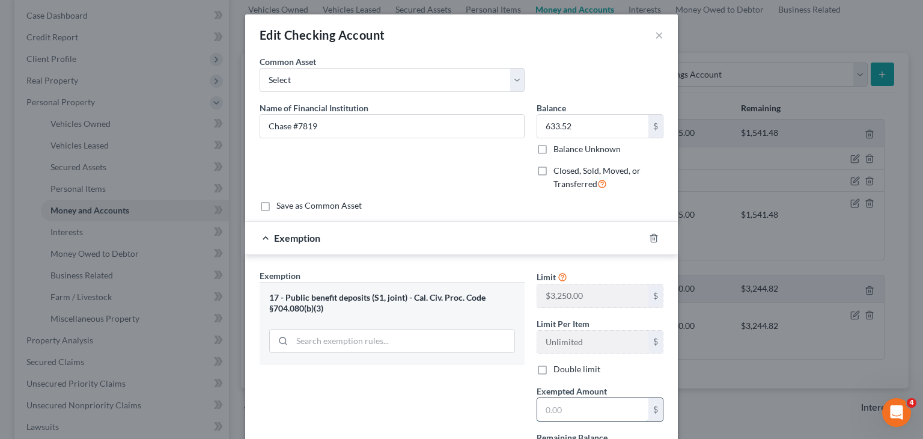
click at [567, 402] on input "text" at bounding box center [592, 409] width 111 height 23
type input "633.52"
click at [329, 243] on div "Exemption $633.52" at bounding box center [444, 238] width 399 height 32
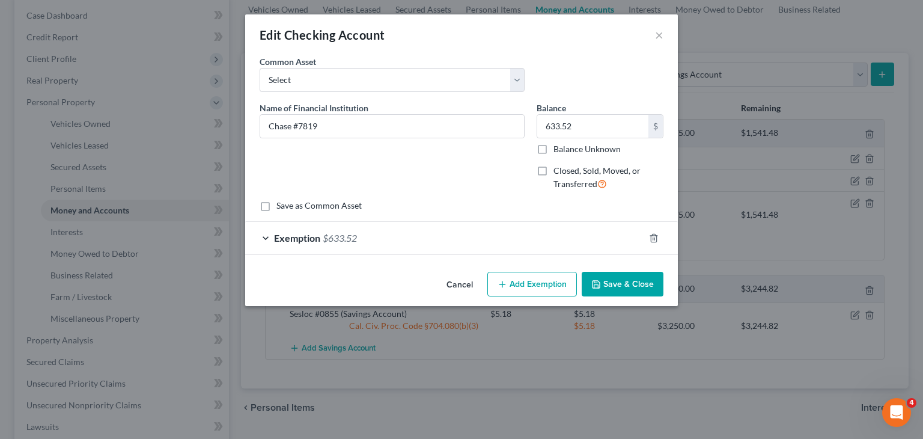
click at [619, 278] on button "Save & Close" at bounding box center [623, 284] width 82 height 25
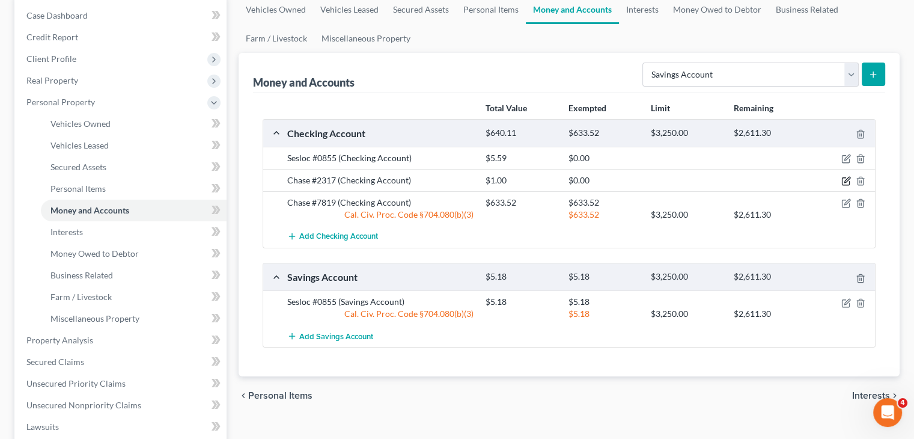
click at [844, 178] on icon "button" at bounding box center [847, 181] width 10 height 10
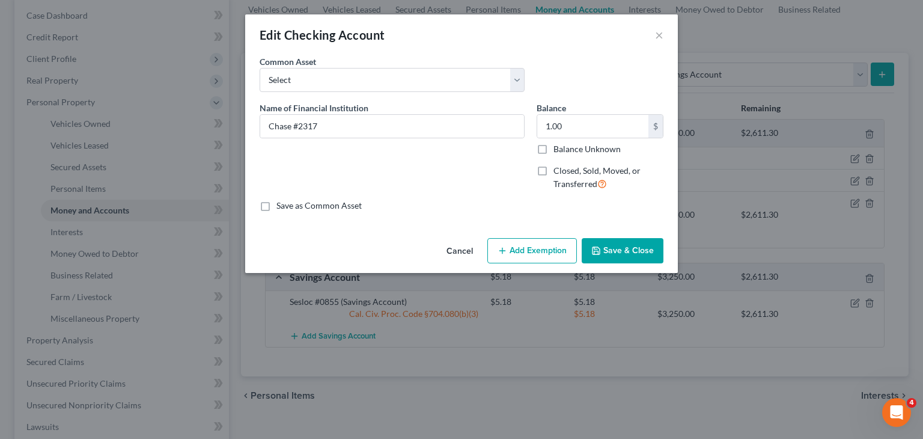
click at [528, 252] on button "Add Exemption" at bounding box center [532, 250] width 90 height 25
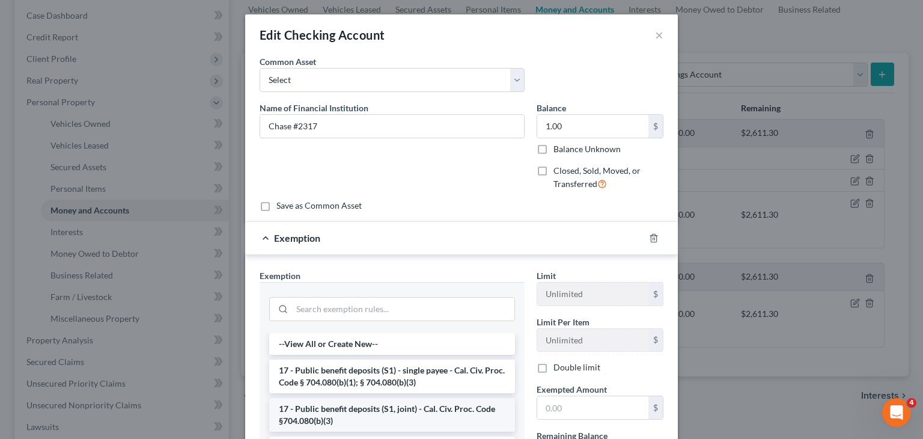
click at [408, 404] on li "17 - Public benefit deposits (S1, joint) - Cal. Civ. Proc. Code §704.080(b)(3)" at bounding box center [392, 415] width 246 height 34
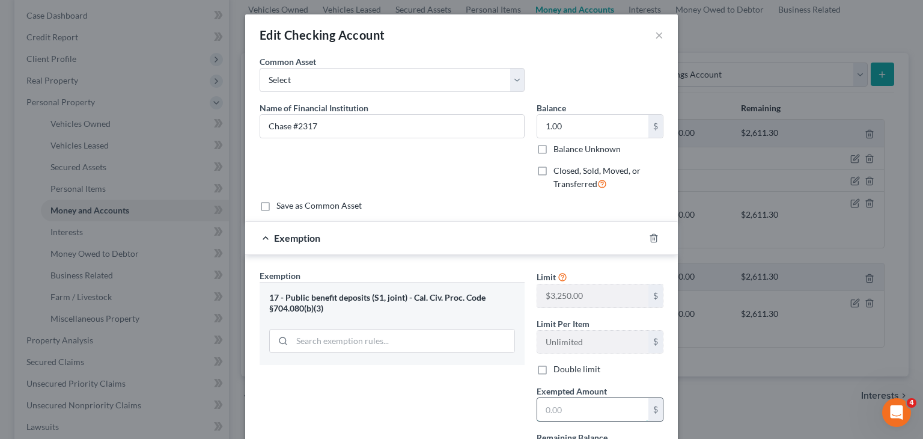
click at [566, 406] on input "text" at bounding box center [592, 409] width 111 height 23
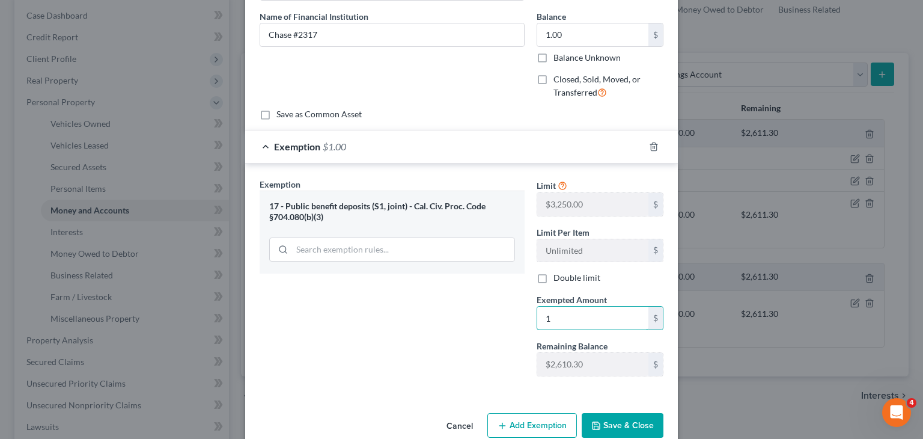
scroll to position [113, 0]
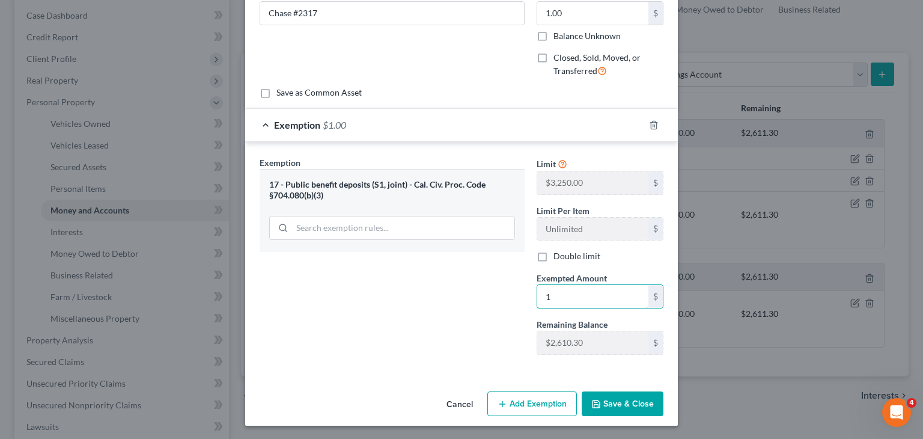
type input "1"
click at [601, 397] on button "Save & Close" at bounding box center [623, 403] width 82 height 25
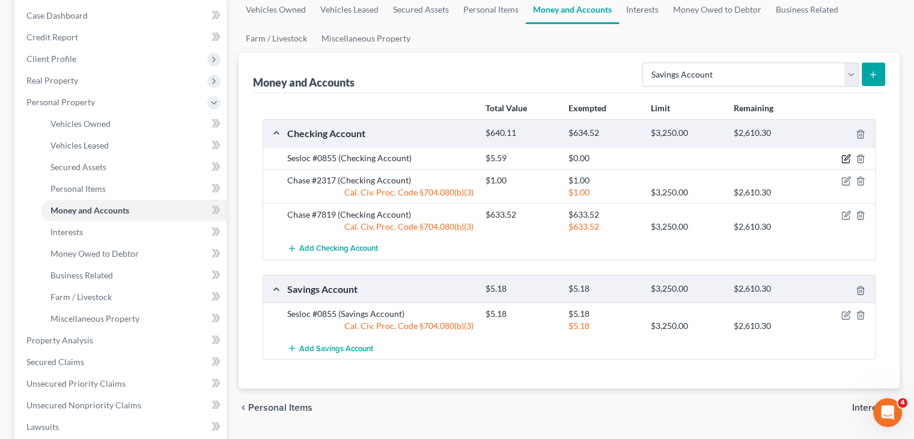
click at [843, 161] on icon "button" at bounding box center [847, 159] width 10 height 10
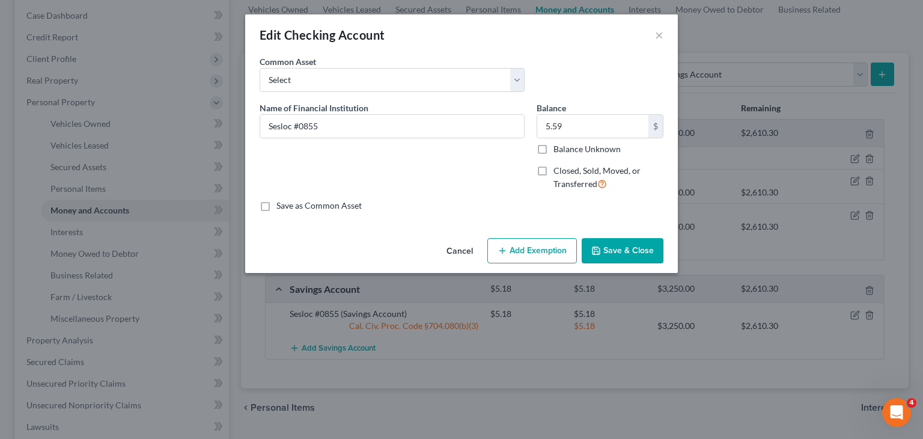
click at [527, 245] on button "Add Exemption" at bounding box center [532, 250] width 90 height 25
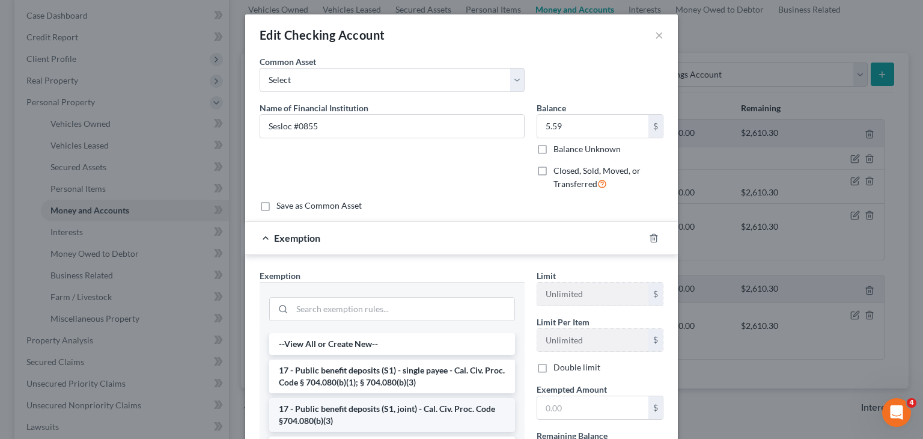
click at [438, 412] on li "17 - Public benefit deposits (S1, joint) - Cal. Civ. Proc. Code §704.080(b)(3)" at bounding box center [392, 415] width 246 height 34
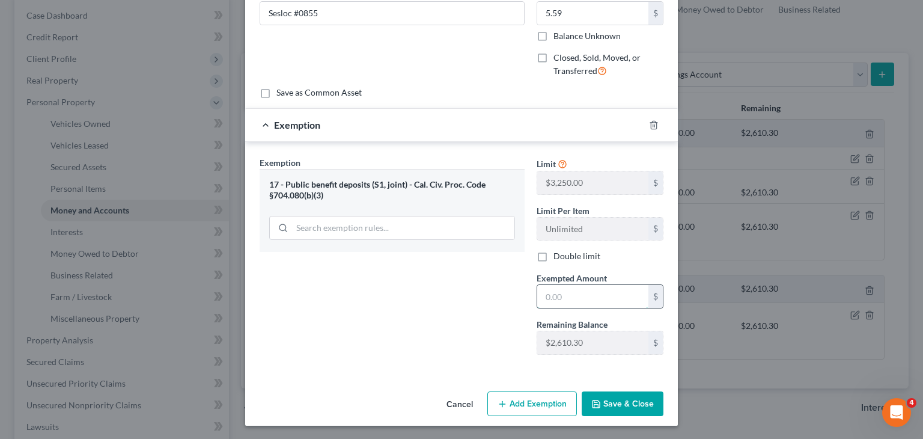
click at [595, 287] on input "text" at bounding box center [592, 296] width 111 height 23
type input "5.59"
click at [612, 391] on button "Save & Close" at bounding box center [623, 403] width 82 height 25
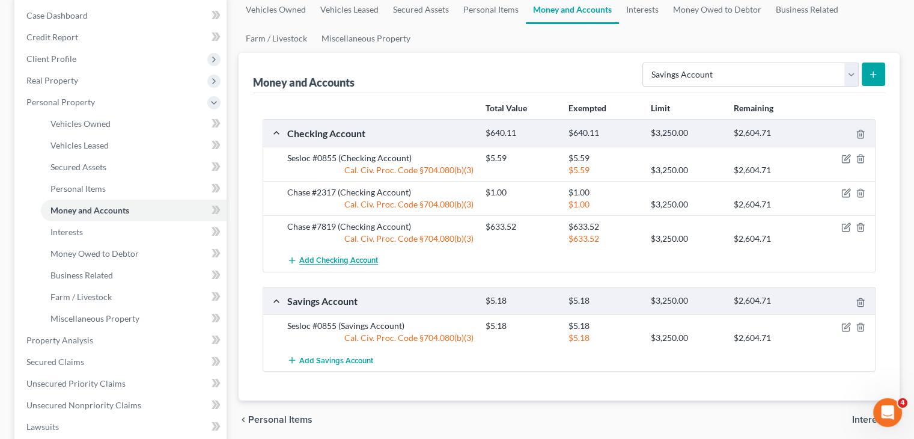
click at [341, 260] on span "Add Checking Account" at bounding box center [338, 261] width 79 height 10
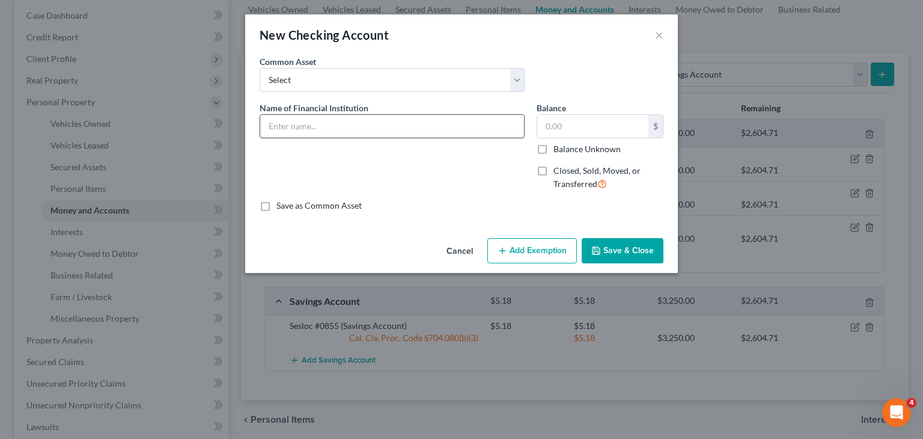
click at [372, 125] on input "text" at bounding box center [392, 126] width 264 height 23
type input "Chase #4464"
click at [579, 139] on div "$ Balance Unknown" at bounding box center [600, 134] width 127 height 41
click at [591, 130] on input "text" at bounding box center [592, 126] width 111 height 23
type input "224.63"
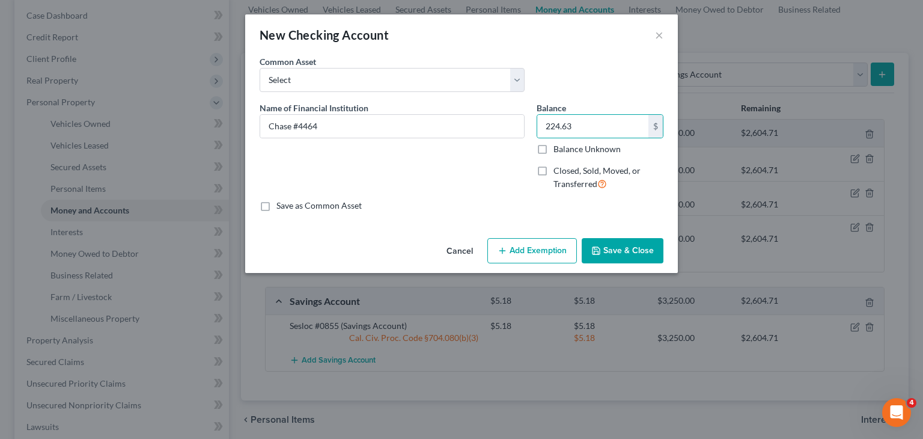
click at [543, 263] on div "Cancel Add Exemption Save & Close" at bounding box center [461, 253] width 433 height 40
click at [531, 260] on button "Add Exemption" at bounding box center [532, 250] width 90 height 25
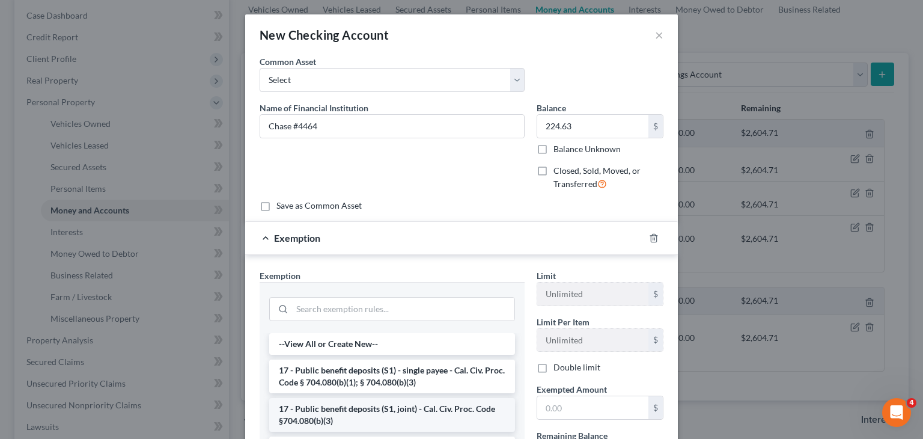
click at [425, 408] on li "17 - Public benefit deposits (S1, joint) - Cal. Civ. Proc. Code §704.080(b)(3)" at bounding box center [392, 415] width 246 height 34
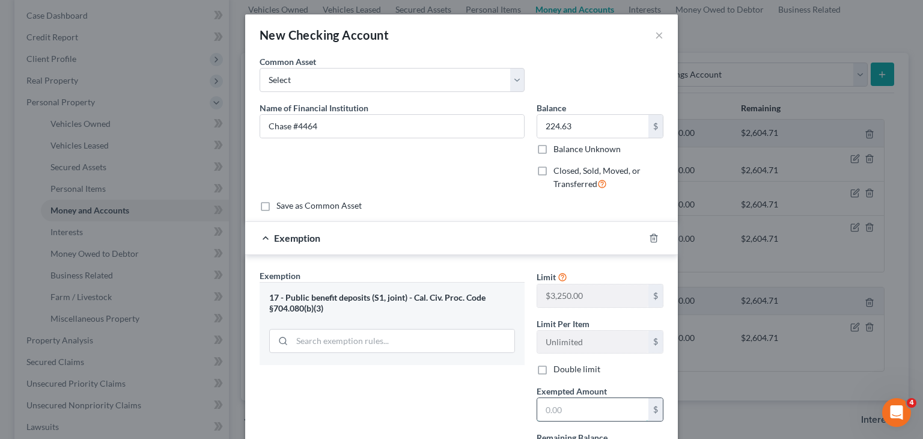
click at [606, 401] on input "text" at bounding box center [592, 409] width 111 height 23
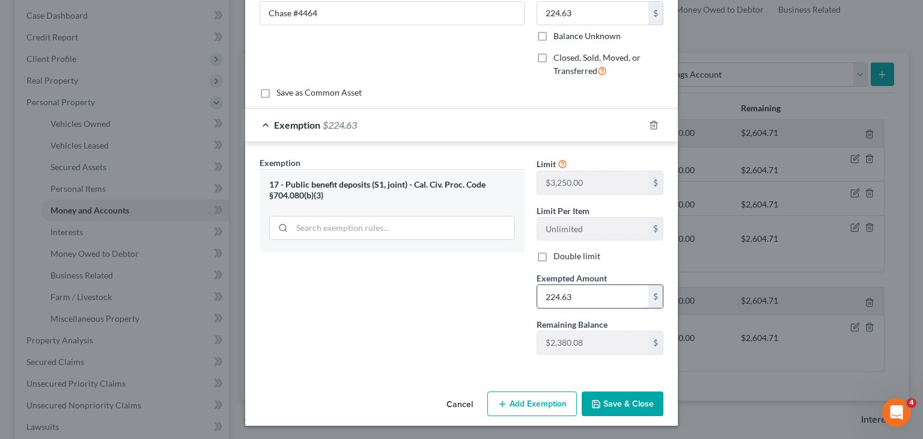
type input "224.63"
click at [623, 396] on button "Save & Close" at bounding box center [623, 403] width 82 height 25
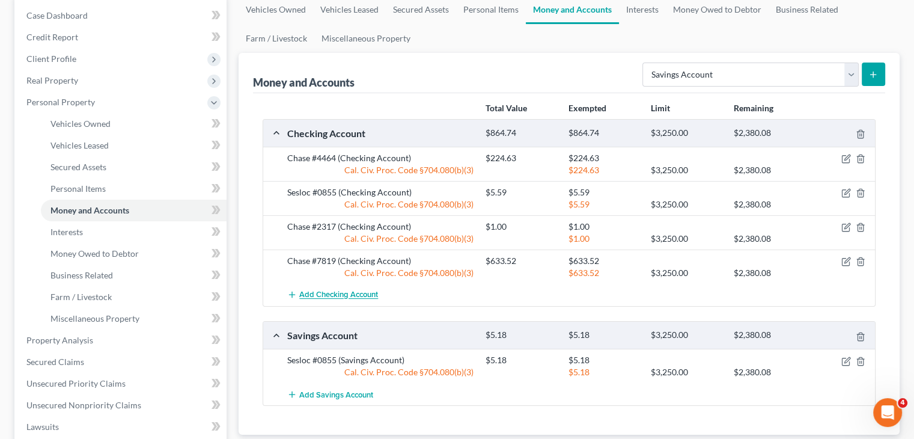
click at [368, 297] on span "Add Checking Account" at bounding box center [338, 295] width 79 height 10
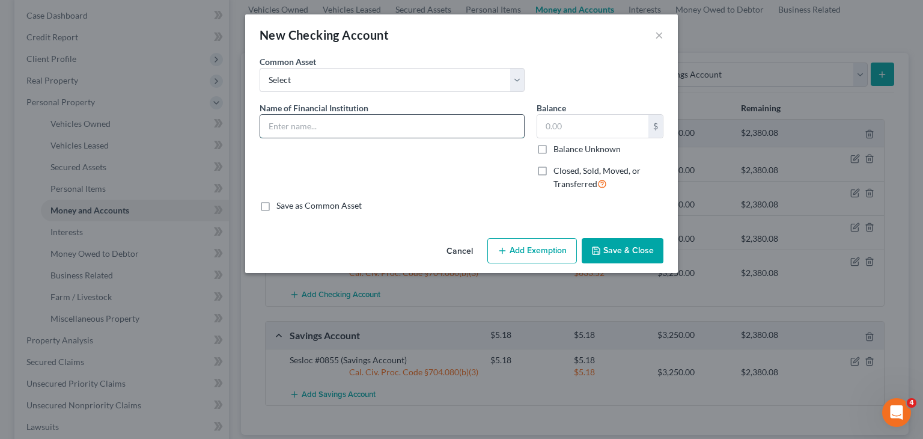
drag, startPoint x: 308, startPoint y: 132, endPoint x: 332, endPoint y: 134, distance: 24.1
click at [308, 133] on input "text" at bounding box center [392, 126] width 264 height 23
type input "CHCU #50"
click at [630, 132] on input "text" at bounding box center [592, 126] width 111 height 23
type input "5"
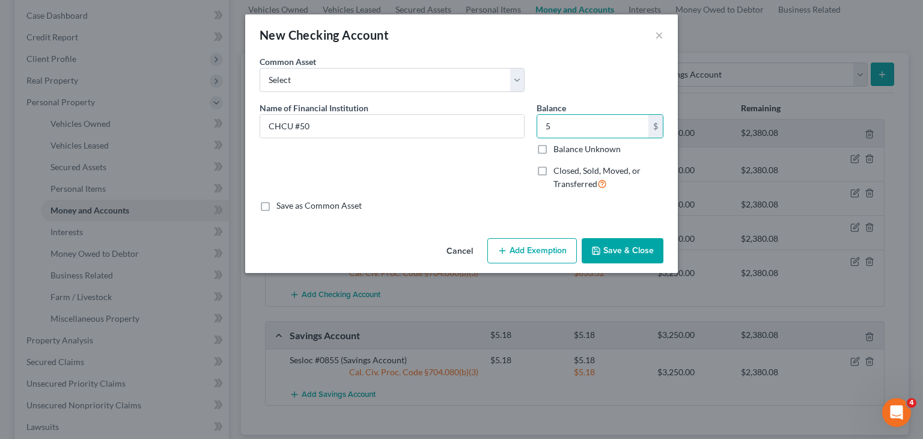
click at [530, 248] on button "Add Exemption" at bounding box center [532, 250] width 90 height 25
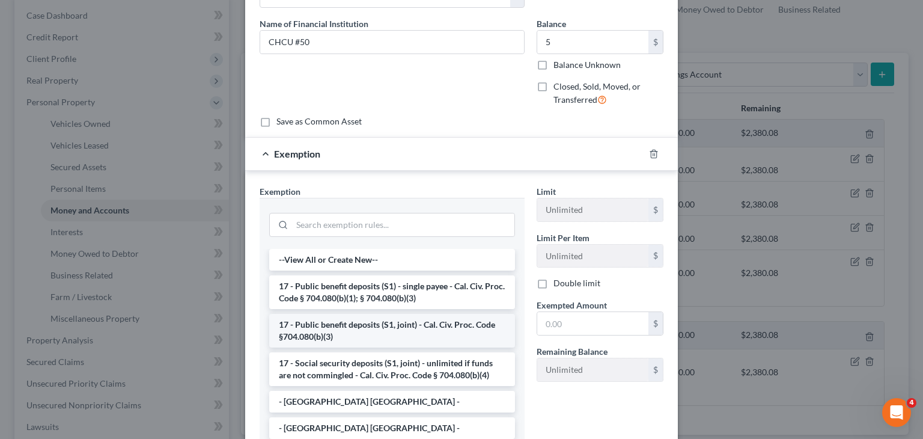
scroll to position [120, 0]
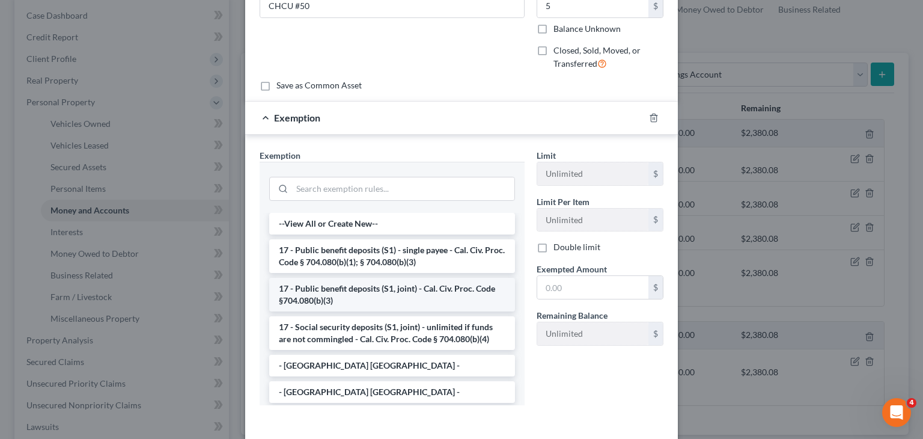
click at [382, 288] on li "17 - Public benefit deposits (S1, joint) - Cal. Civ. Proc. Code §704.080(b)(3)" at bounding box center [392, 295] width 246 height 34
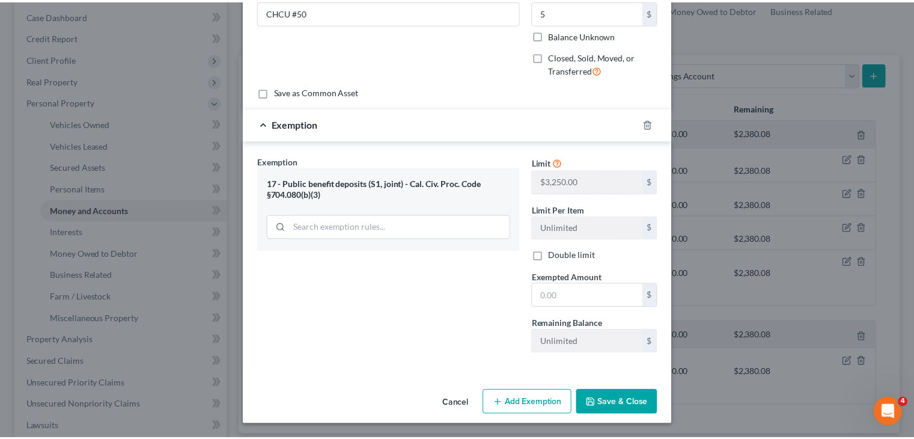
scroll to position [113, 0]
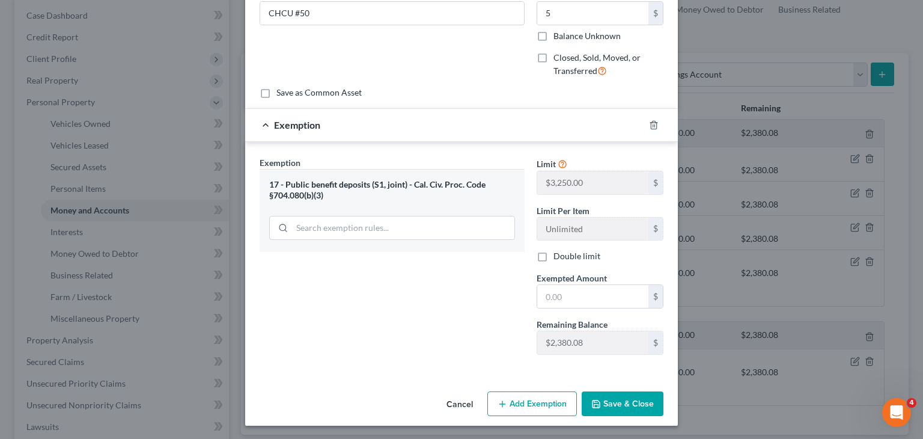
click at [595, 311] on div "Limit $3,250.00 $ Limit Per Item Unlimited $ Double limit Exempted Amount * $ R…" at bounding box center [600, 260] width 139 height 208
click at [599, 305] on input "text" at bounding box center [592, 296] width 111 height 23
type input "5"
click at [599, 406] on button "Save & Close" at bounding box center [623, 403] width 82 height 25
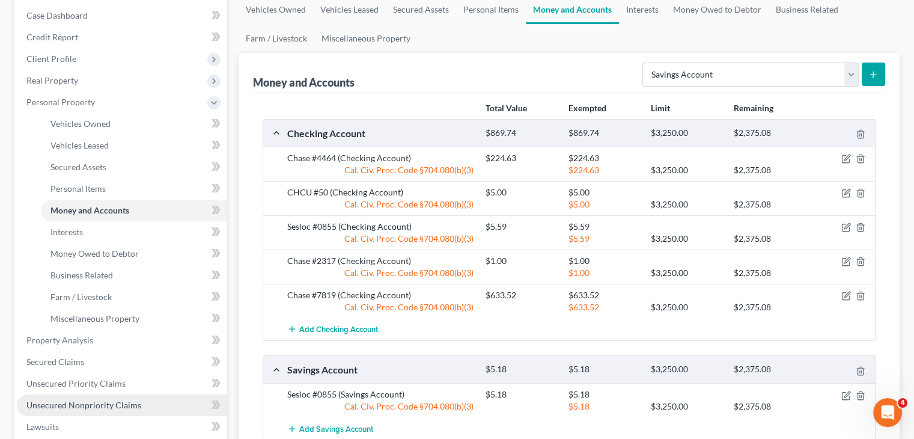
click at [108, 405] on span "Unsecured Nonpriority Claims" at bounding box center [83, 405] width 115 height 10
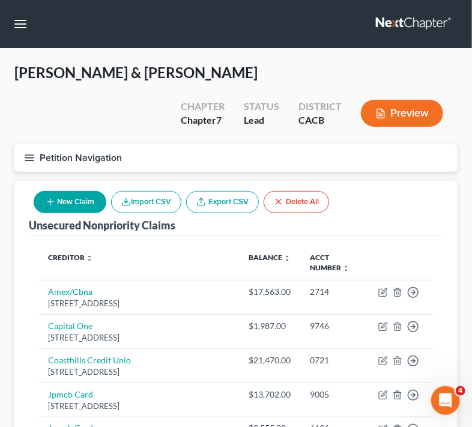
click at [25, 153] on icon "button" at bounding box center [29, 158] width 11 height 11
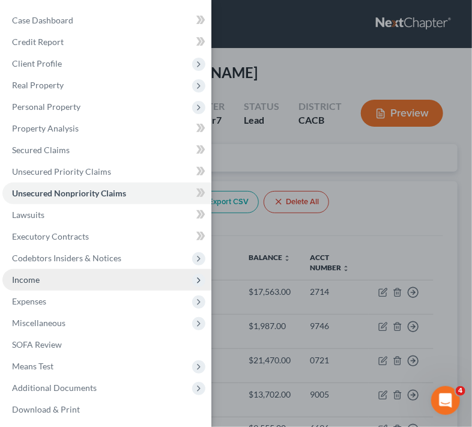
click at [67, 280] on span "Income" at bounding box center [106, 280] width 209 height 22
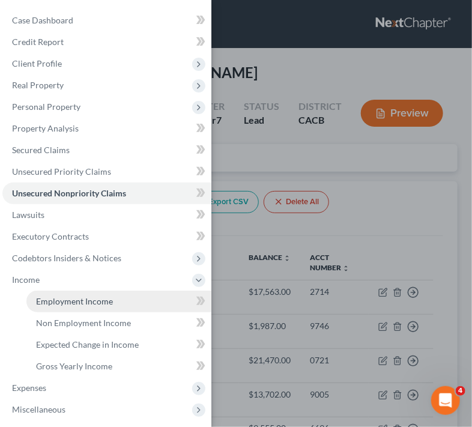
drag, startPoint x: 99, startPoint y: 310, endPoint x: 107, endPoint y: 295, distance: 17.2
click at [99, 310] on link "Employment Income" at bounding box center [118, 302] width 185 height 22
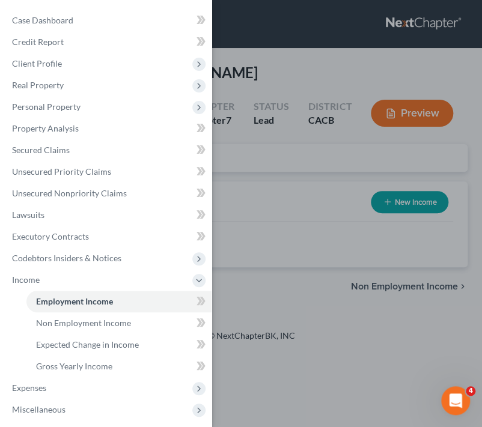
click at [296, 162] on div "Case Dashboard Payments Invoices Payments Payments Credit Report Client Profile" at bounding box center [241, 213] width 482 height 427
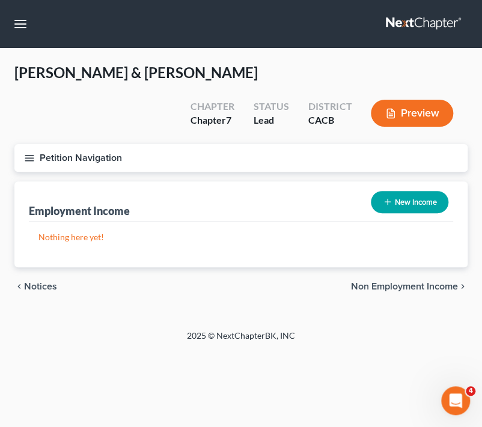
click at [409, 191] on button "New Income" at bounding box center [410, 202] width 78 height 22
select select "0"
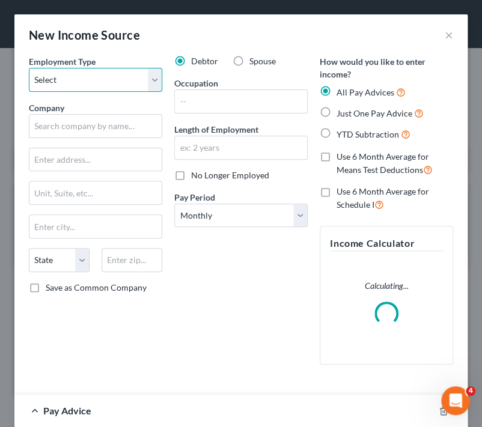
click at [99, 87] on select "Select Full or [DEMOGRAPHIC_DATA] Employment Self Employment" at bounding box center [95, 80] width 133 height 24
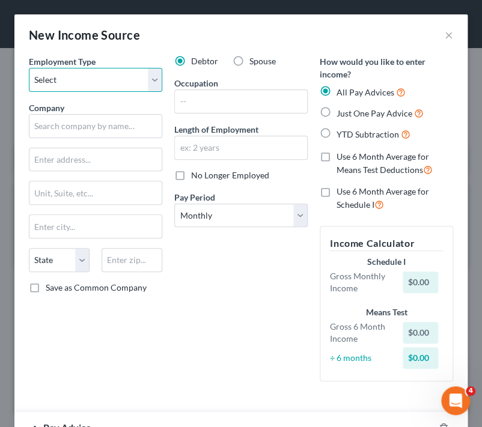
select select "1"
click at [29, 68] on select "Select Full or [DEMOGRAPHIC_DATA] Employment Self Employment" at bounding box center [95, 80] width 133 height 24
click at [106, 89] on select "Select Full or [DEMOGRAPHIC_DATA] Employment Self Employment" at bounding box center [95, 80] width 133 height 24
click at [29, 68] on select "Select Full or [DEMOGRAPHIC_DATA] Employment Self Employment" at bounding box center [95, 80] width 133 height 24
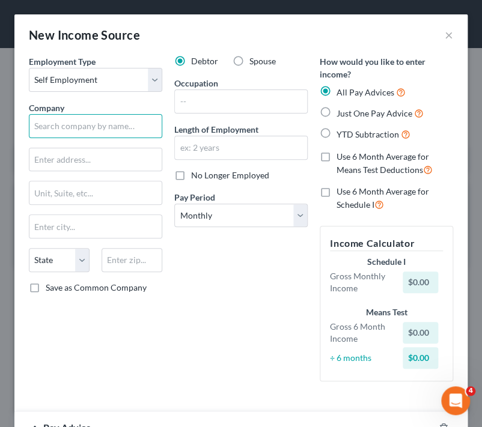
click at [104, 126] on input "text" at bounding box center [95, 126] width 133 height 24
click at [124, 137] on input "text" at bounding box center [95, 126] width 133 height 24
click at [121, 123] on input "text" at bounding box center [95, 126] width 133 height 24
type input "Children's Resource & Federal"
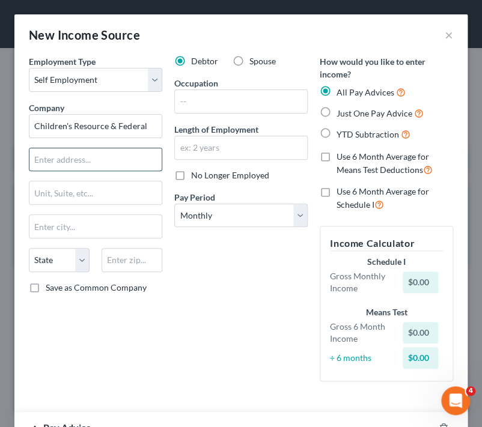
click at [108, 148] on input "text" at bounding box center [95, 159] width 132 height 23
paste input "[STREET_ADDRESS]"
type input "[STREET_ADDRESS]"
click at [139, 261] on input "text" at bounding box center [132, 260] width 61 height 24
paste input "93455"
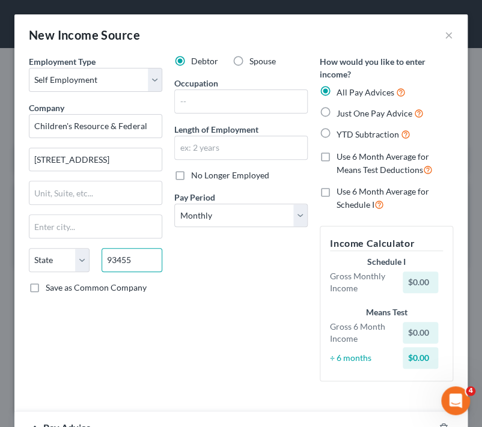
type input "93455"
click at [238, 325] on div "Debtor Spouse Occupation Length of Employment No Longer Employed Pay Period * S…" at bounding box center [240, 223] width 145 height 336
type input "Santa [PERSON_NAME]"
select select "4"
click at [238, 325] on div "Debtor Spouse Occupation Length of Employment No Longer Employed Pay Period * S…" at bounding box center [240, 223] width 145 height 336
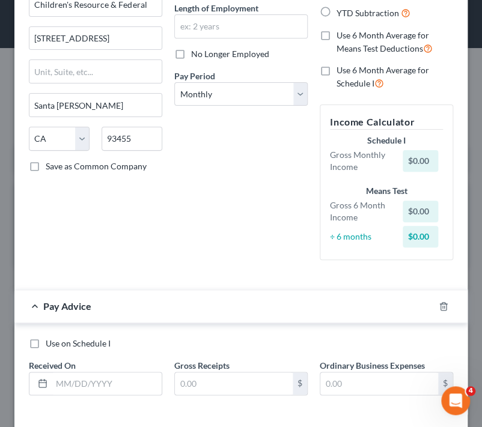
scroll to position [174, 0]
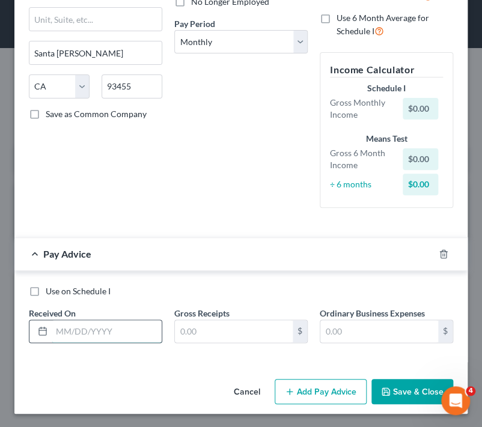
click at [139, 337] on input "text" at bounding box center [107, 331] width 110 height 23
click at [96, 327] on input "08/" at bounding box center [107, 331] width 110 height 23
type input "[DATE]"
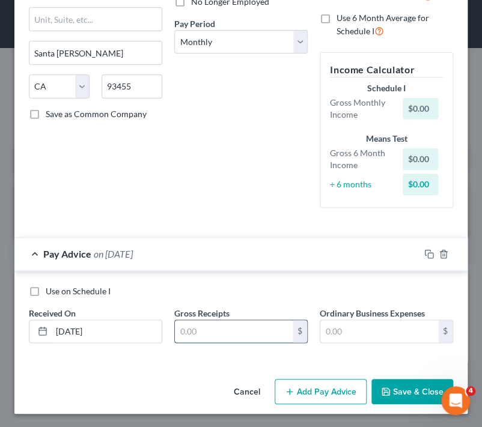
click at [212, 335] on input "text" at bounding box center [234, 331] width 118 height 23
type input "1,161.81"
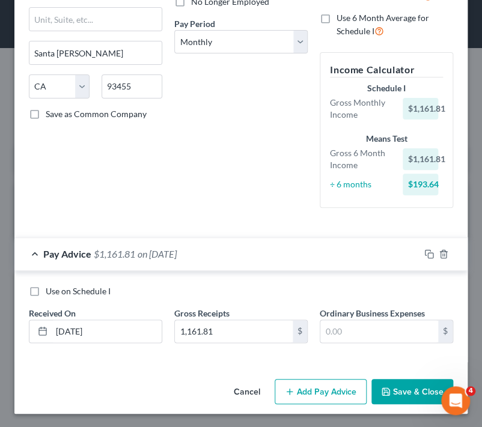
click at [77, 259] on div "Pay Advice $1,161.81 on [DATE]" at bounding box center [216, 254] width 405 height 32
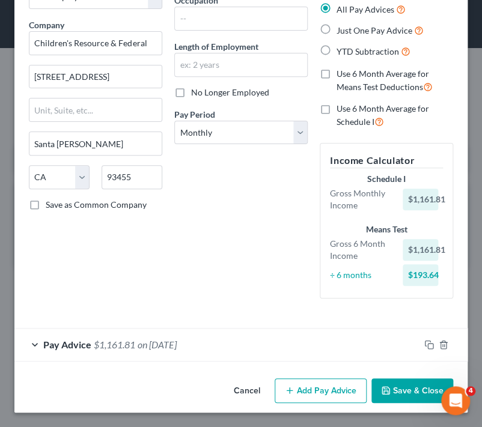
scroll to position [82, 0]
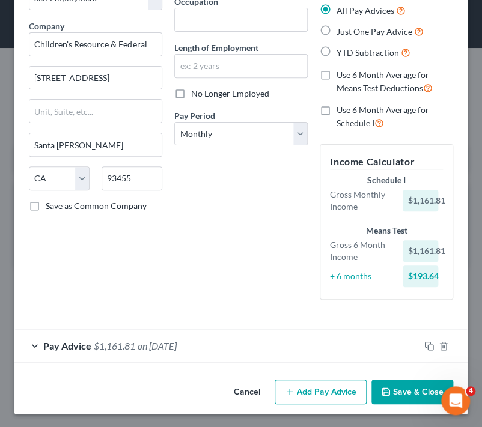
click at [290, 397] on button "Add Pay Advice" at bounding box center [321, 392] width 92 height 25
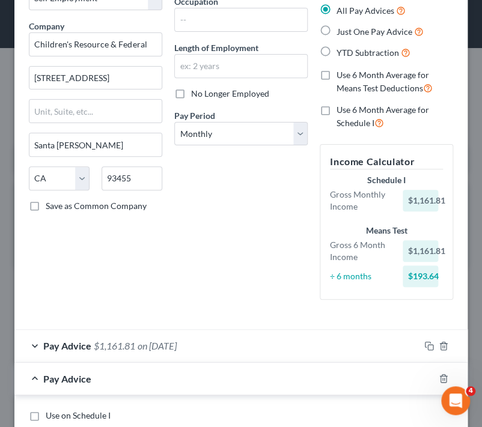
scroll to position [206, 0]
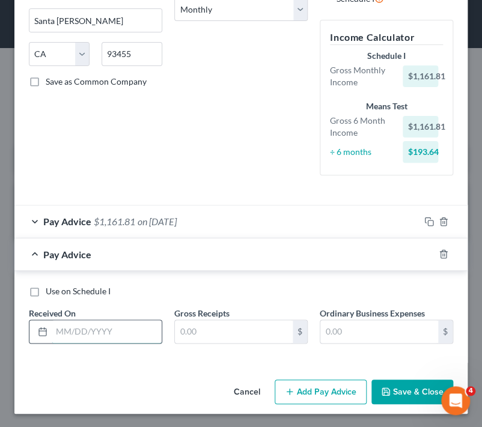
click at [81, 337] on input "text" at bounding box center [107, 331] width 110 height 23
type input "[DATE]"
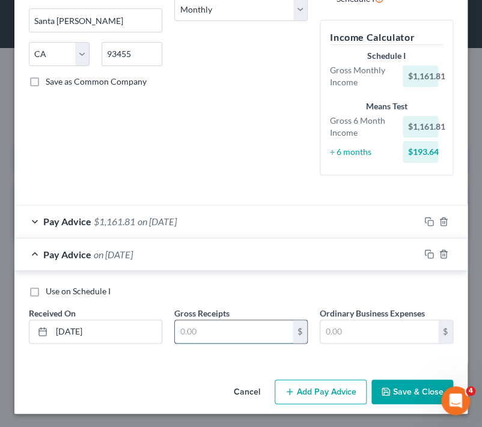
click at [219, 330] on input "text" at bounding box center [234, 331] width 118 height 23
type input "204,205"
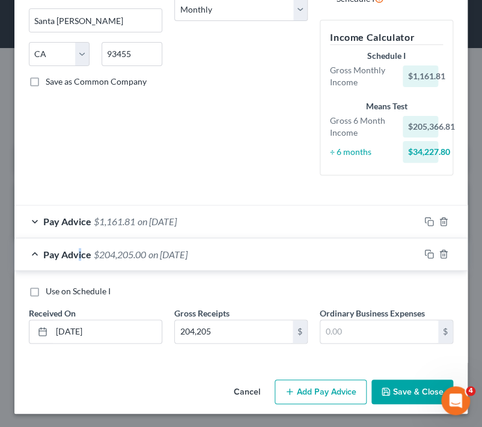
click at [79, 249] on span "Pay Advice" at bounding box center [67, 254] width 48 height 11
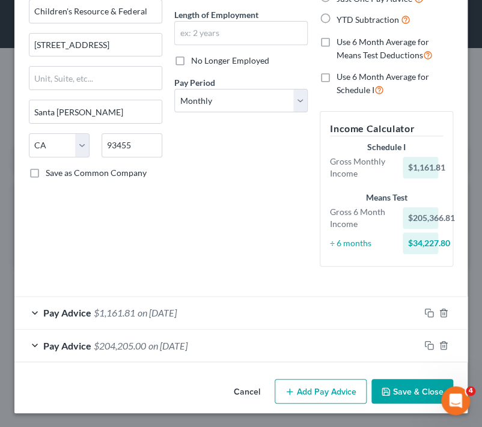
click at [188, 347] on span "on [DATE]" at bounding box center [167, 345] width 39 height 11
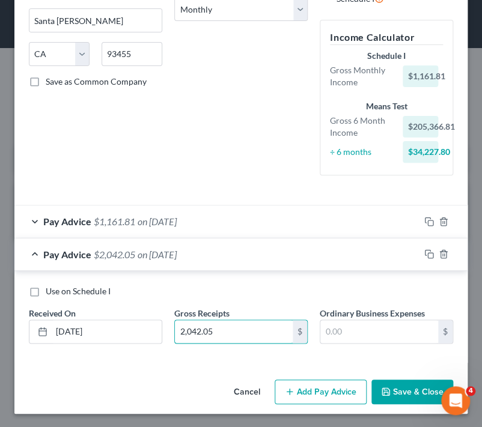
type input "2,042.05"
click at [135, 258] on span "$2,042.05" at bounding box center [114, 254] width 41 height 11
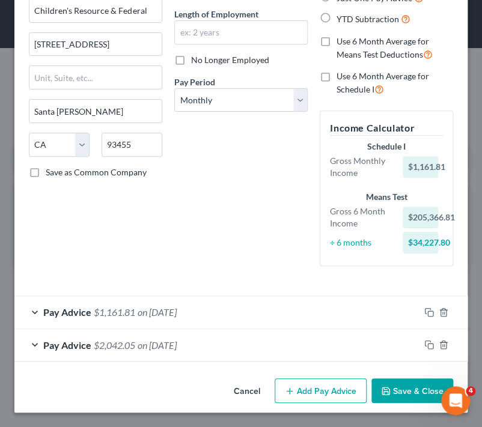
scroll to position [115, 0]
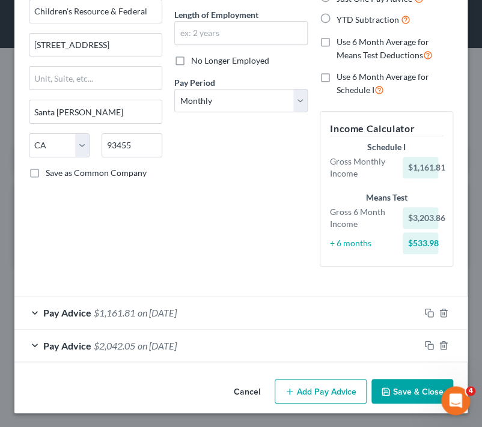
click at [315, 393] on button "Add Pay Advice" at bounding box center [321, 391] width 92 height 25
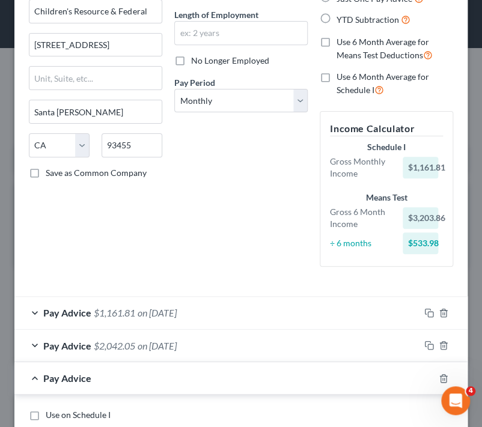
scroll to position [235, 0]
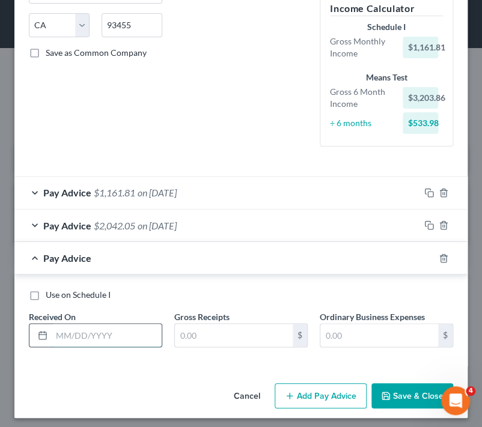
click at [120, 338] on input "text" at bounding box center [107, 335] width 110 height 23
type input "[DATE]"
click at [213, 336] on input "text" at bounding box center [234, 335] width 118 height 23
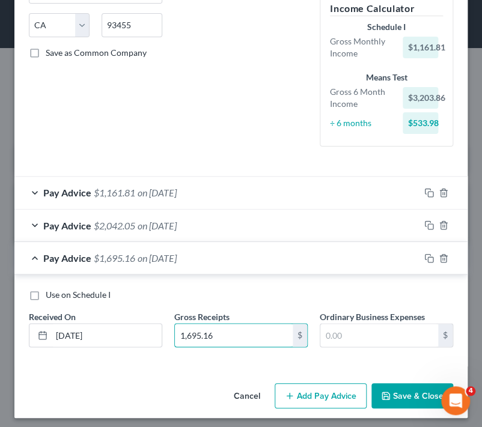
type input "1,695.16"
click at [84, 255] on span "Pay Advice" at bounding box center [67, 257] width 48 height 11
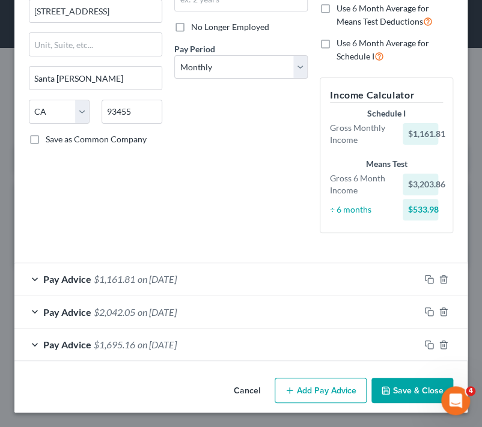
scroll to position [147, 0]
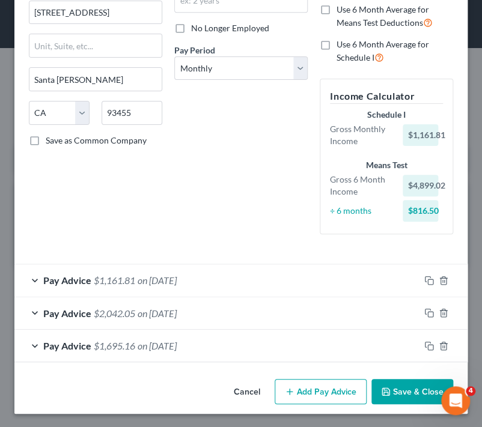
click at [322, 397] on button "Add Pay Advice" at bounding box center [321, 391] width 92 height 25
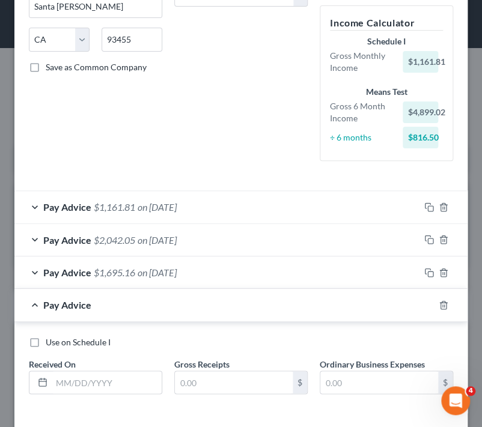
scroll to position [272, 0]
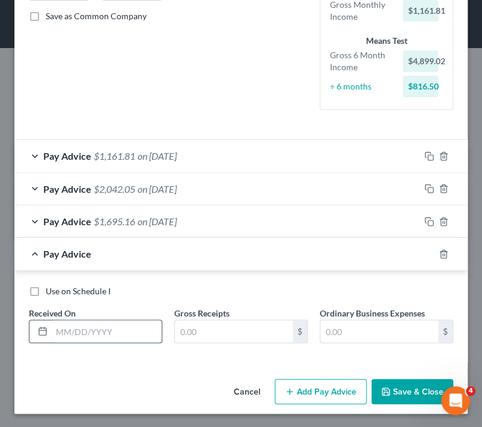
click at [111, 326] on input "text" at bounding box center [107, 331] width 110 height 23
type input "[DATE]"
click at [244, 337] on input "text" at bounding box center [234, 331] width 118 height 23
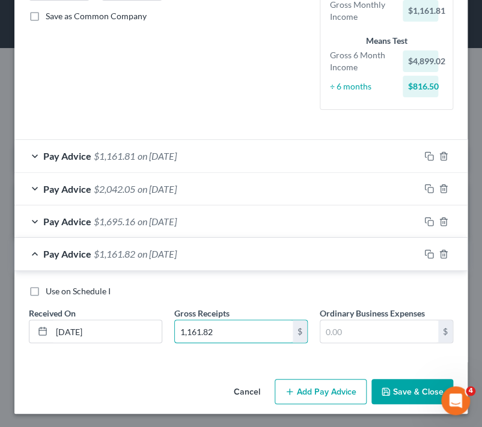
type input "1,161.82"
click at [106, 249] on span "$1,161.82" at bounding box center [114, 253] width 41 height 11
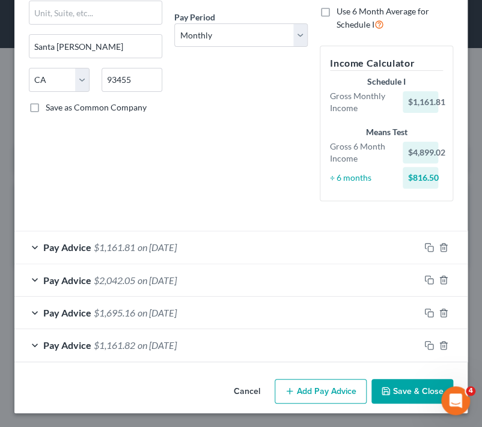
scroll to position [180, 0]
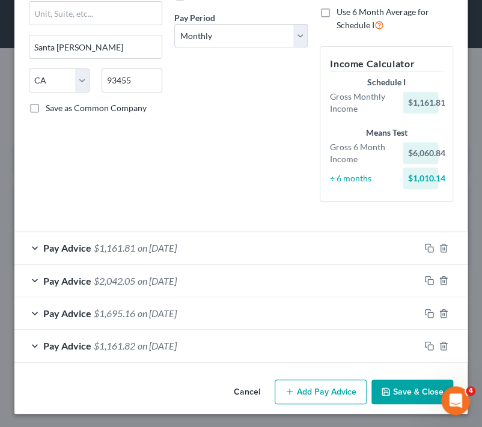
click at [316, 385] on button "Add Pay Advice" at bounding box center [321, 392] width 92 height 25
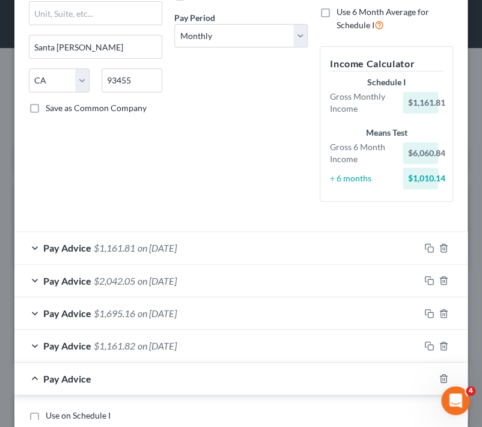
scroll to position [304, 0]
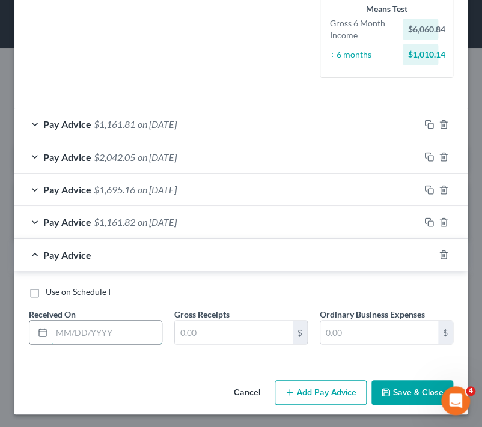
click at [147, 329] on input "text" at bounding box center [107, 332] width 110 height 23
type input "[DATE]"
click at [267, 343] on div "Use on Schedule I Received On * [DATE] Gross Receipts $ Ordinary Business Expen…" at bounding box center [241, 320] width 436 height 68
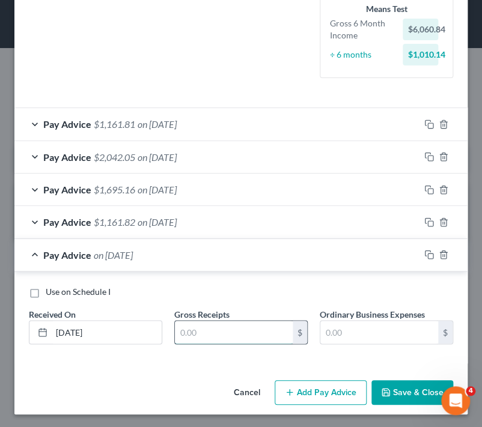
click at [257, 338] on input "text" at bounding box center [234, 332] width 118 height 23
type input "2,890.01"
click at [78, 257] on span "Pay Advice" at bounding box center [67, 254] width 48 height 11
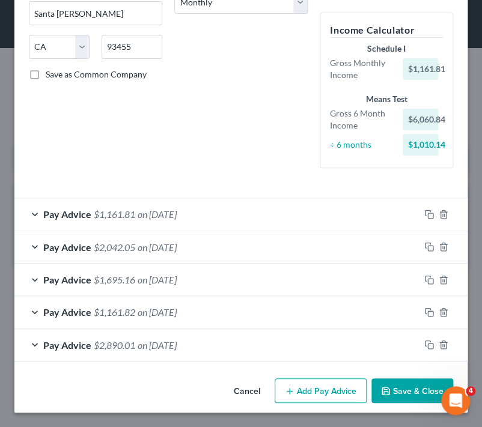
scroll to position [212, 0]
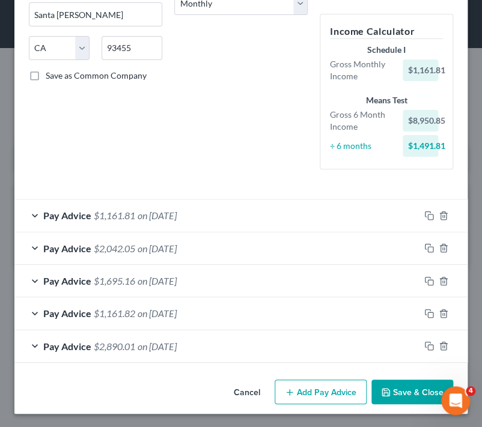
click at [341, 390] on button "Add Pay Advice" at bounding box center [321, 392] width 92 height 25
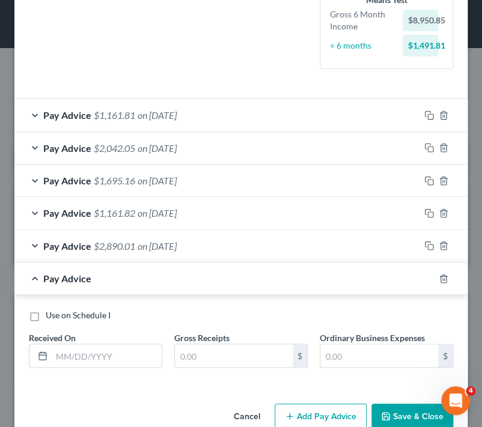
scroll to position [332, 0]
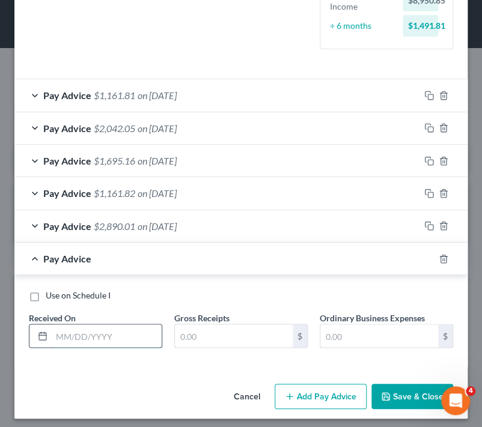
click at [120, 337] on input "text" at bounding box center [107, 336] width 110 height 23
type input "[DATE]"
click at [209, 325] on input "text" at bounding box center [234, 336] width 118 height 23
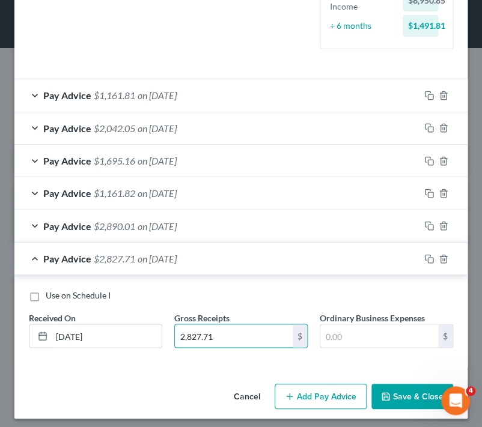
type input "2,827.71"
click at [133, 249] on div "Pay Advice $2,827.71 on [DATE]" at bounding box center [216, 259] width 405 height 32
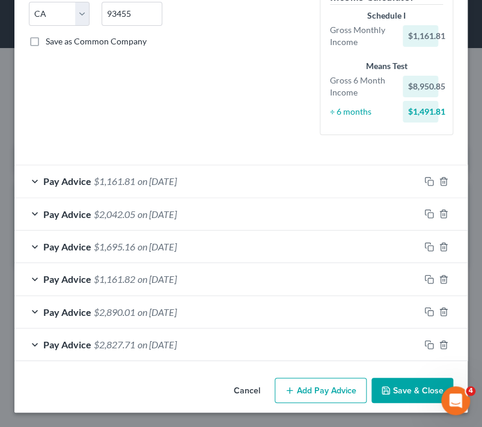
scroll to position [245, 0]
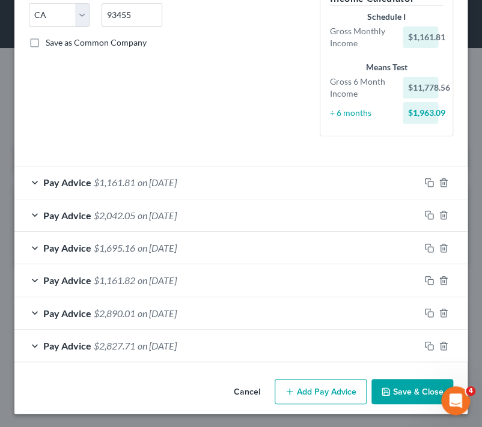
click at [320, 385] on button "Add Pay Advice" at bounding box center [321, 391] width 92 height 25
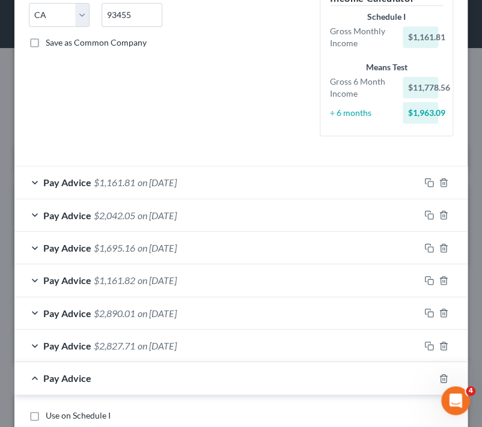
scroll to position [369, 0]
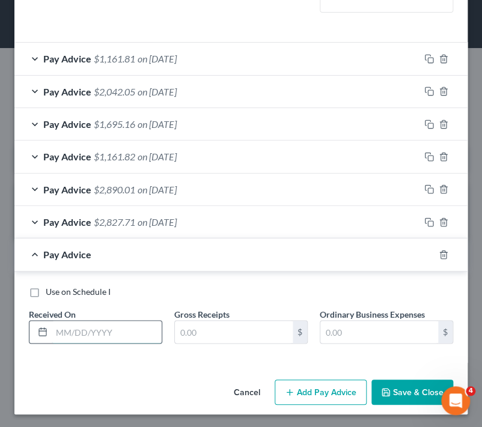
drag, startPoint x: 121, startPoint y: 338, endPoint x: 403, endPoint y: 384, distance: 285.0
click at [121, 338] on input "text" at bounding box center [107, 332] width 110 height 23
type input "[DATE]"
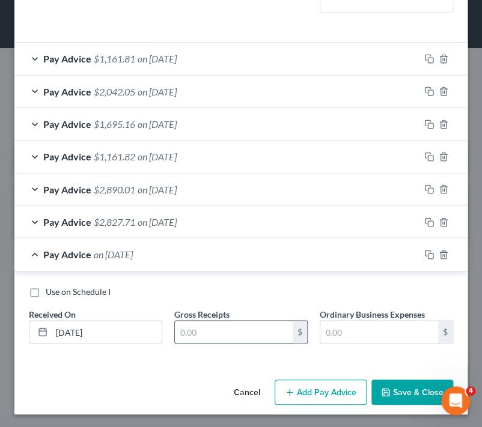
click at [243, 330] on input "text" at bounding box center [234, 332] width 118 height 23
type input "2,833.53"
click at [126, 252] on span "$2,833.53" at bounding box center [114, 254] width 41 height 11
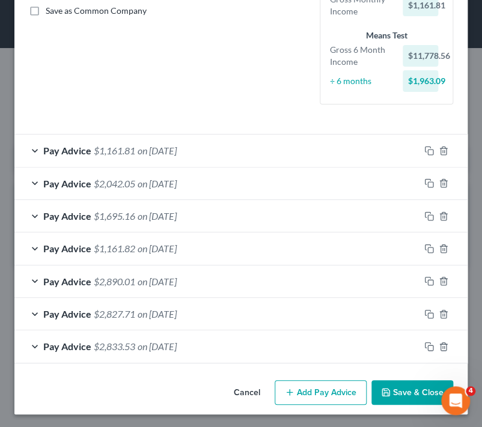
scroll to position [277, 0]
drag, startPoint x: 151, startPoint y: 147, endPoint x: 190, endPoint y: 165, distance: 42.2
click at [151, 147] on span "on [DATE]" at bounding box center [157, 150] width 39 height 11
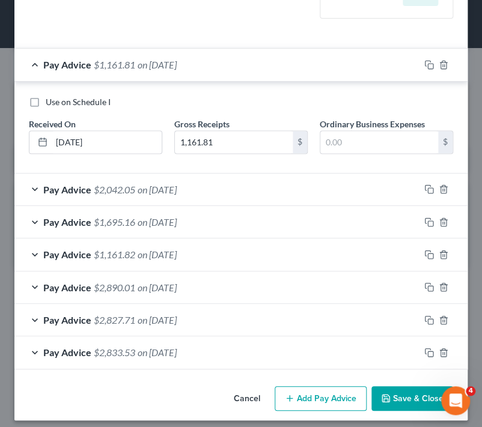
scroll to position [369, 0]
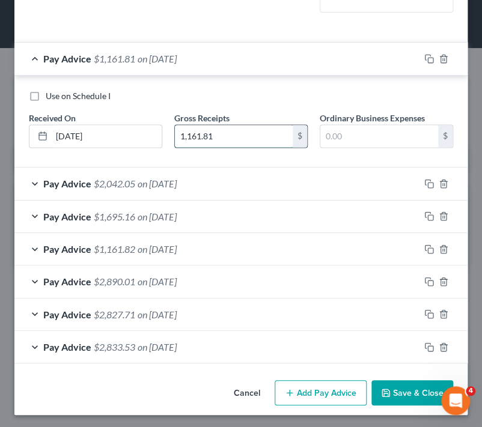
click at [229, 136] on input "1,161.81" at bounding box center [234, 136] width 118 height 23
type input "2,053.16"
click at [82, 57] on span "Pay Advice" at bounding box center [67, 58] width 48 height 11
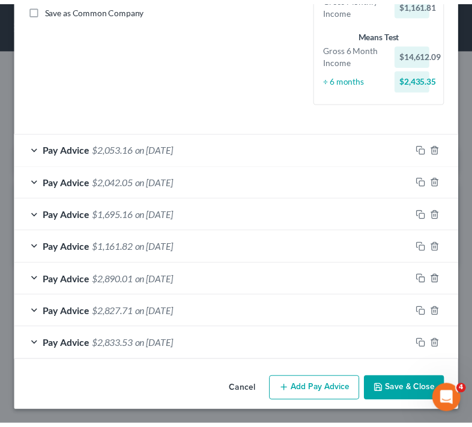
scroll to position [277, 0]
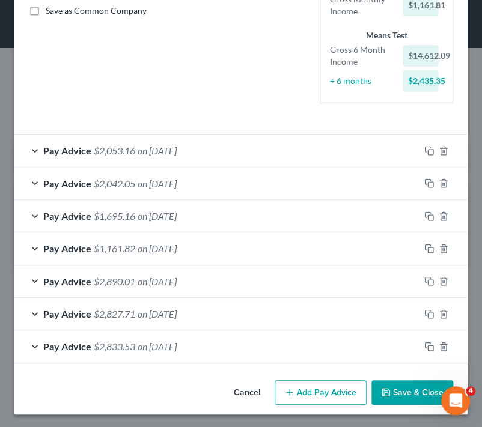
click at [392, 393] on button "Save & Close" at bounding box center [412, 393] width 82 height 25
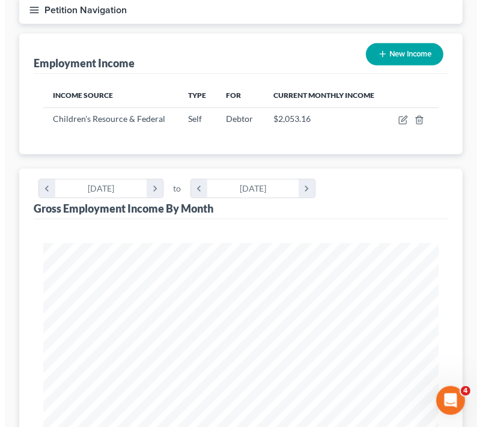
scroll to position [120, 0]
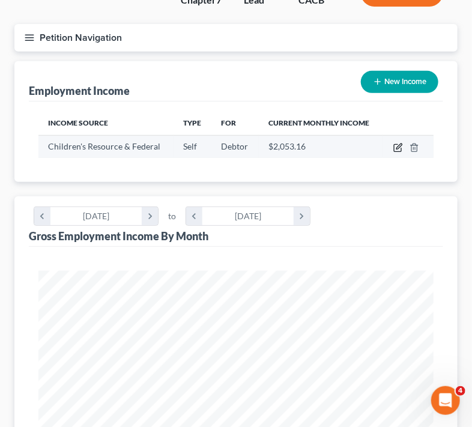
click at [400, 144] on icon "button" at bounding box center [399, 146] width 5 height 5
select select "1"
select select "4"
select select "0"
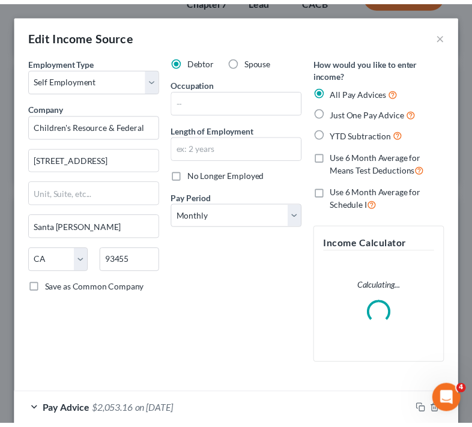
scroll to position [203, 429]
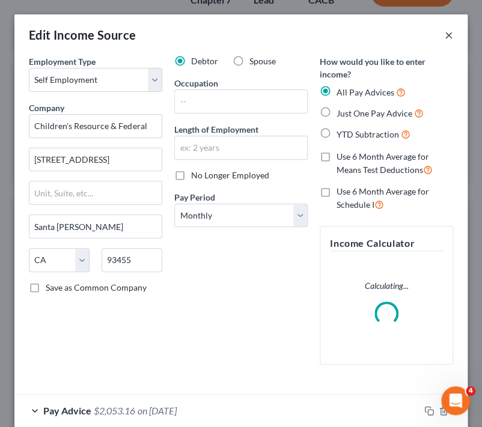
click at [445, 38] on button "×" at bounding box center [449, 35] width 8 height 14
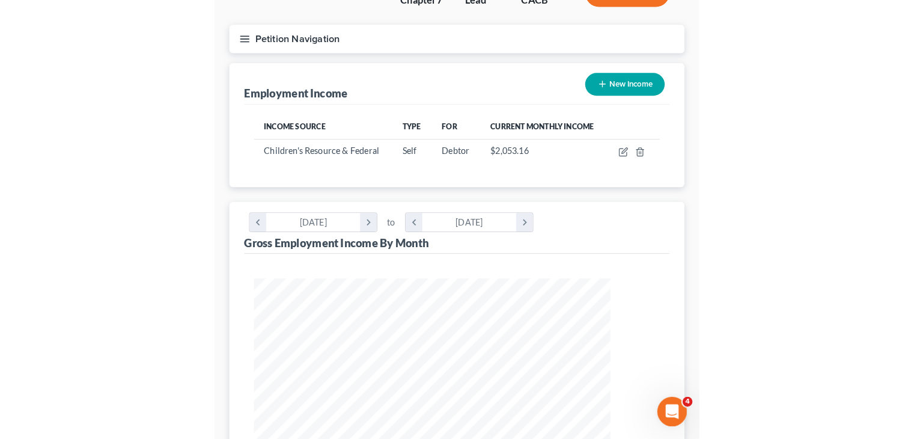
scroll to position [214, 371]
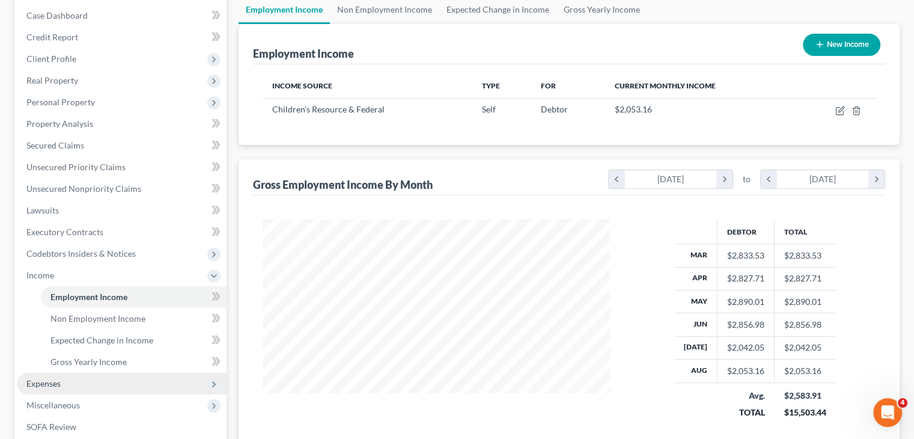
click at [90, 378] on span "Expenses" at bounding box center [122, 384] width 210 height 22
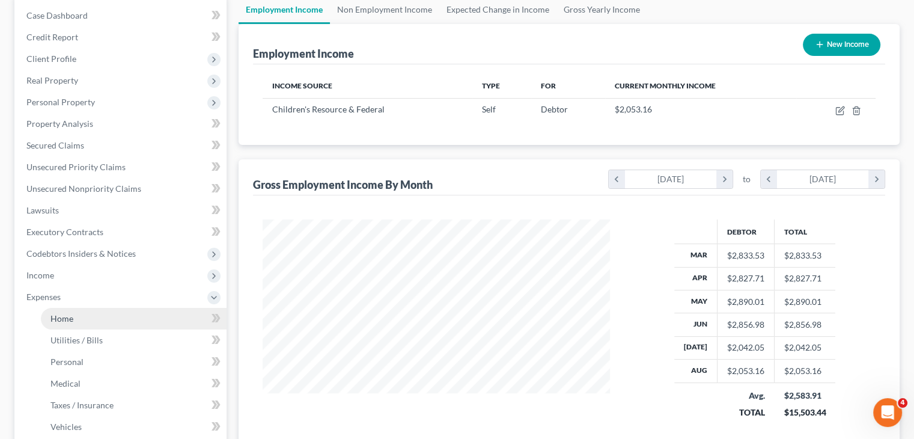
click at [89, 323] on link "Home" at bounding box center [134, 319] width 186 height 22
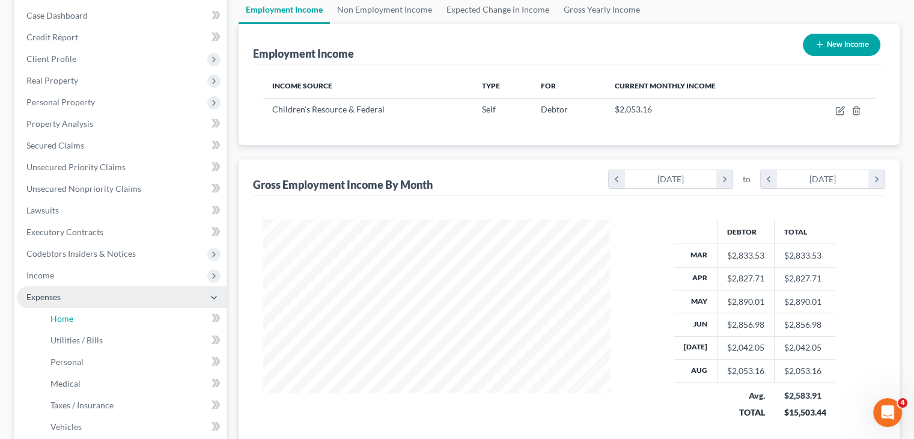
scroll to position [22, 0]
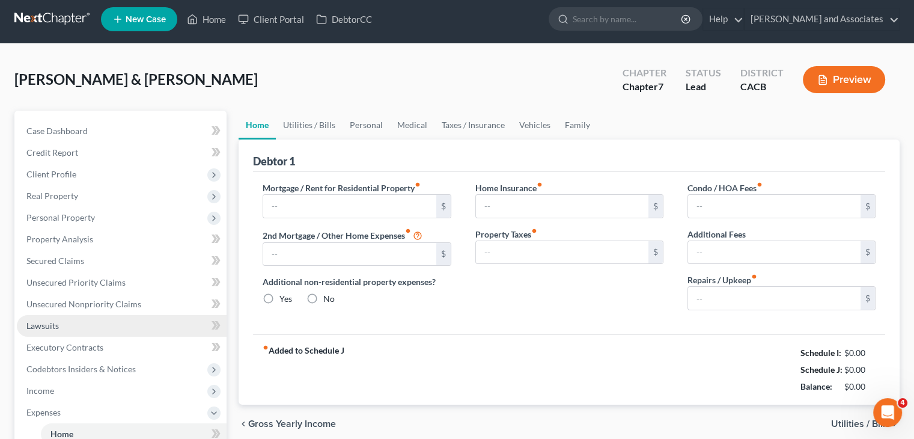
type input "0.00"
radio input "true"
type input "0.00"
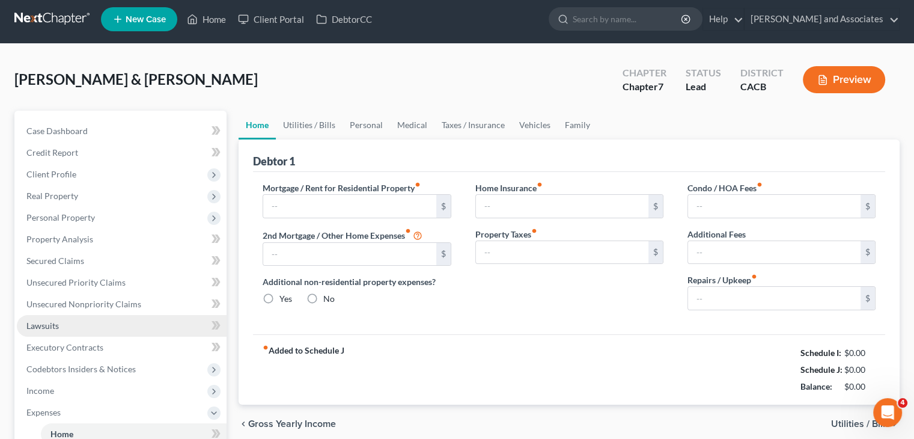
type input "0.00"
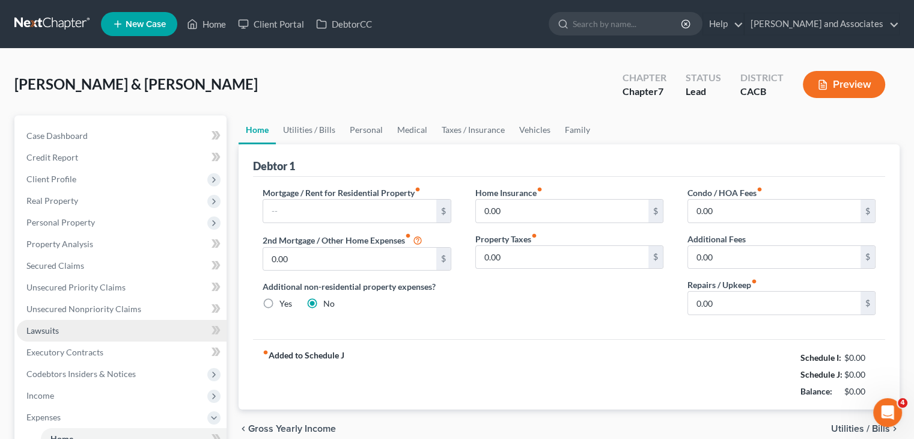
scroll to position [0, 0]
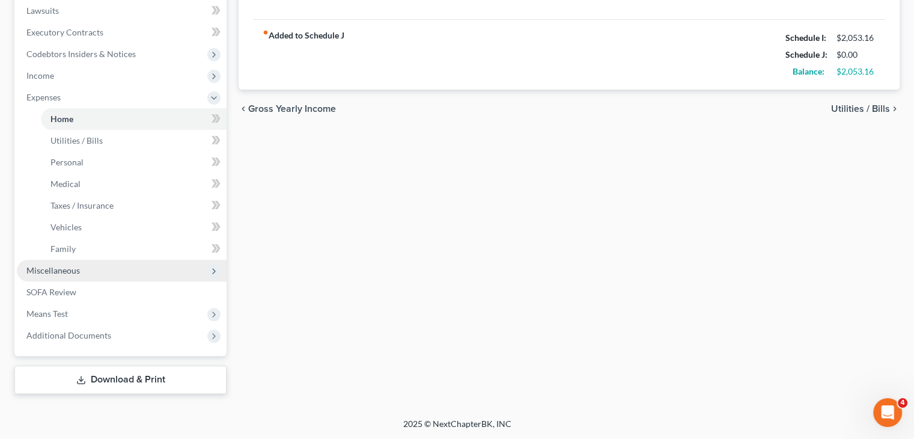
click at [129, 280] on span "Miscellaneous" at bounding box center [122, 271] width 210 height 22
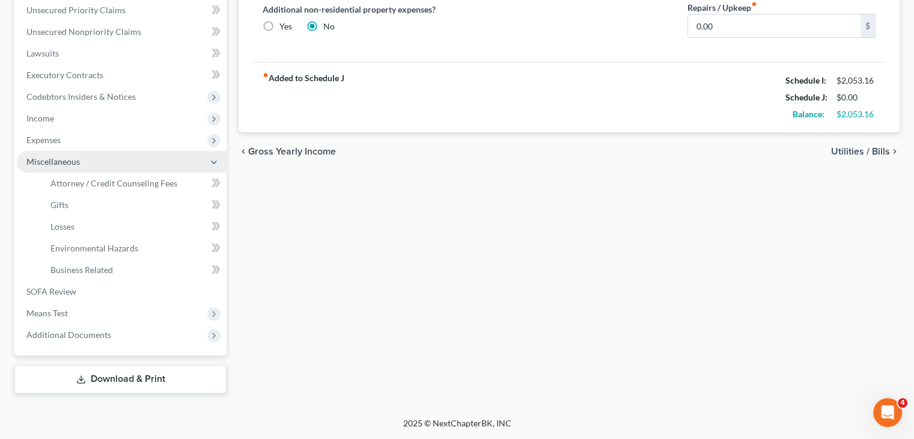
scroll to position [277, 0]
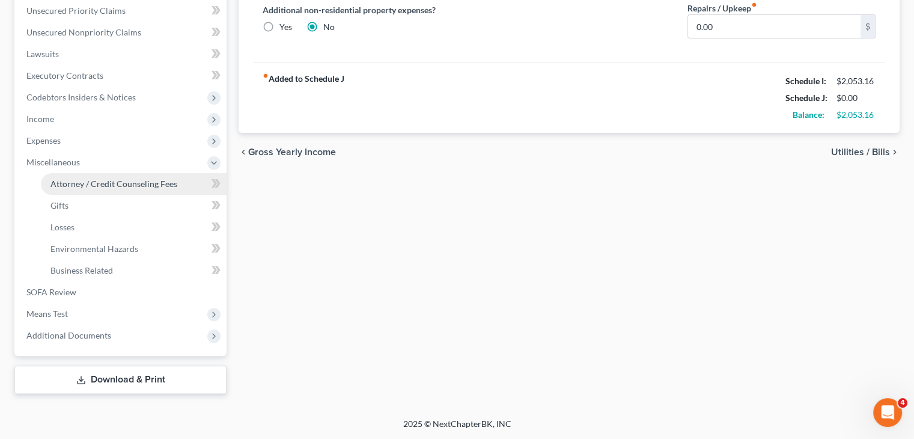
click at [144, 179] on span "Attorney / Credit Counseling Fees" at bounding box center [113, 184] width 127 height 10
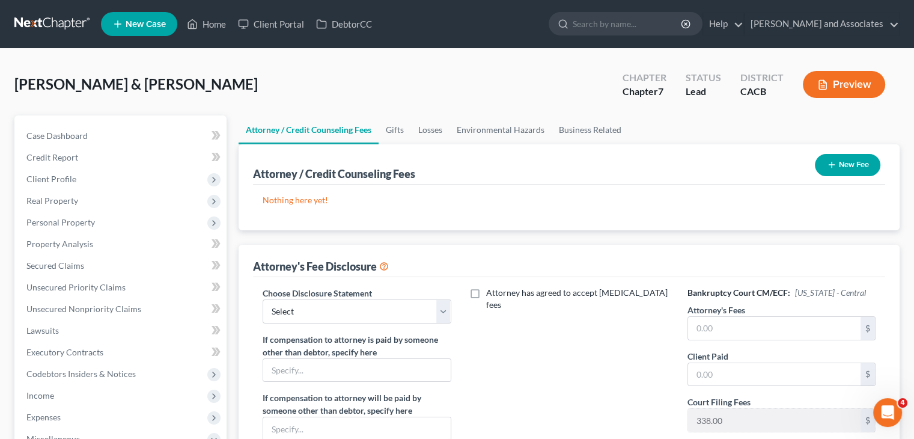
click at [420, 323] on div "Choose Disclosure Statement Select Disclosure If compensation to attorney is pa…" at bounding box center [357, 398] width 212 height 223
click at [421, 306] on select "Select Disclosure" at bounding box center [357, 311] width 188 height 24
select select "0"
click at [263, 299] on select "Select Disclosure" at bounding box center [357, 311] width 188 height 24
click at [759, 328] on input "text" at bounding box center [774, 328] width 173 height 23
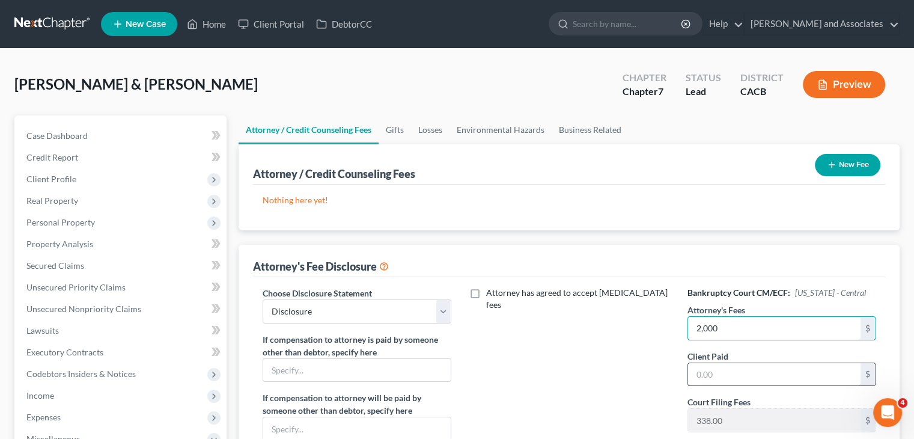
type input "2,000"
click at [744, 369] on input "text" at bounding box center [774, 374] width 173 height 23
type input "2,000"
click at [862, 164] on button "New Fee" at bounding box center [848, 165] width 66 height 22
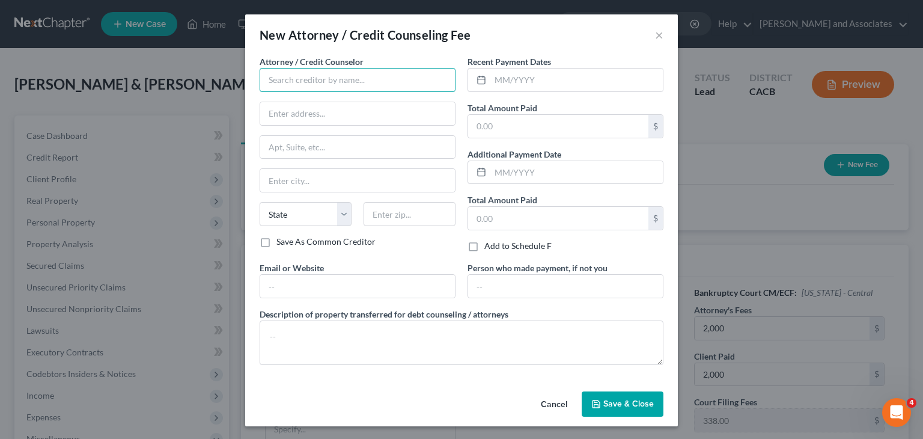
click at [335, 82] on input "text" at bounding box center [358, 80] width 196 height 24
click at [332, 108] on input "text" at bounding box center [357, 113] width 195 height 23
type input "[PERSON_NAME] and Associates"
type input "[STREET_ADDRESS]"
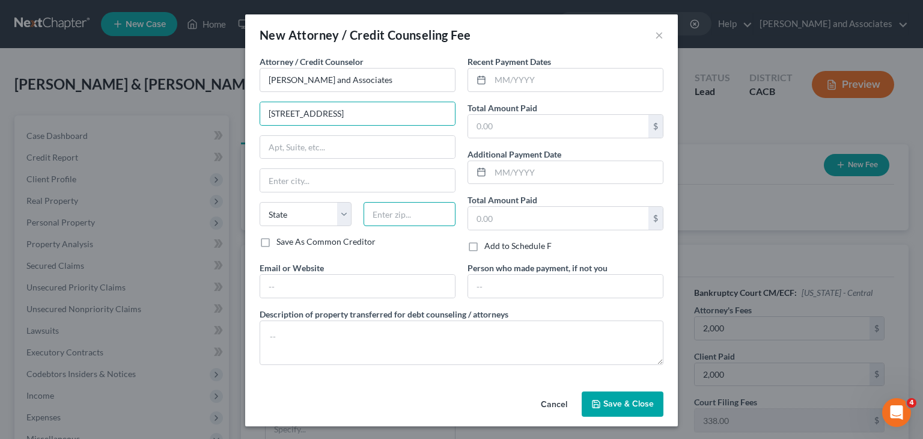
click at [381, 212] on input "text" at bounding box center [410, 214] width 92 height 24
type input "93454"
click at [509, 216] on input "text" at bounding box center [558, 218] width 180 height 23
type input "Santa [PERSON_NAME]"
select select "4"
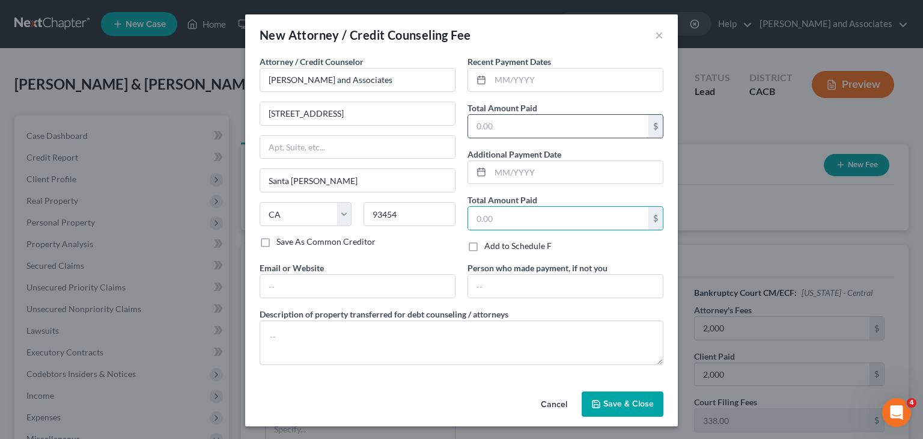
click at [552, 129] on input "text" at bounding box center [558, 126] width 180 height 23
type input "2,000"
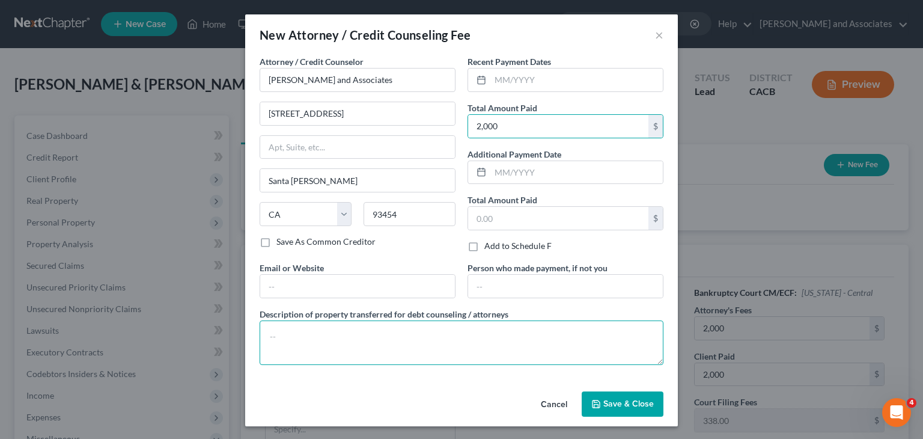
click at [347, 334] on textarea at bounding box center [462, 342] width 404 height 44
type textarea "Attorney Fees"
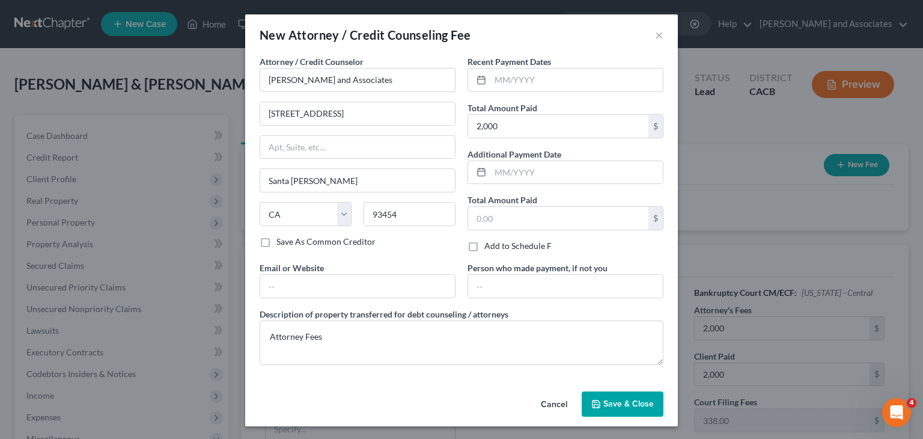
click at [611, 400] on span "Save & Close" at bounding box center [629, 404] width 50 height 10
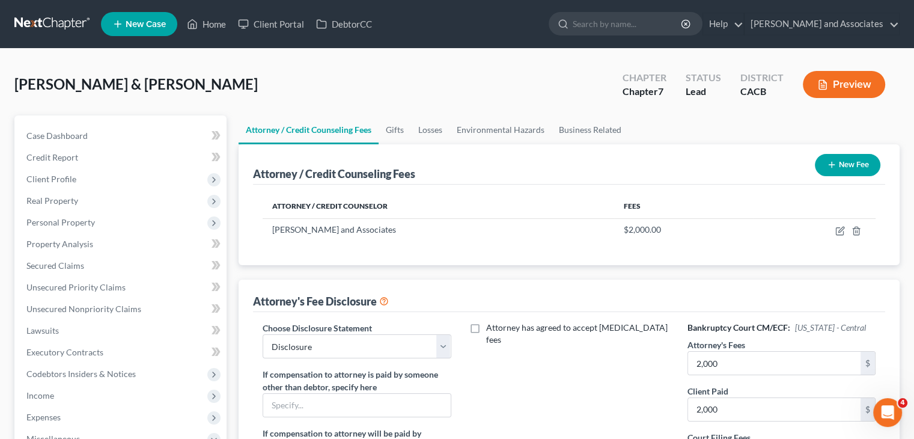
click at [841, 169] on button "New Fee" at bounding box center [848, 165] width 66 height 22
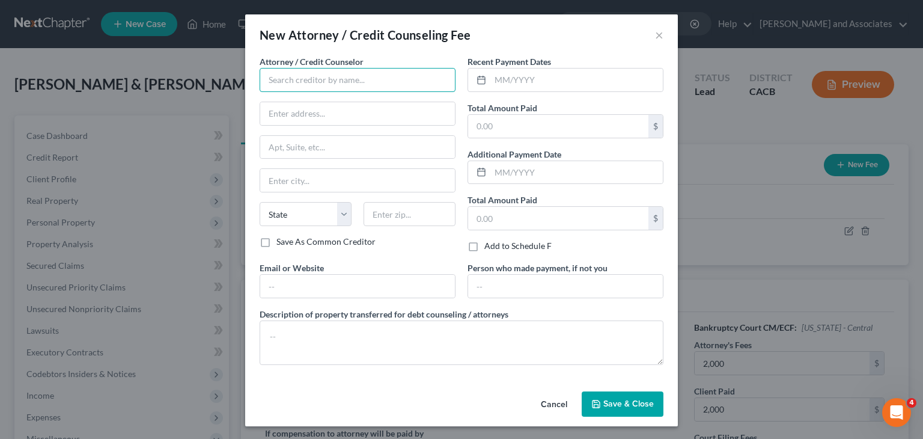
click at [350, 90] on input "text" at bounding box center [358, 80] width 196 height 24
click at [269, 289] on input "text" at bounding box center [357, 286] width 195 height 23
type input "Access Counseling"
type input "[URL][DOMAIN_NAME]"
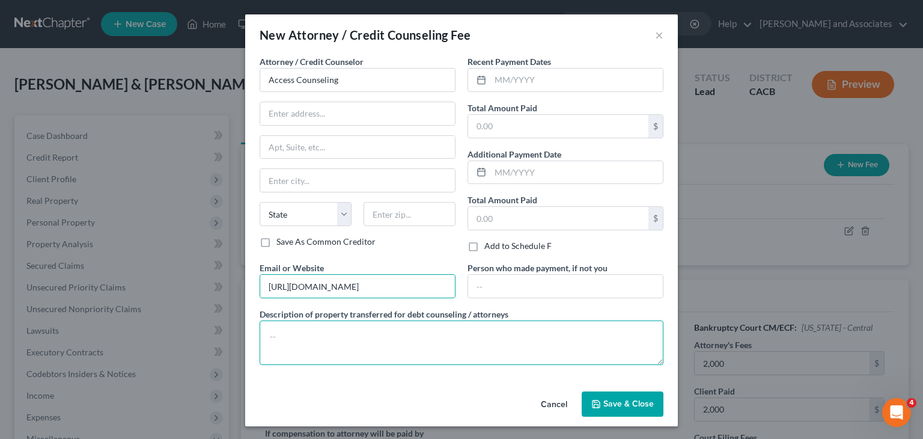
click at [317, 336] on textarea at bounding box center [462, 342] width 404 height 44
type textarea "Credit Counseling"
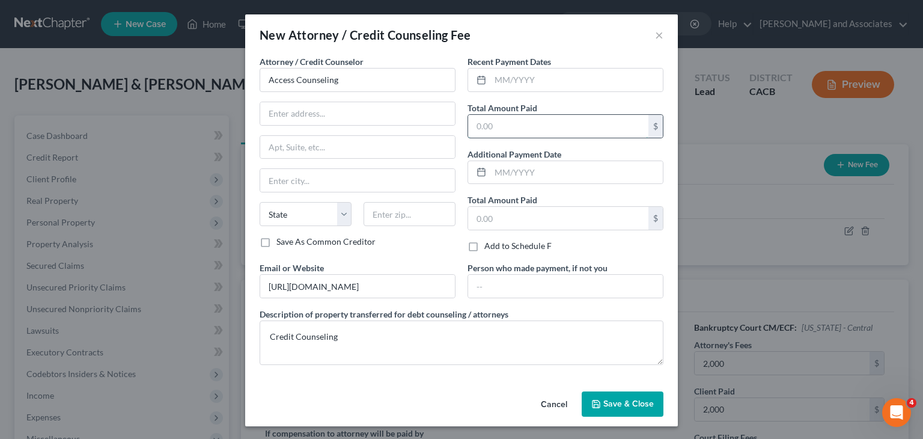
click at [545, 117] on input "text" at bounding box center [558, 126] width 180 height 23
type input "30"
drag, startPoint x: 378, startPoint y: 253, endPoint x: 406, endPoint y: 249, distance: 27.9
click at [378, 253] on div "Attorney / Credit Counselor * Access Counseling State [US_STATE] AK AR AZ CA CO…" at bounding box center [358, 158] width 208 height 206
click at [625, 397] on button "Save & Close" at bounding box center [623, 403] width 82 height 25
